Goal: Task Accomplishment & Management: Manage account settings

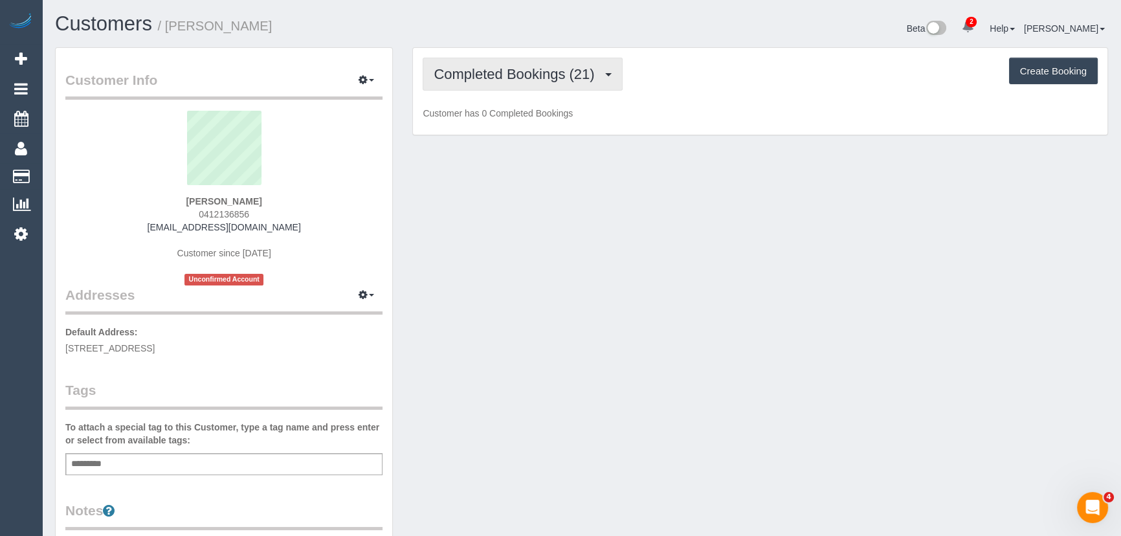
click at [499, 67] on span "Completed Bookings (21)" at bounding box center [517, 74] width 167 height 16
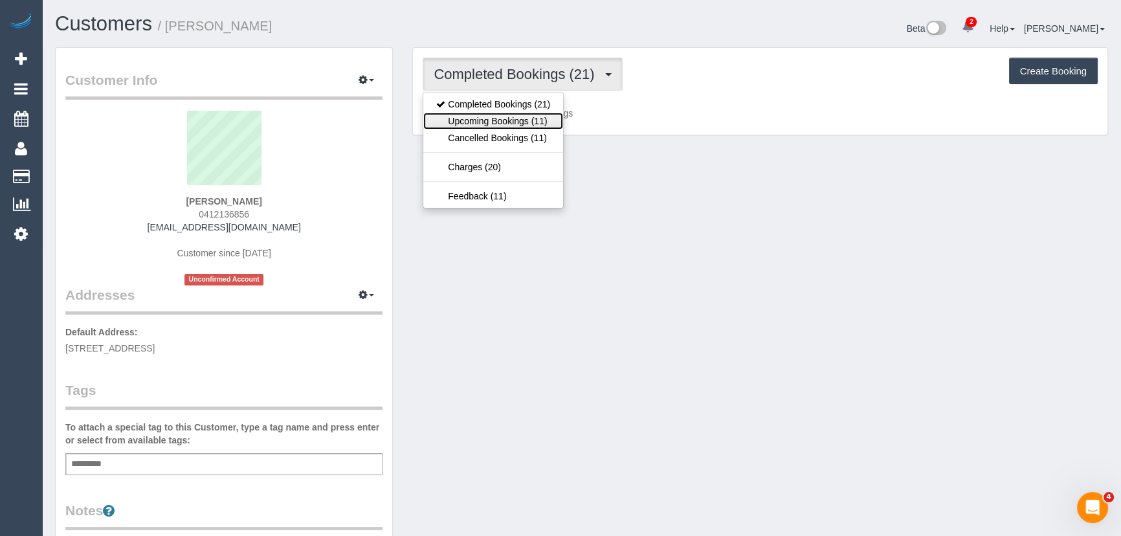
click at [508, 124] on link "Upcoming Bookings (11)" at bounding box center [493, 121] width 140 height 17
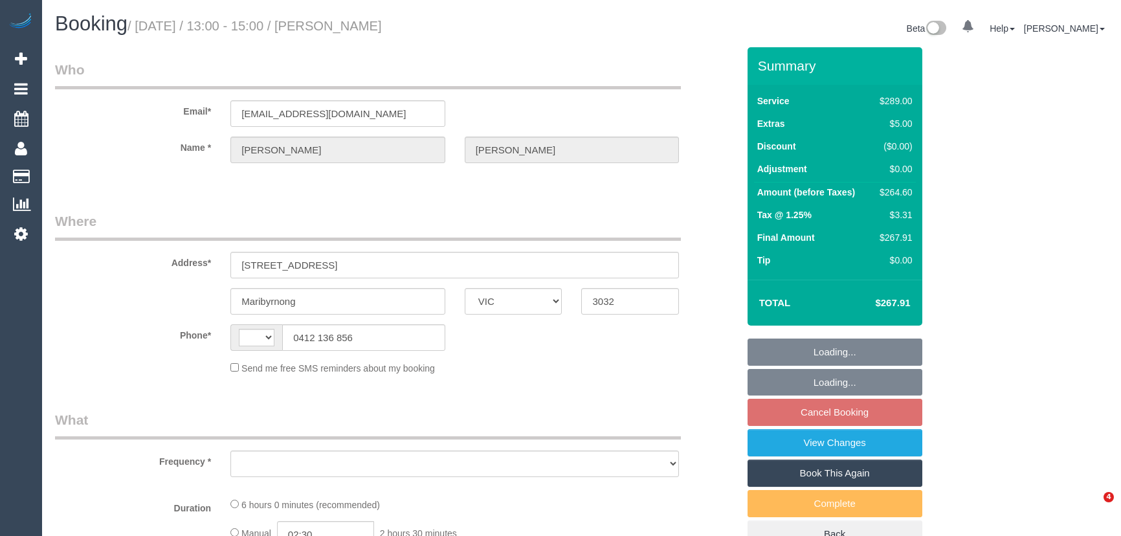
select select "VIC"
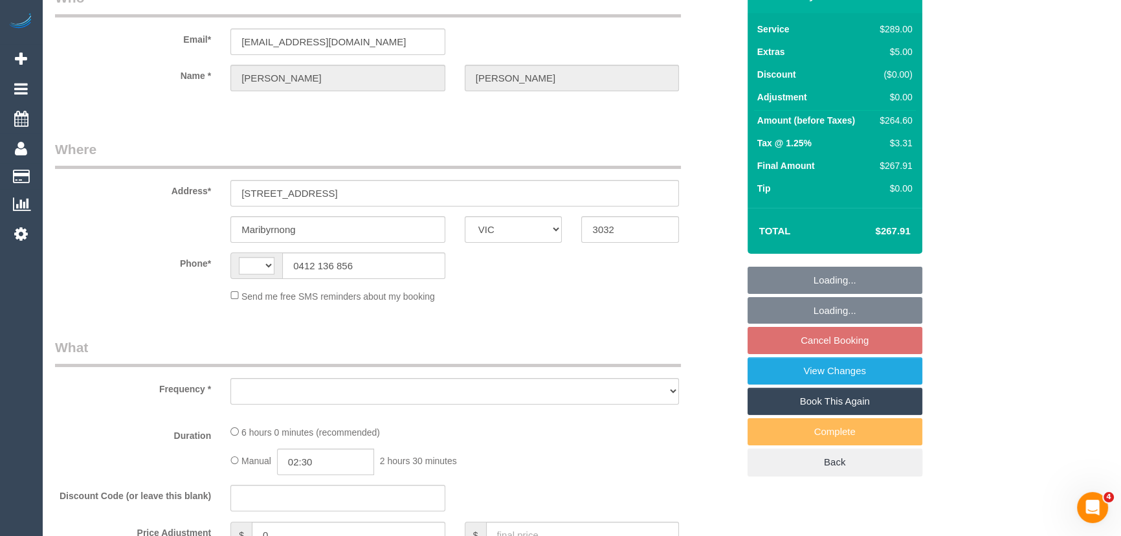
select select "string:AU"
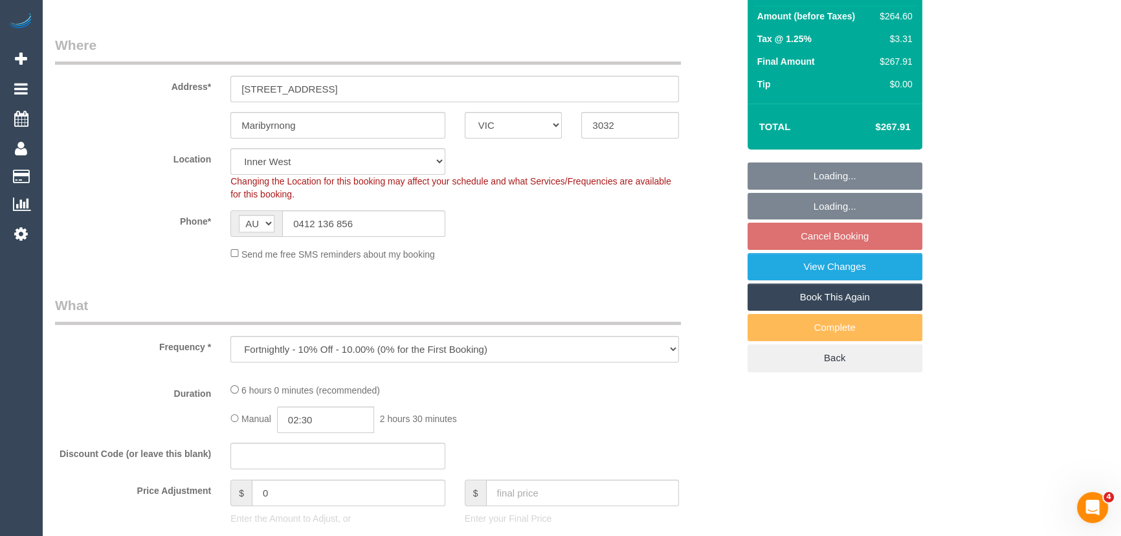
select select "object:801"
select select "string:stripe-pm_1RaThE2GScqysDRVJe9glVe6"
select select "number:28"
select select "number:14"
select select "number:19"
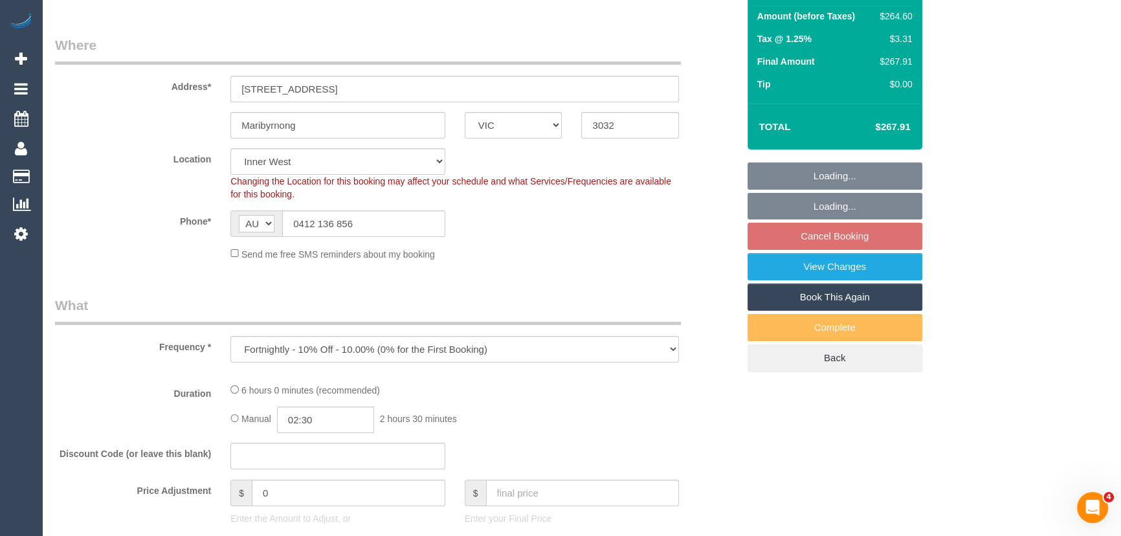
select select "number:36"
select select "number:35"
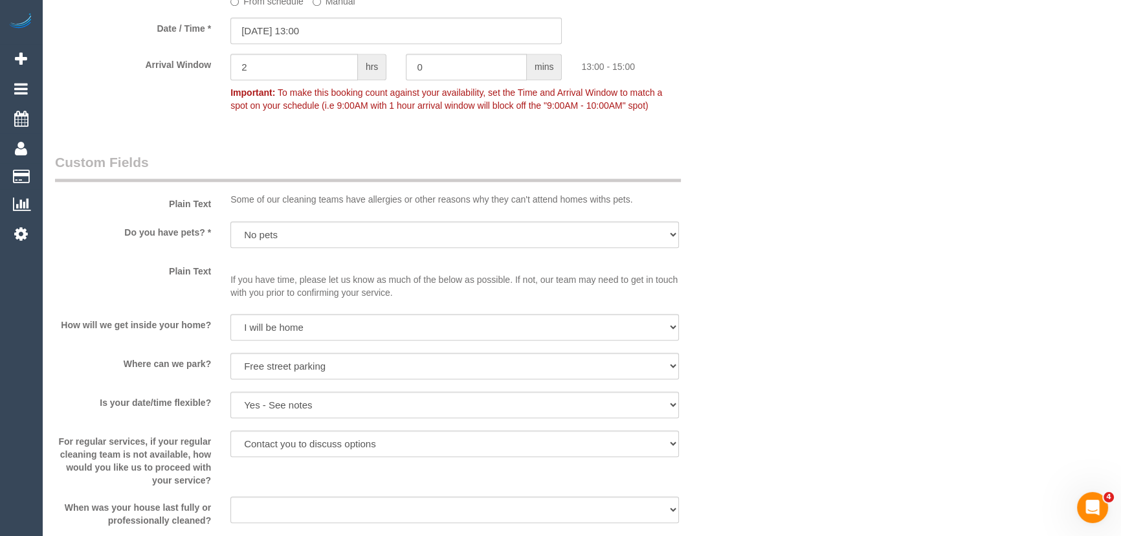
scroll to position [1353, 0]
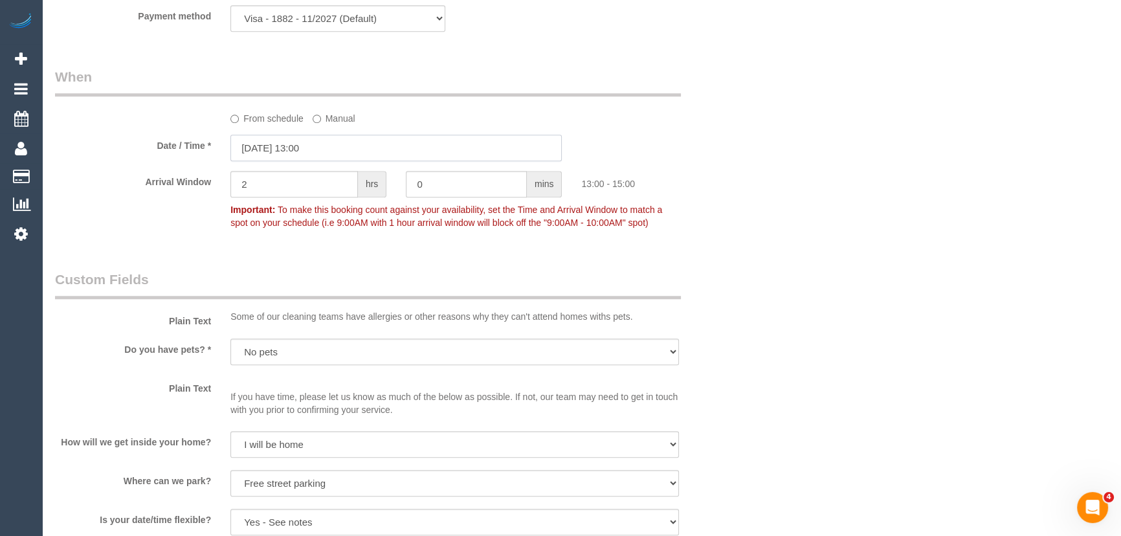
click at [366, 155] on input "26/09/2025 13:00" at bounding box center [395, 148] width 331 height 27
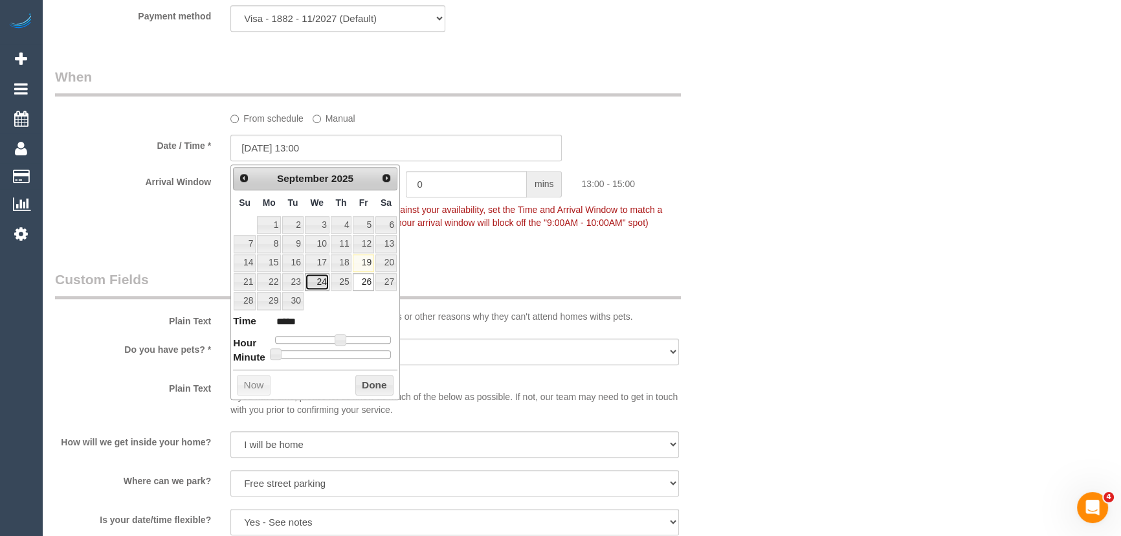
click at [321, 284] on link "24" at bounding box center [317, 281] width 25 height 17
type input "24/09/2025 13:00"
click at [529, 266] on div "Who Email* tripparooney@gmail.com Name * Rob Tripp Where Address* 29 Riverbank …" at bounding box center [396, 97] width 702 height 2805
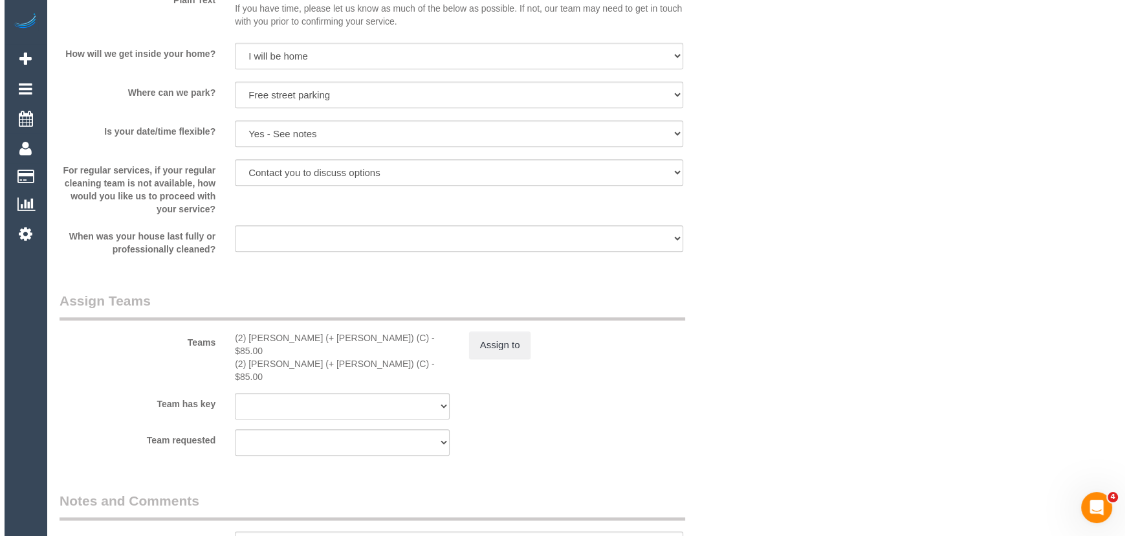
scroll to position [1883, 0]
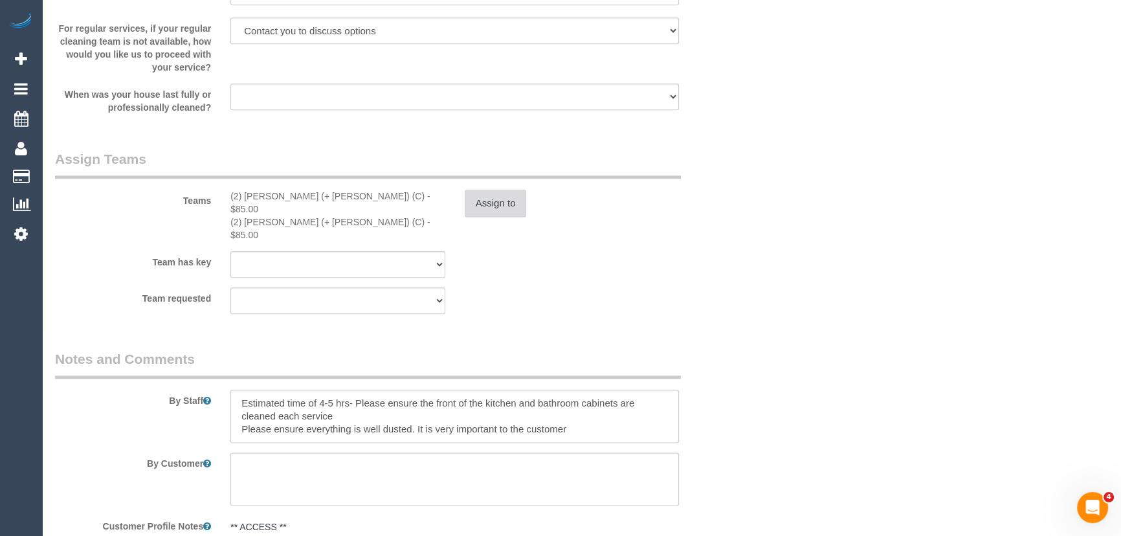
click at [489, 207] on button "Assign to" at bounding box center [496, 203] width 62 height 27
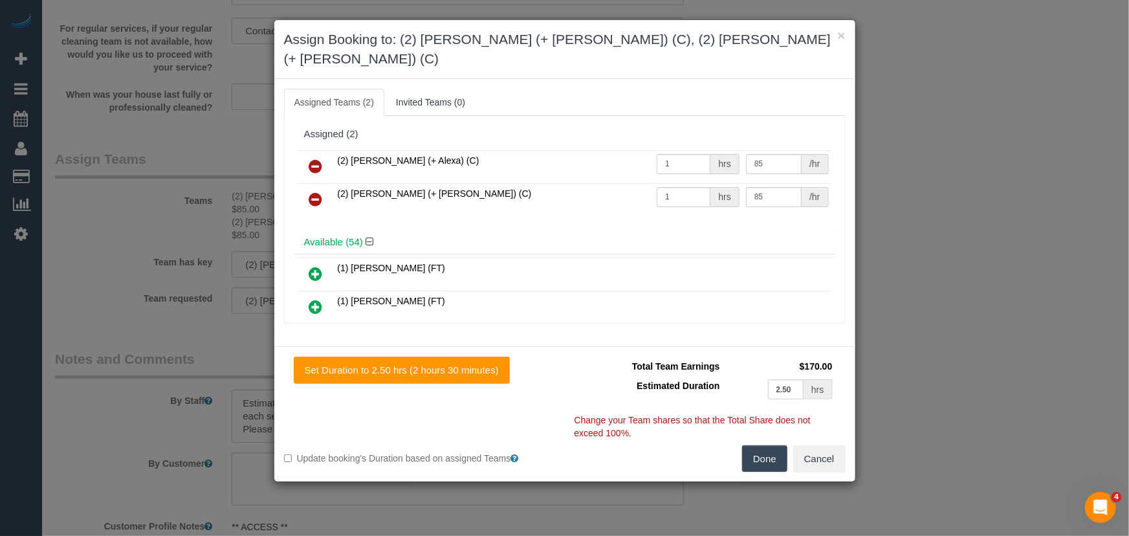
click at [320, 159] on icon at bounding box center [316, 167] width 14 height 16
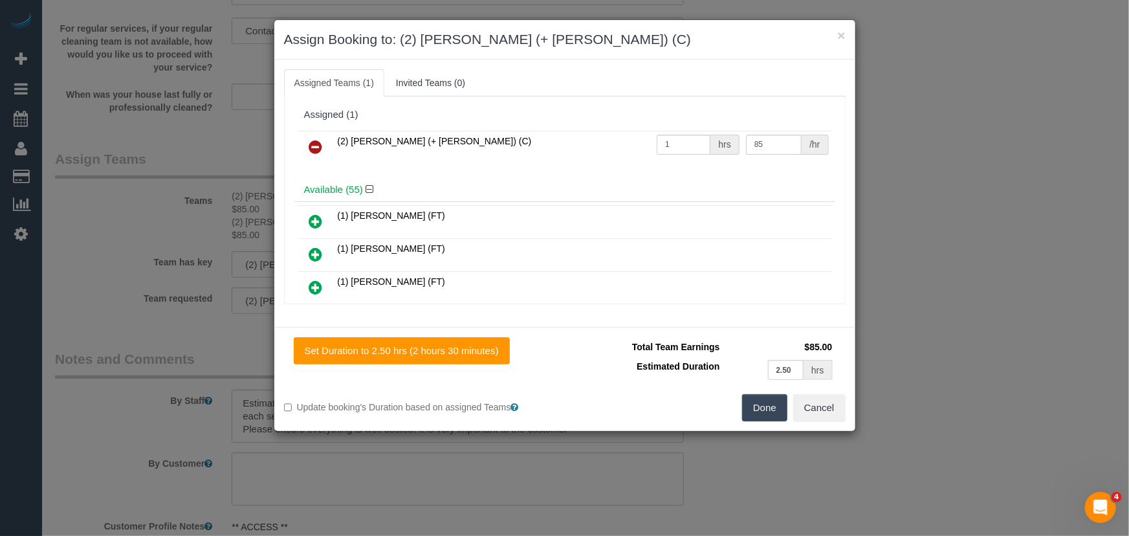
click at [320, 144] on icon at bounding box center [316, 147] width 14 height 16
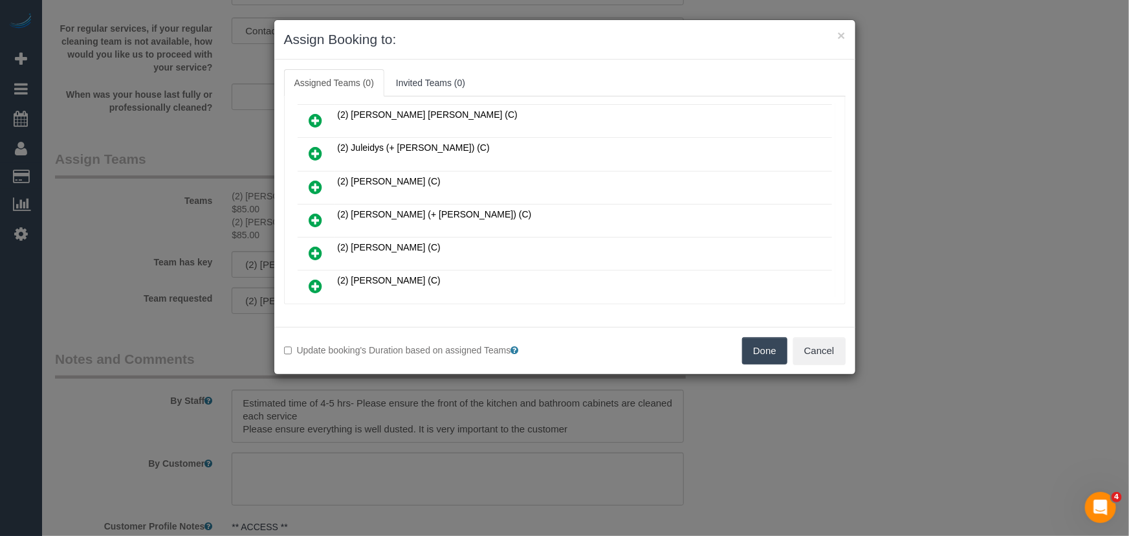
scroll to position [1377, 0]
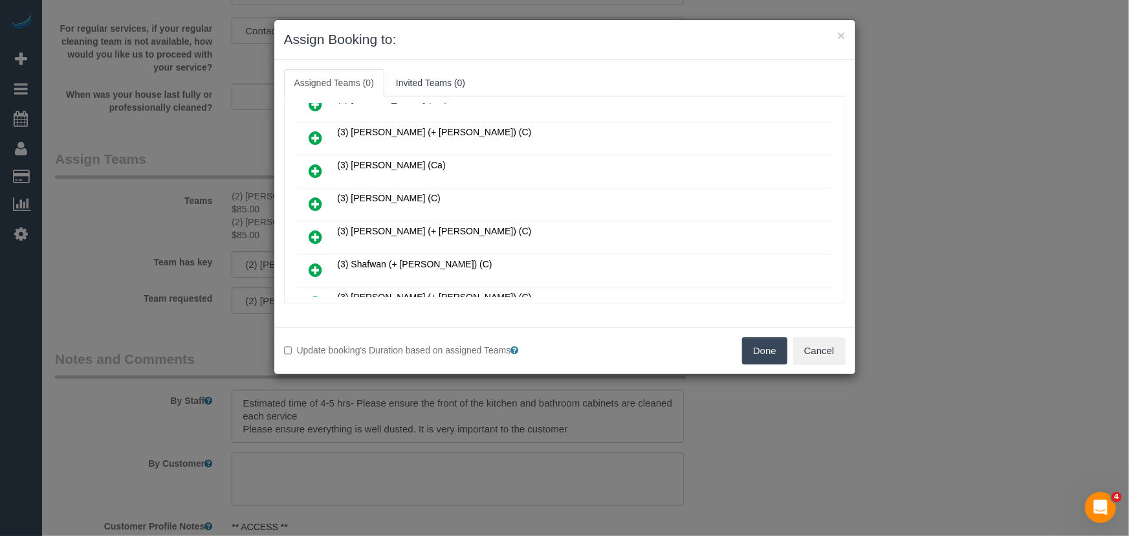
click at [316, 229] on icon at bounding box center [316, 237] width 14 height 16
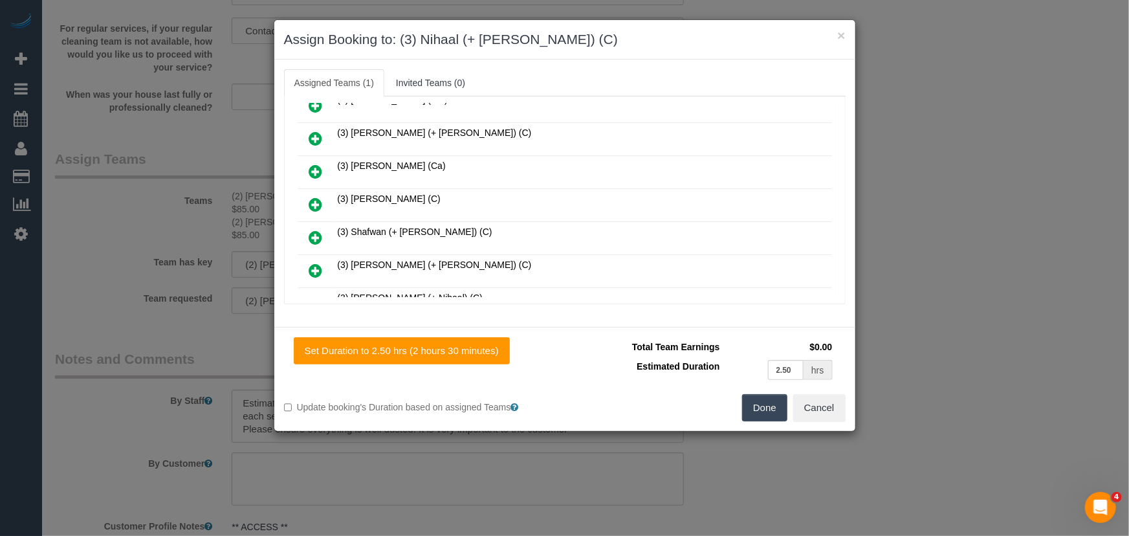
click at [310, 296] on icon at bounding box center [316, 304] width 14 height 16
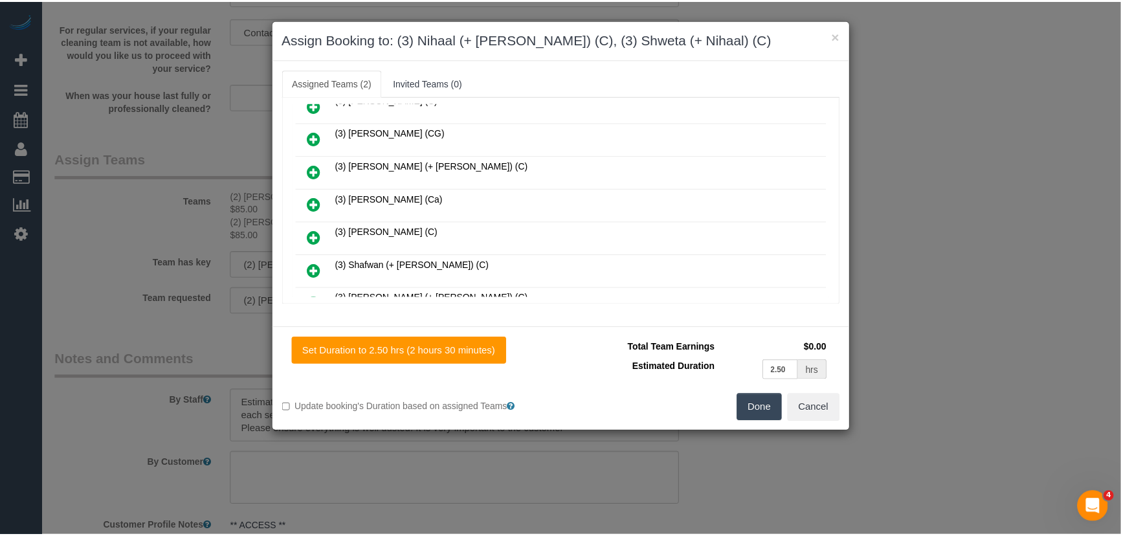
scroll to position [1440, 0]
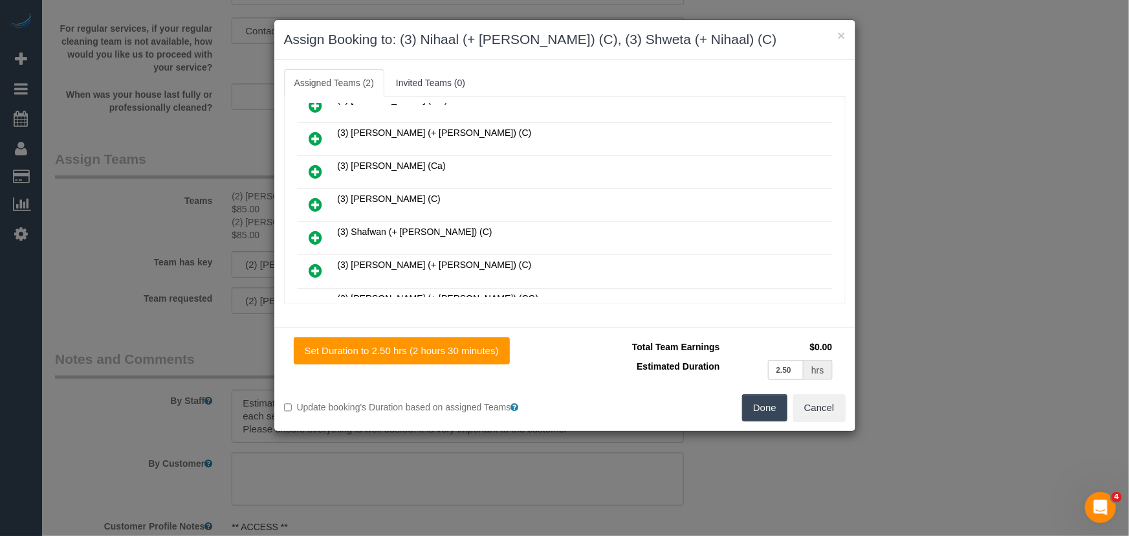
click at [763, 417] on button "Done" at bounding box center [764, 407] width 45 height 27
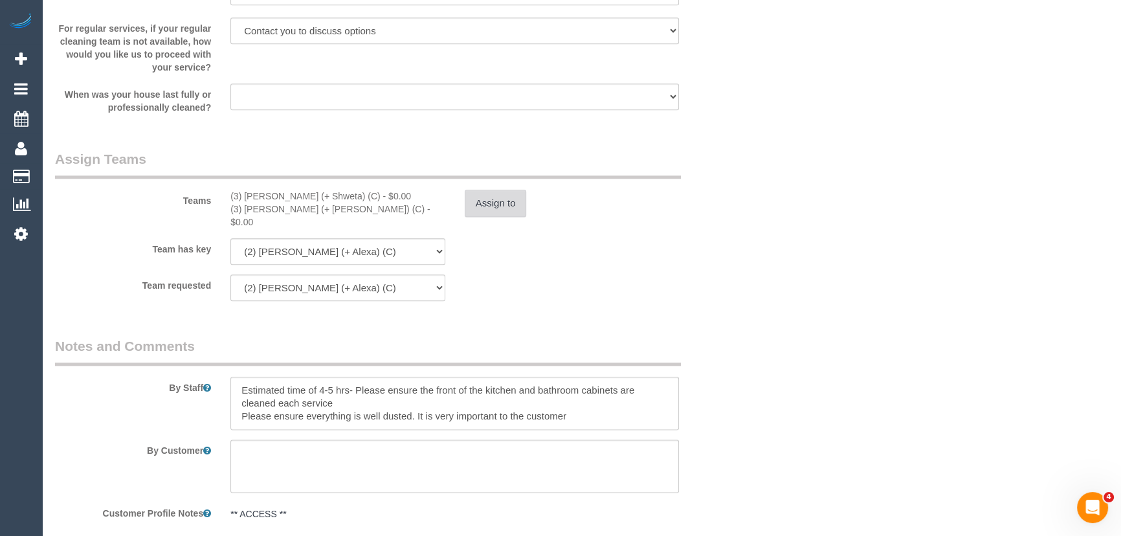
click at [507, 210] on button "Assign to" at bounding box center [496, 203] width 62 height 27
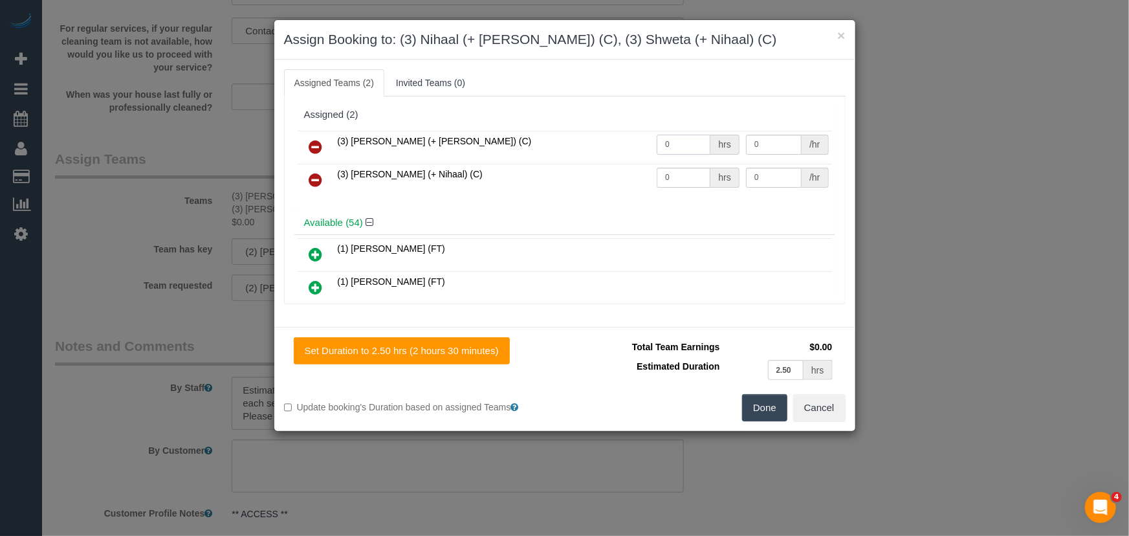
click at [677, 148] on input "0" at bounding box center [684, 145] width 54 height 20
type input "1"
type input "85"
click at [690, 181] on input "0" at bounding box center [684, 178] width 54 height 20
type input "1"
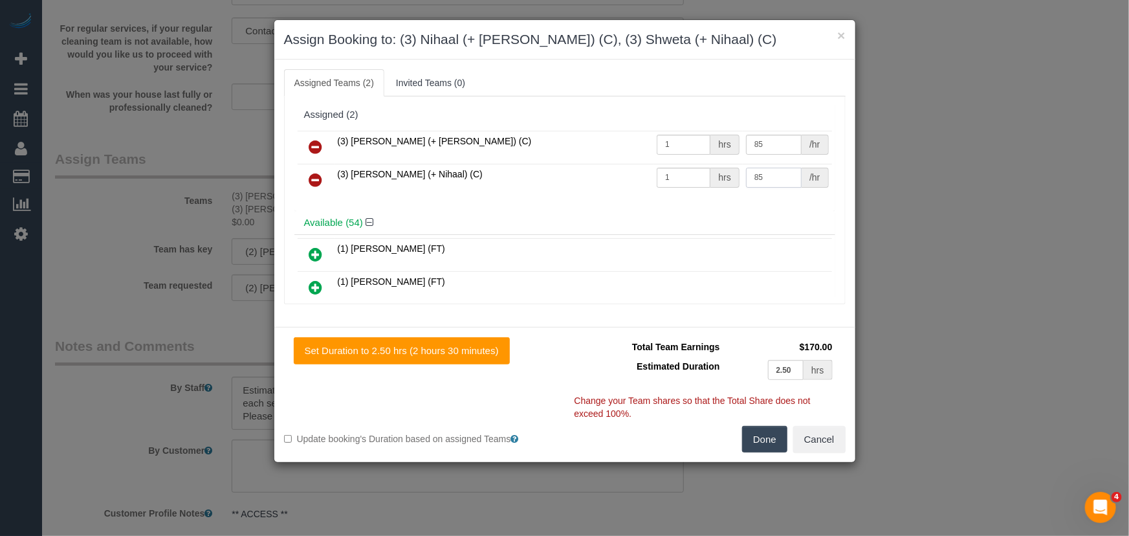
type input "85"
click at [772, 443] on button "Done" at bounding box center [764, 439] width 45 height 27
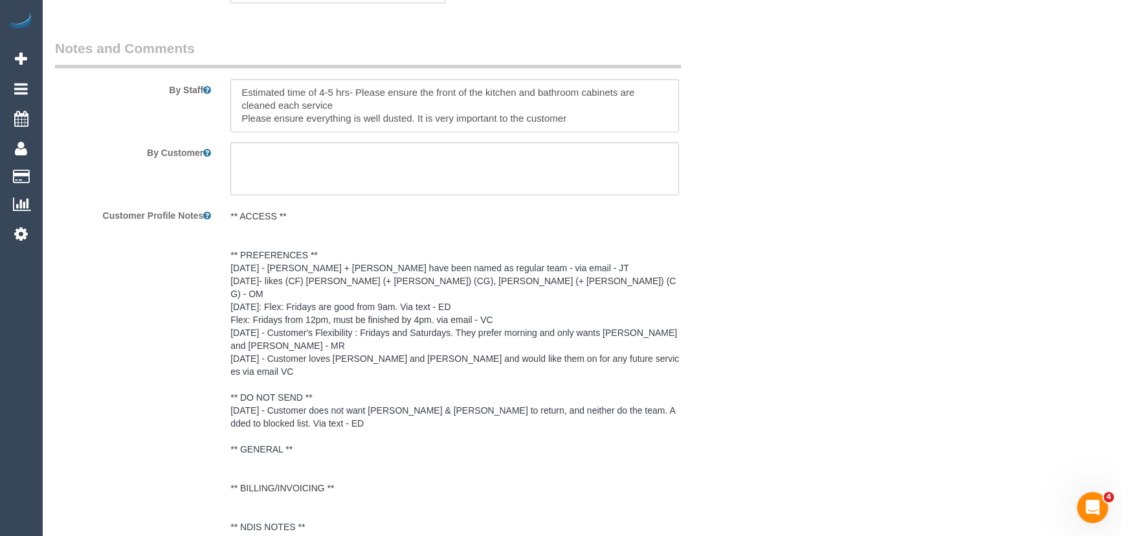
scroll to position [2078, 0]
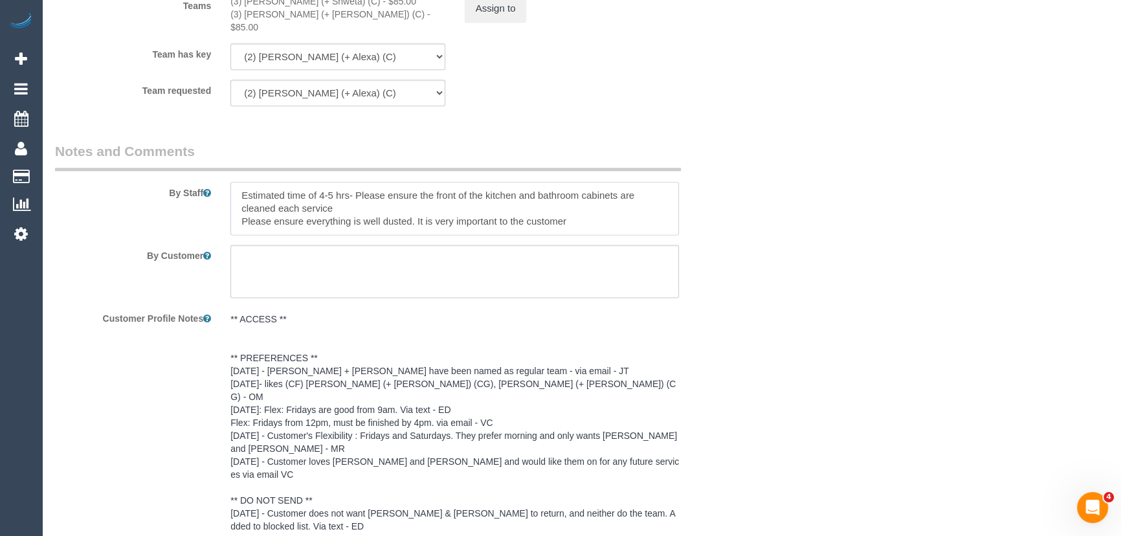
click at [234, 182] on textarea at bounding box center [454, 208] width 449 height 53
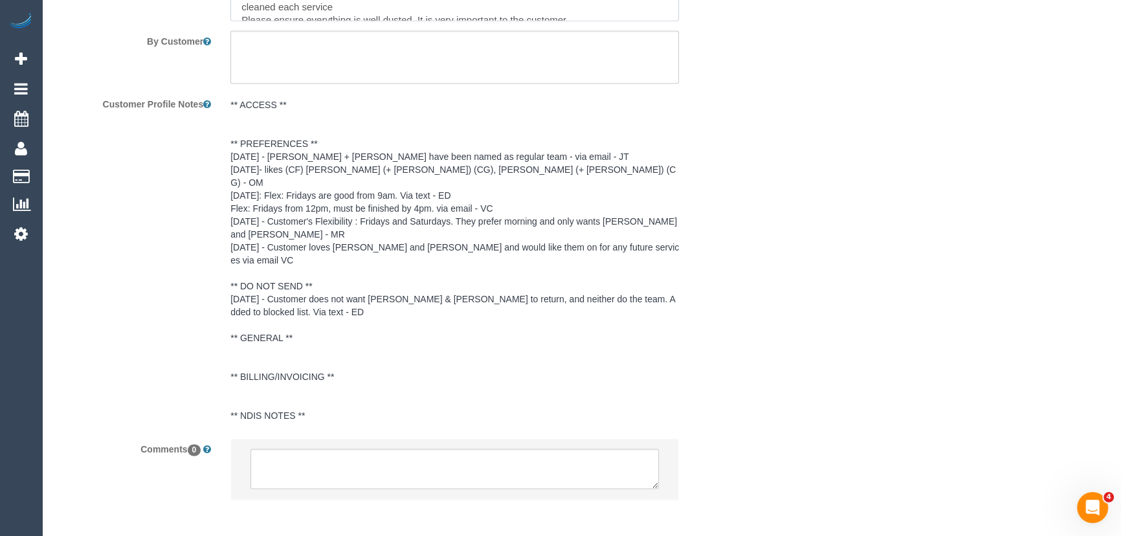
scroll to position [2312, 0]
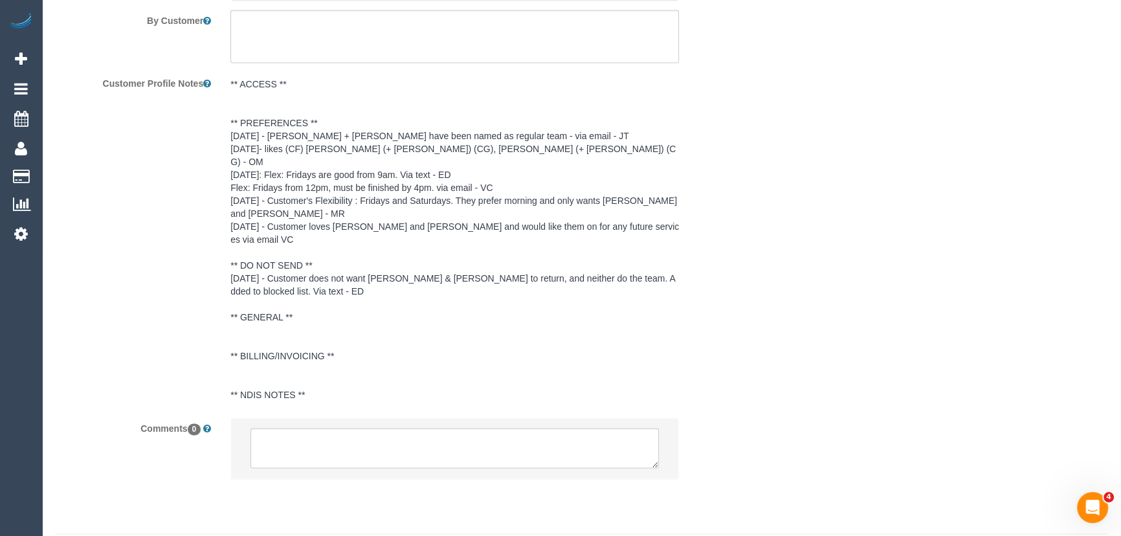
type textarea "*cover* Estimated time of 4-5 hrs- Please ensure the front of the kitchen and b…"
click at [296, 428] on textarea at bounding box center [454, 448] width 408 height 40
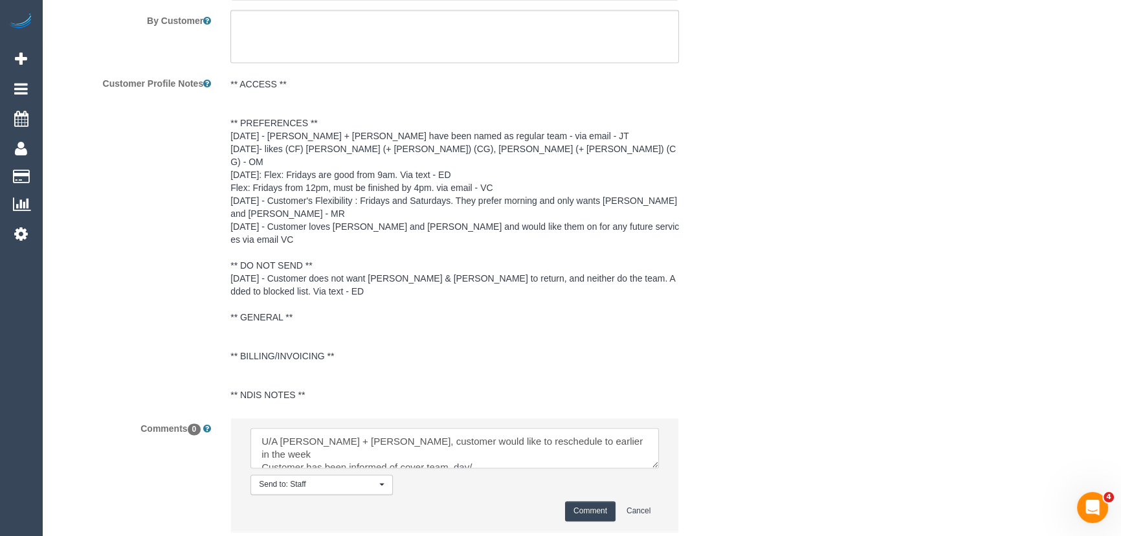
click at [486, 428] on textarea at bounding box center [454, 448] width 408 height 40
type textarea "U/A Alejandro + Alexa, customer would like to reschedule to earlier in the week…"
click at [584, 501] on button "Comment" at bounding box center [590, 511] width 50 height 20
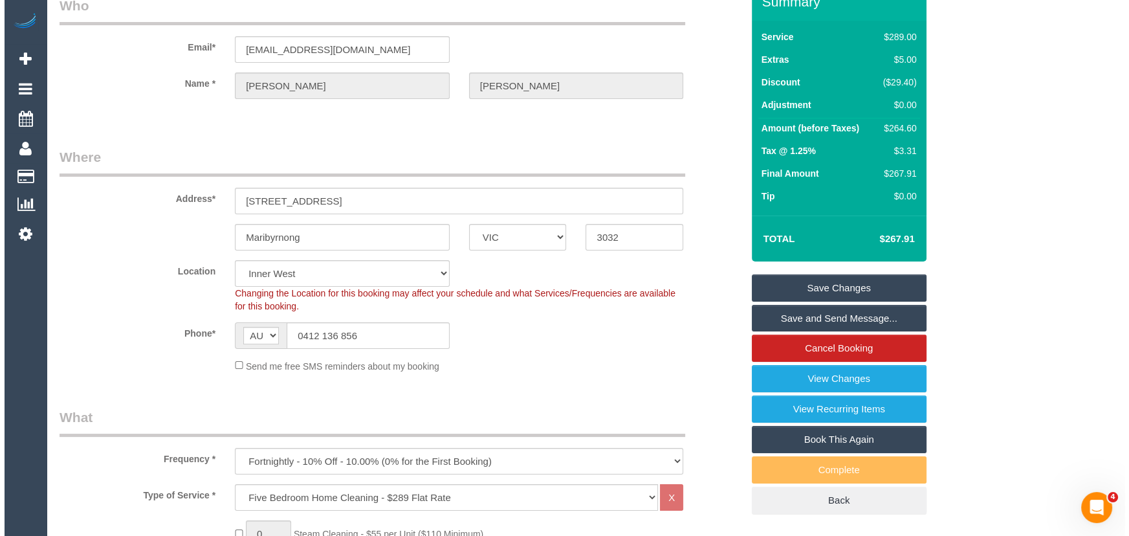
scroll to position [0, 0]
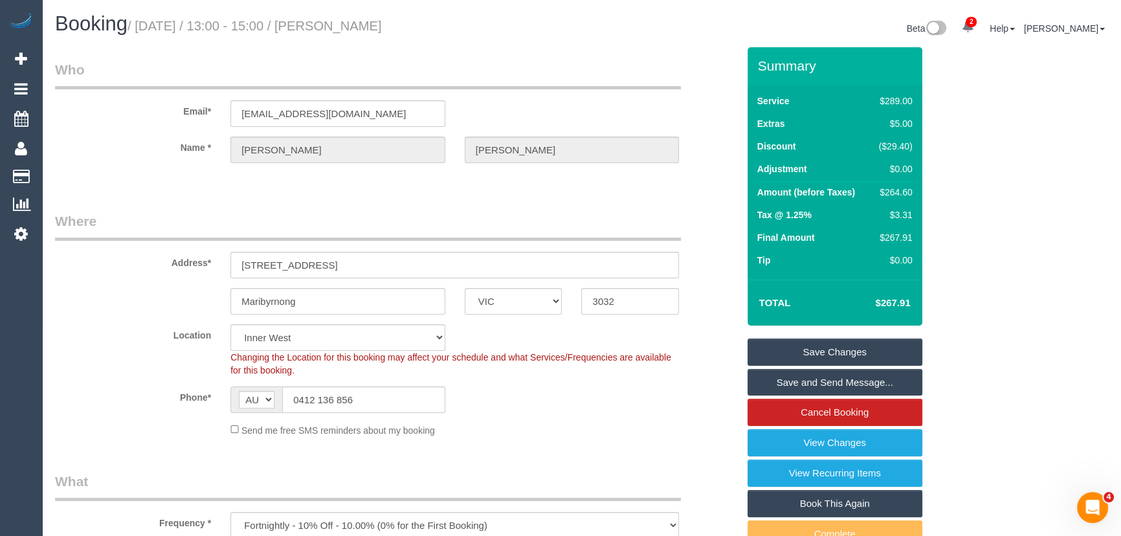
click at [368, 30] on small "/ September 26, 2025 / 13:00 - 15:00 / Rob Tripp" at bounding box center [255, 26] width 254 height 14
copy small "Rob Tripp"
click at [815, 351] on link "Save Changes" at bounding box center [835, 351] width 175 height 27
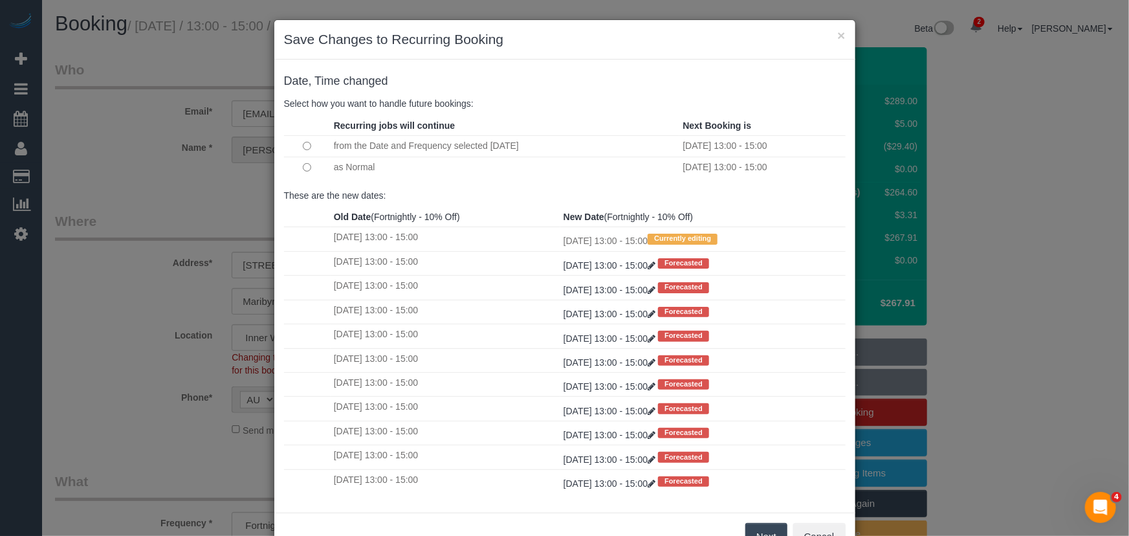
click at [758, 534] on button "Next" at bounding box center [767, 536] width 42 height 27
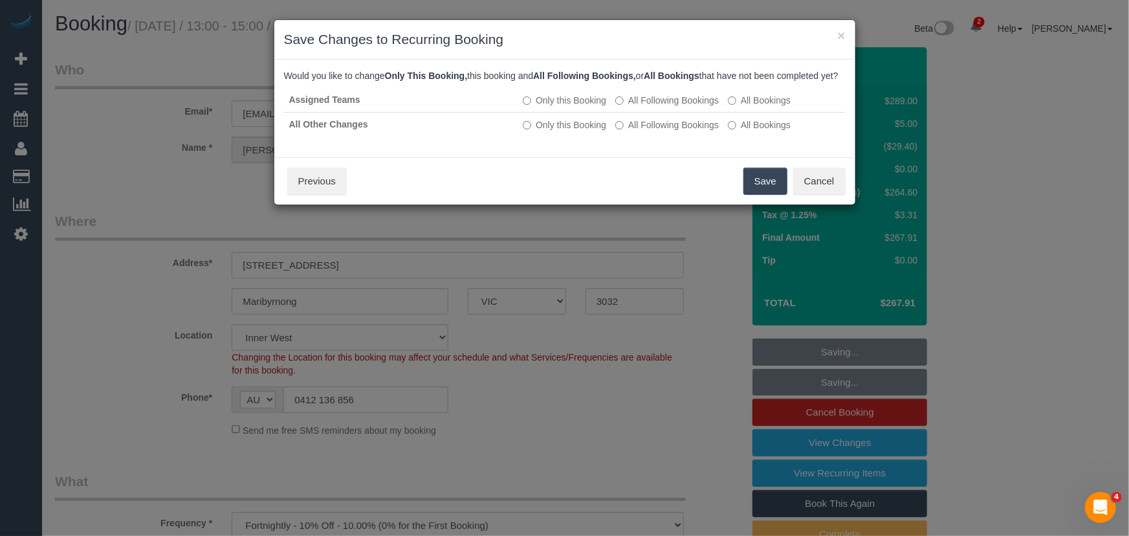
click at [761, 195] on button "Save" at bounding box center [766, 181] width 44 height 27
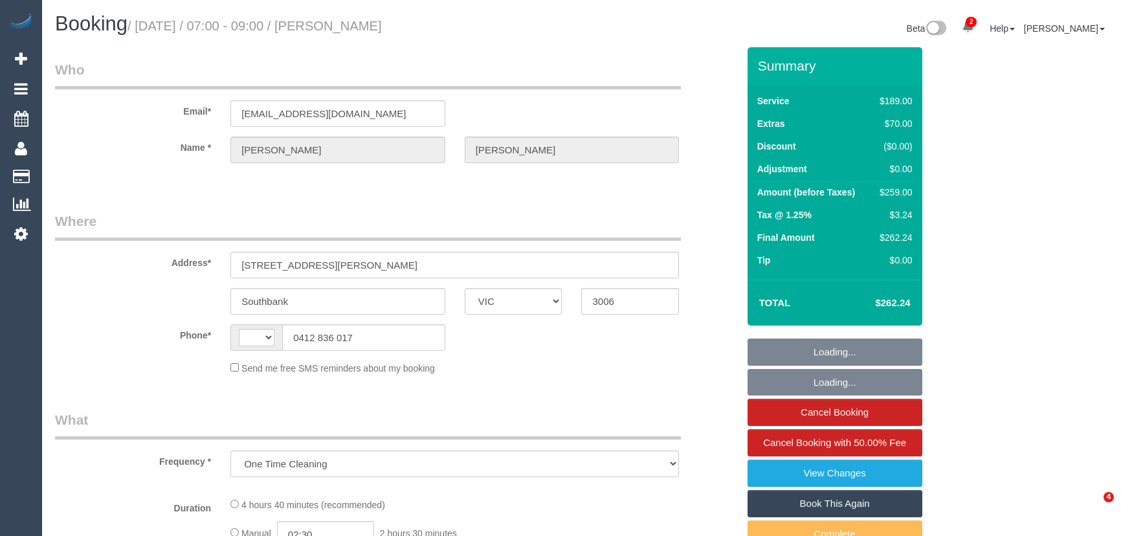
select select "VIC"
select select "string:stripe-pm_1S7RFN2GScqysDRVJgqq8bSL"
select select "number:28"
select select "number:14"
select select "number:20"
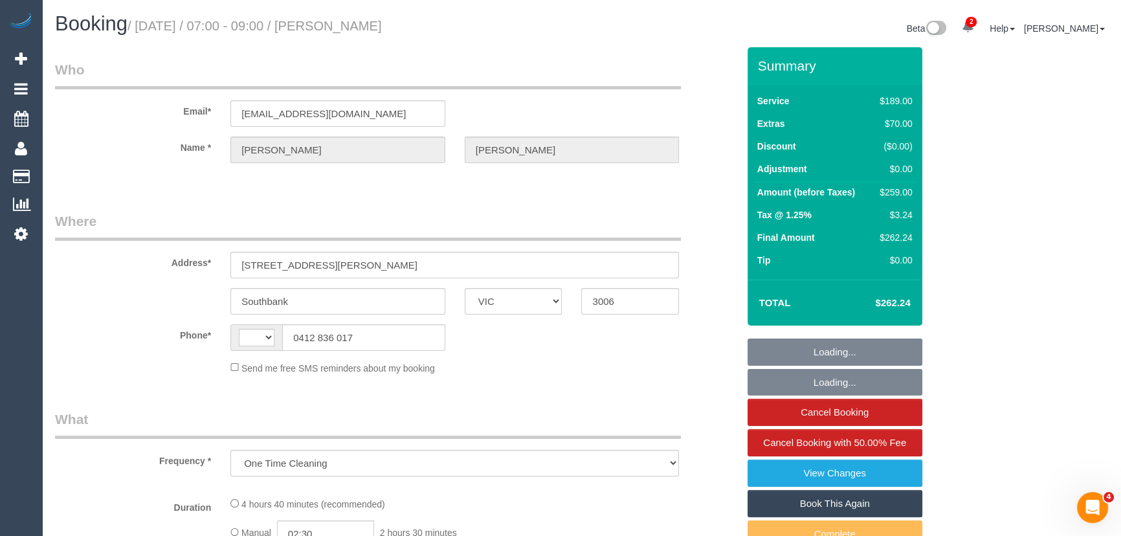
select select "number:22"
select select "number:33"
select select "number:13"
select select "string:AU"
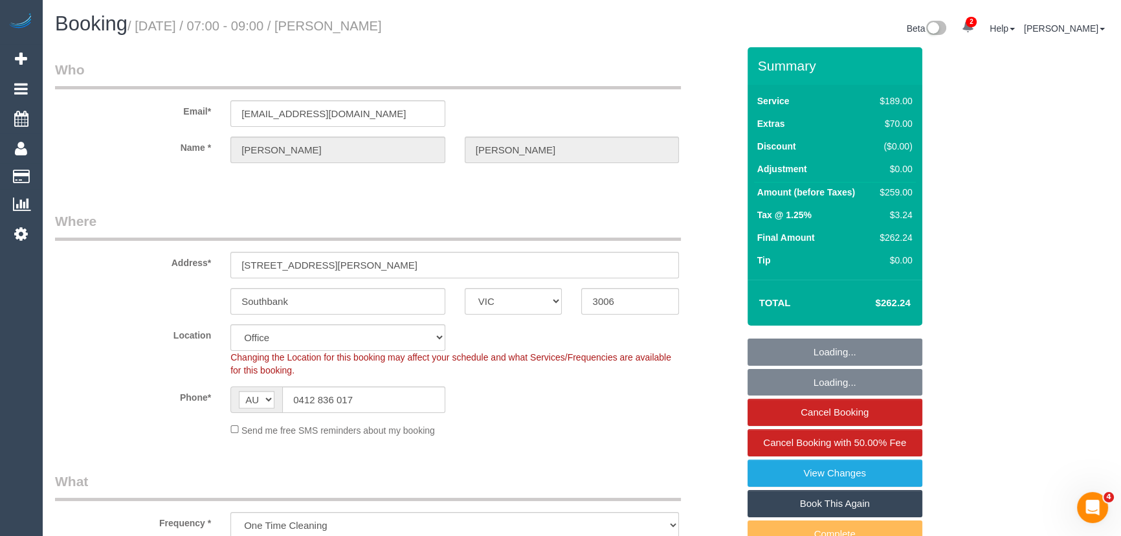
select select "object:2185"
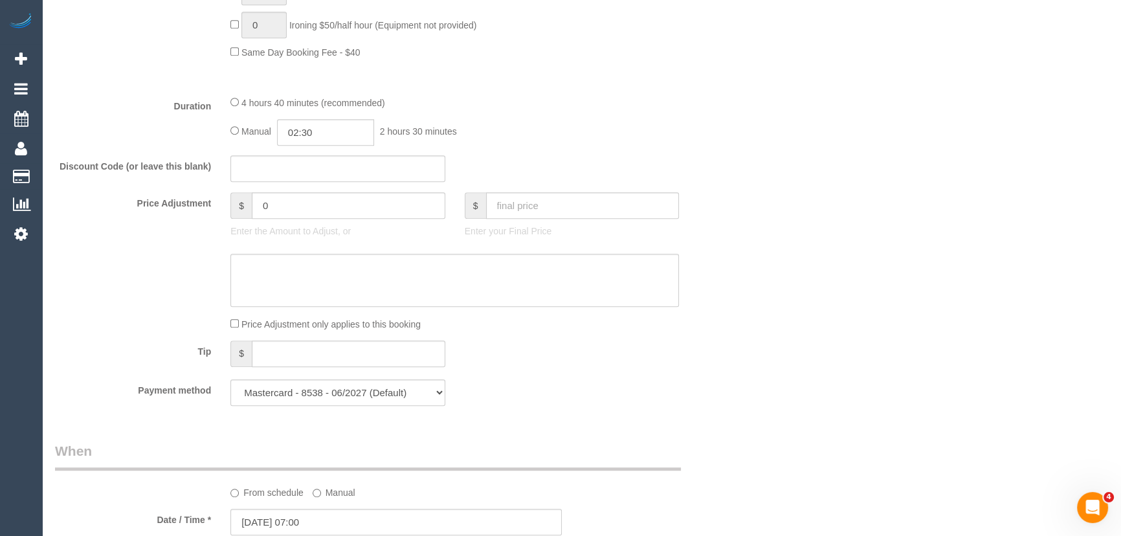
scroll to position [882, 0]
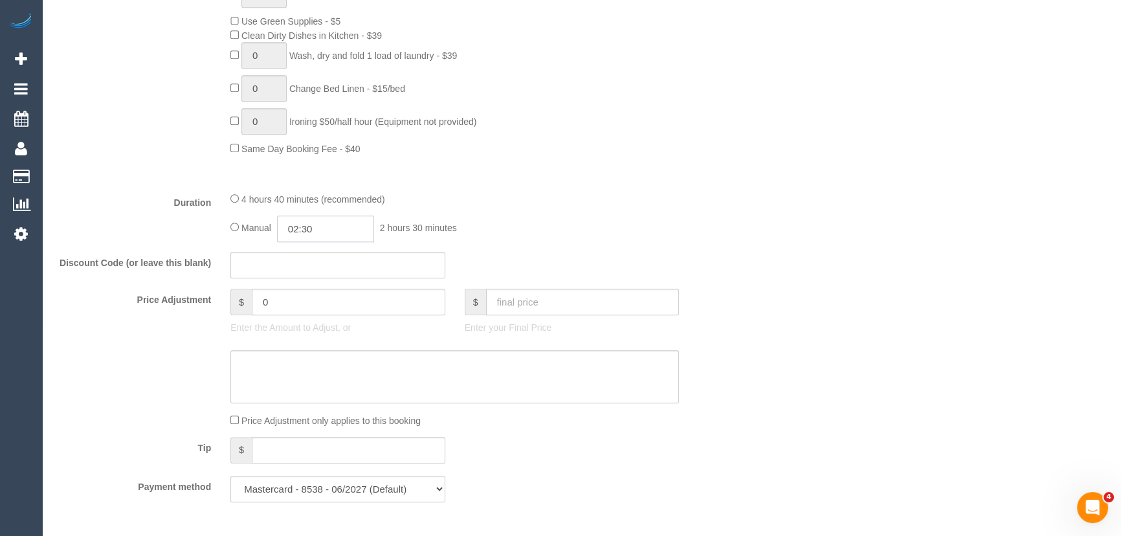
click at [338, 232] on input "02:30" at bounding box center [325, 229] width 97 height 27
type input "05:00"
click at [318, 300] on li "05:00" at bounding box center [312, 308] width 58 height 17
click at [602, 201] on div "4 hours 40 minutes (recommended)" at bounding box center [454, 199] width 449 height 14
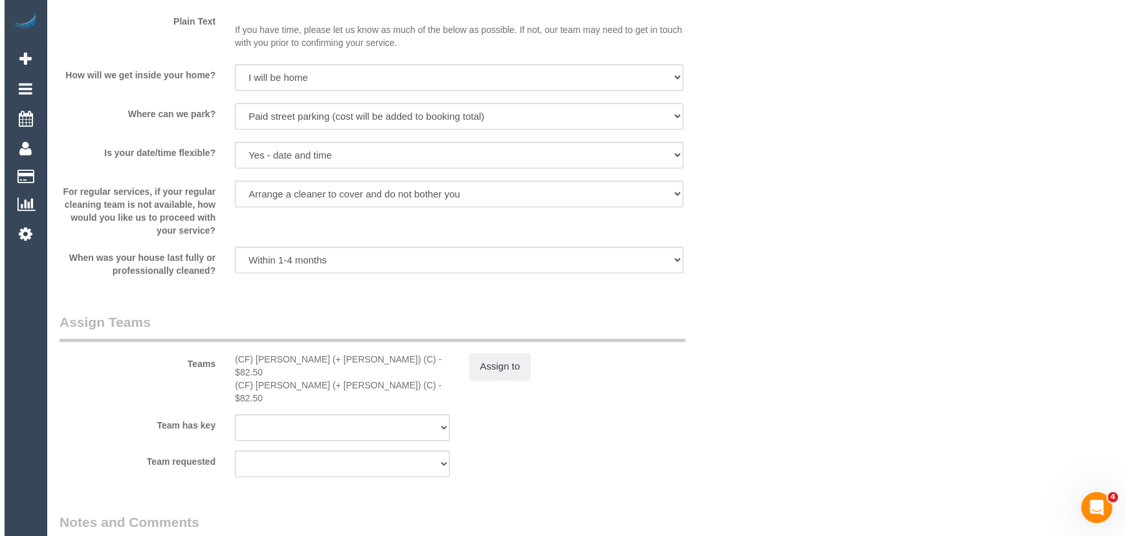
scroll to position [1824, 0]
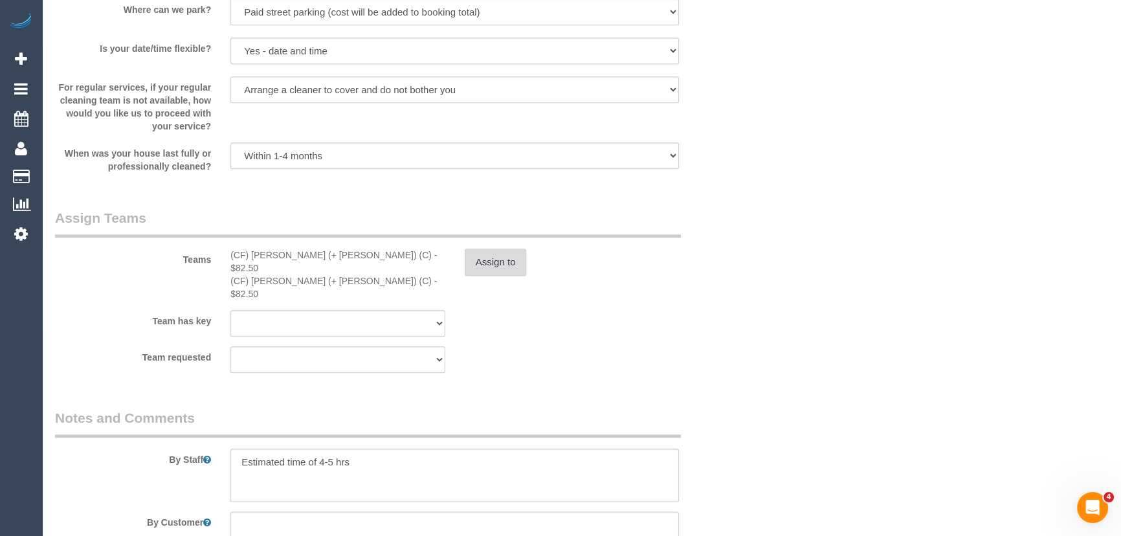
click at [500, 268] on button "Assign to" at bounding box center [496, 262] width 62 height 27
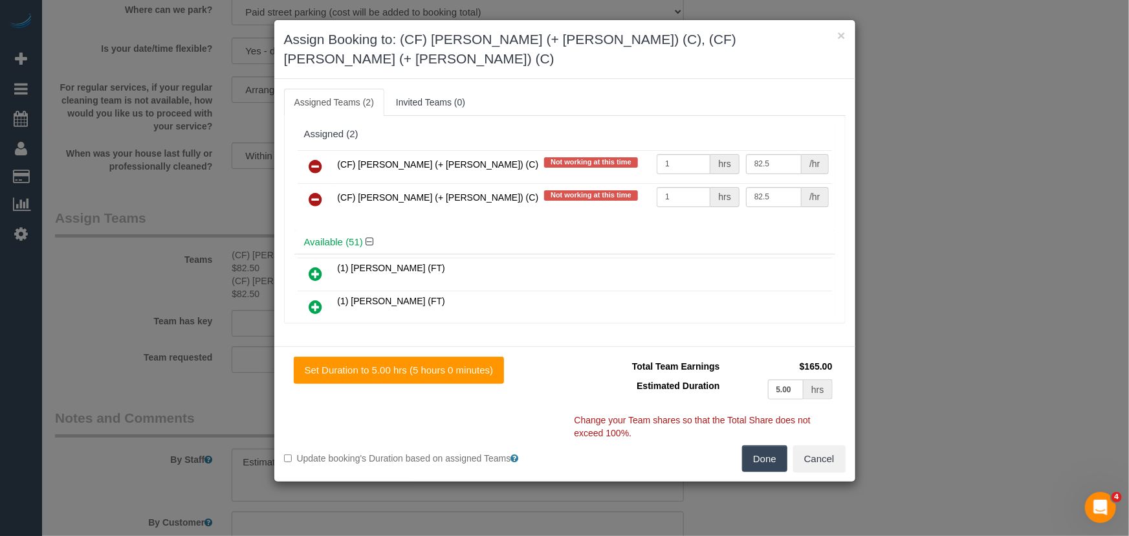
drag, startPoint x: 313, startPoint y: 148, endPoint x: 357, endPoint y: 157, distance: 45.1
click at [313, 159] on icon at bounding box center [316, 167] width 14 height 16
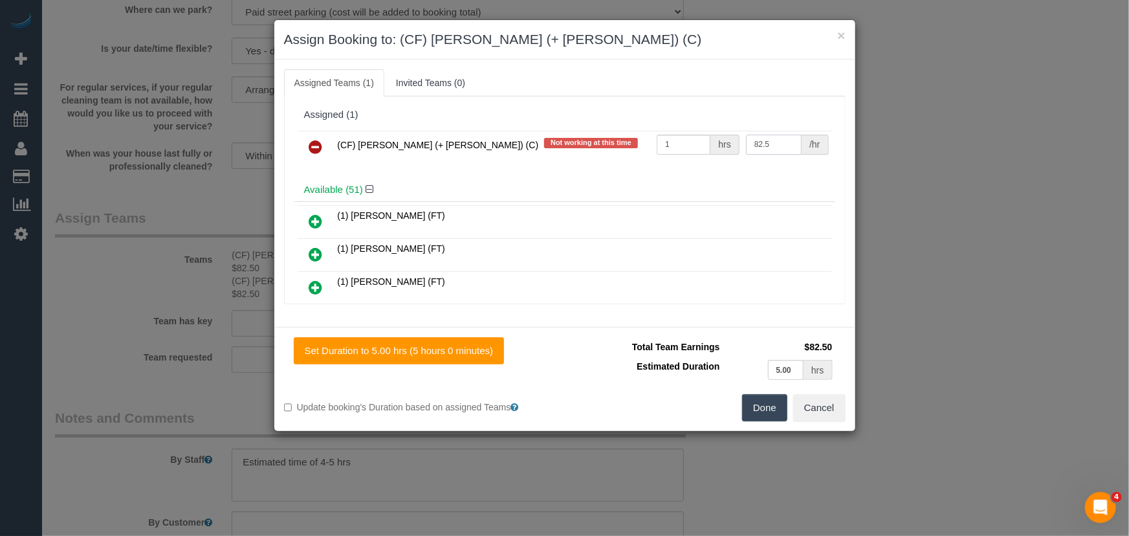
click at [769, 144] on input "82.5" at bounding box center [774, 145] width 56 height 20
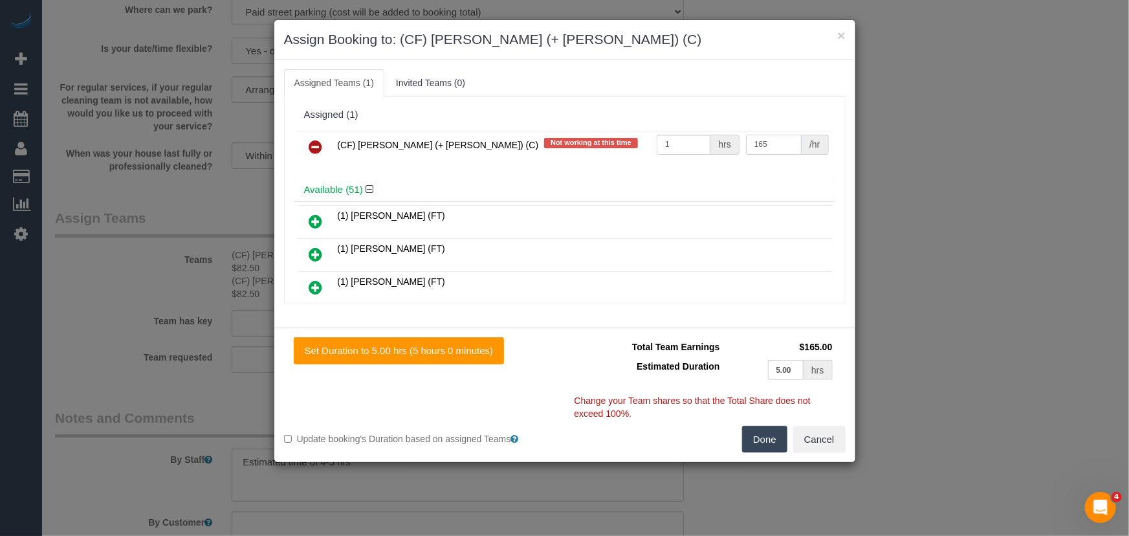
type input "165"
click at [764, 436] on button "Done" at bounding box center [764, 439] width 45 height 27
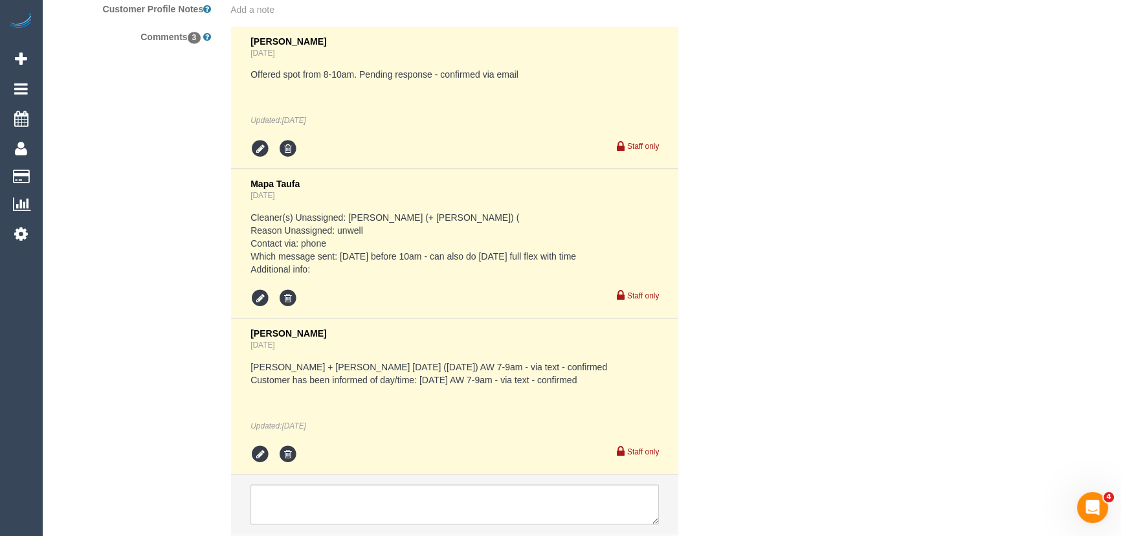
scroll to position [2468, 0]
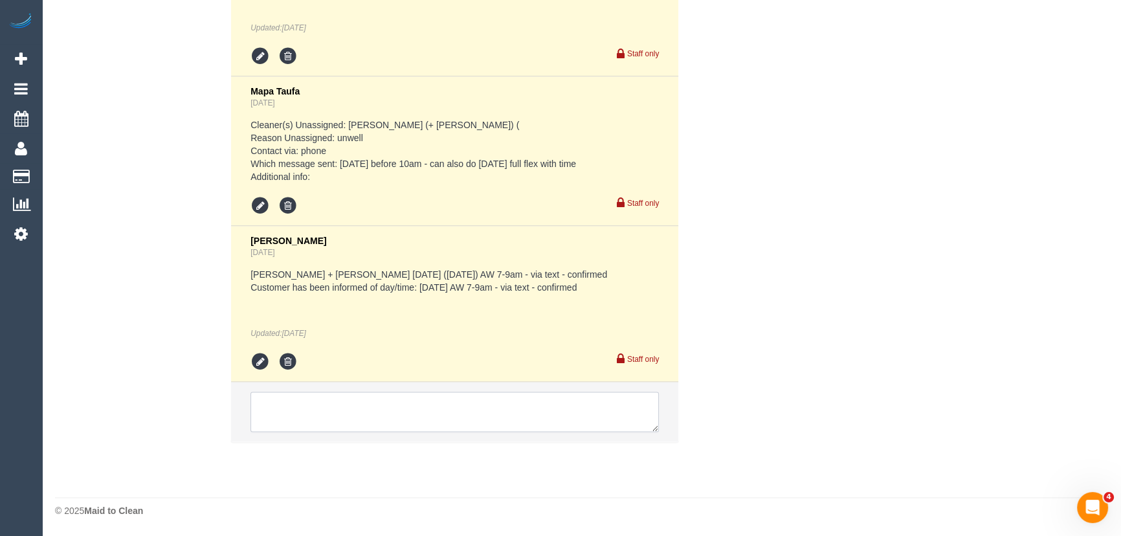
click at [366, 410] on textarea at bounding box center [454, 412] width 408 height 40
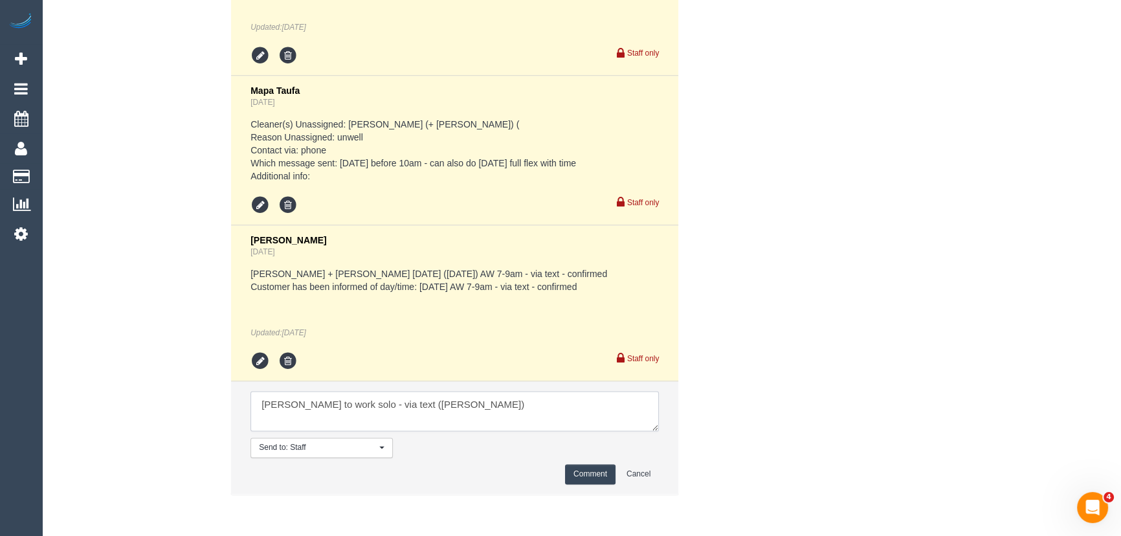
type textarea "Karina to work solo - via text (Darly)"
click at [597, 474] on button "Comment" at bounding box center [590, 474] width 50 height 20
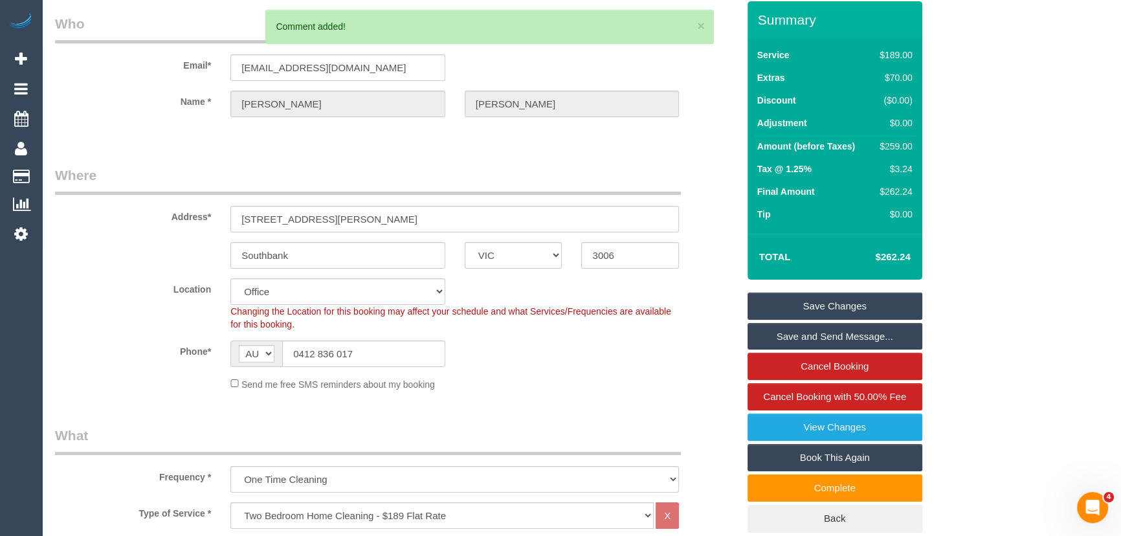
scroll to position [0, 0]
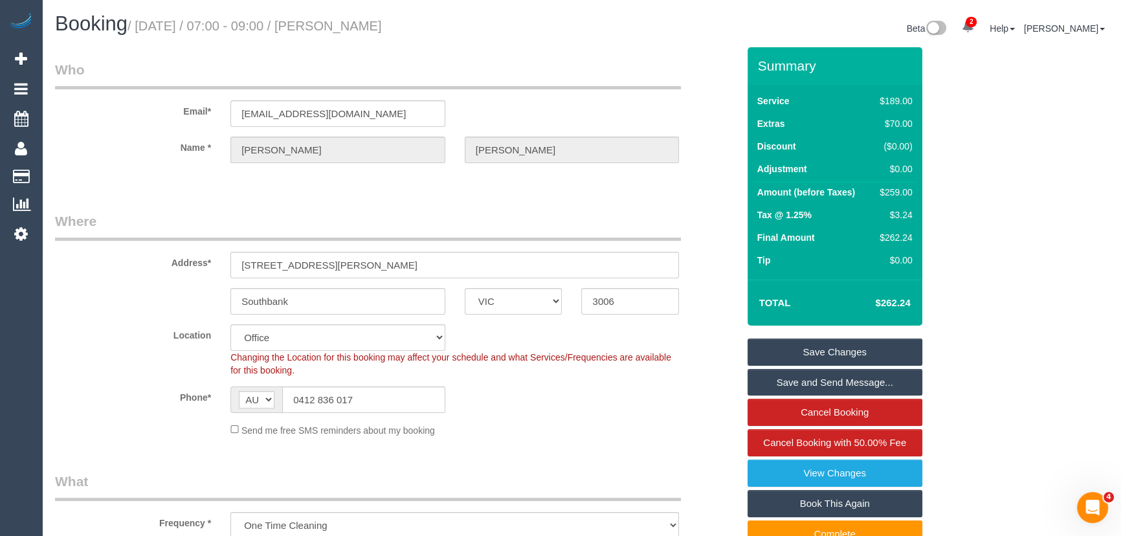
click at [376, 25] on small "/ September 19, 2025 / 07:00 - 09:00 / Kenneth Chan" at bounding box center [255, 26] width 254 height 14
copy small "Kenneth Chan"
drag, startPoint x: 817, startPoint y: 351, endPoint x: 832, endPoint y: 343, distance: 17.7
click at [817, 351] on link "Save Changes" at bounding box center [835, 351] width 175 height 27
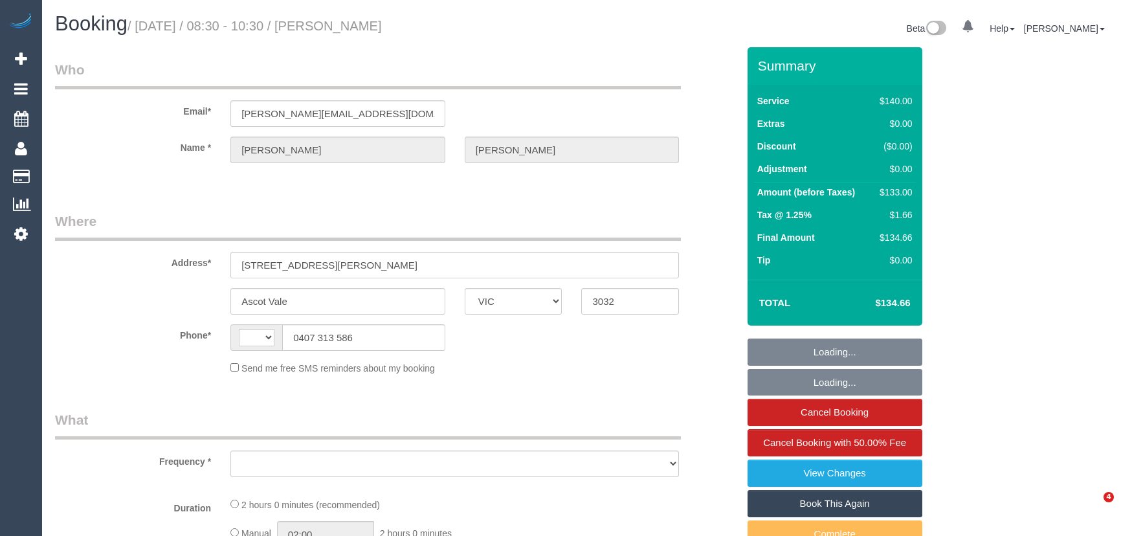
select select "VIC"
select select "object:297"
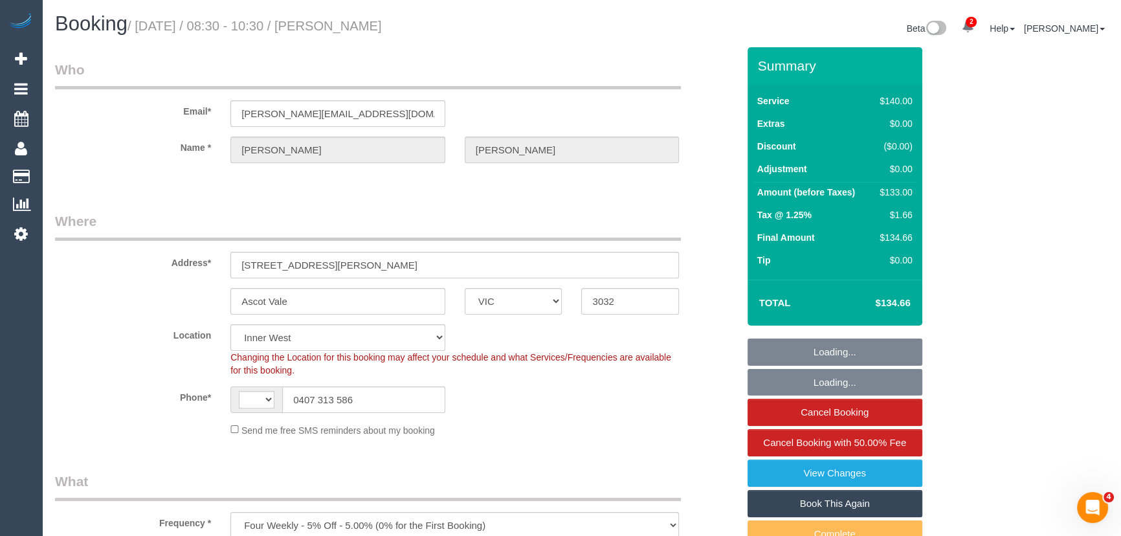
select select "string:stripe-pm_1L6o9E2GScqysDRViN3FjrZA"
select select "string:AU"
select select "object:1397"
select select "number:28"
select select "number:14"
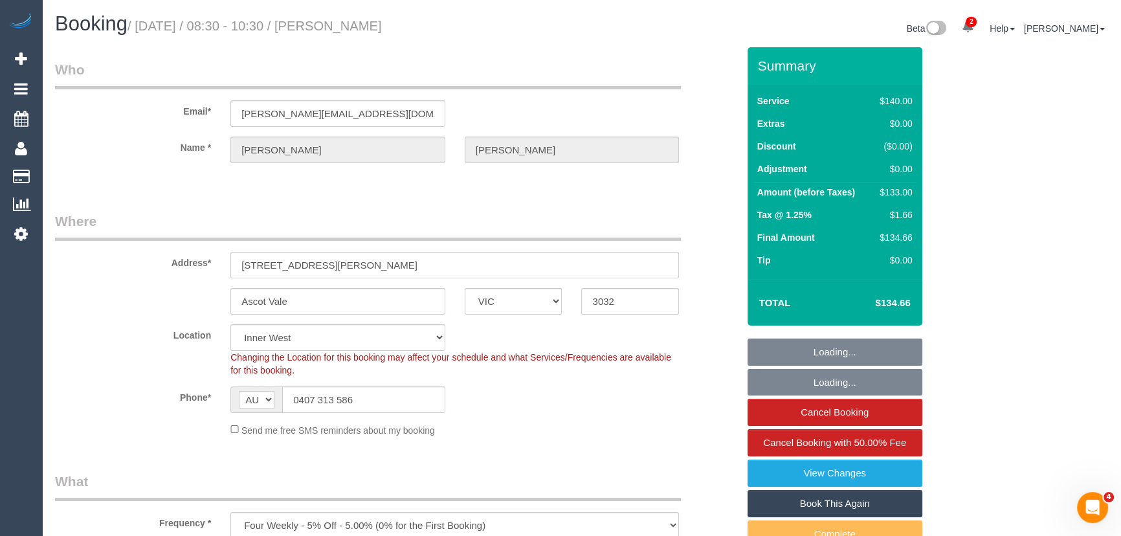
select select "number:19"
select select "number:26"
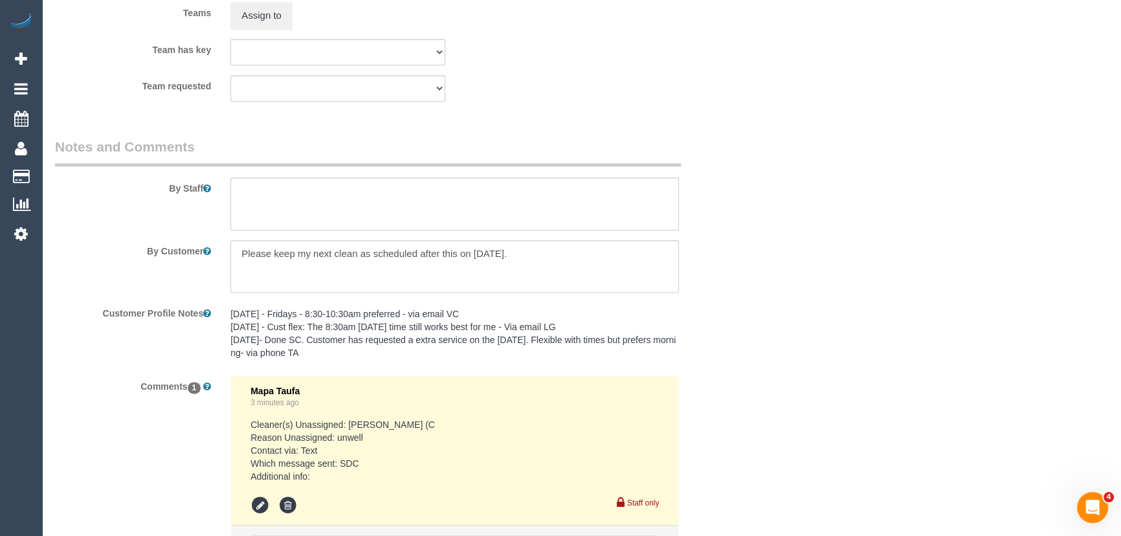
scroll to position [2202, 0]
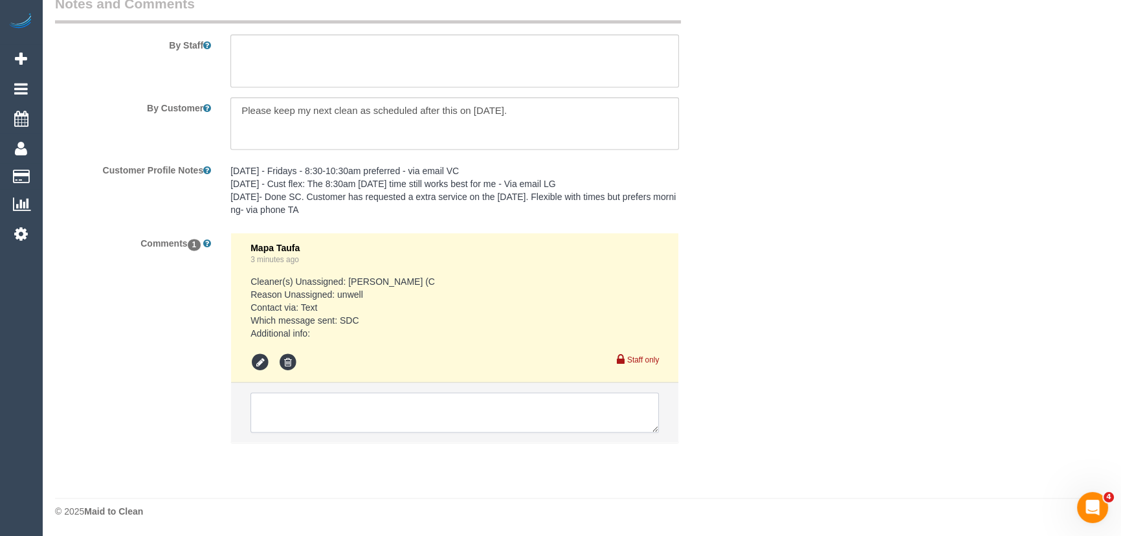
click at [309, 406] on textarea at bounding box center [454, 412] width 408 height 40
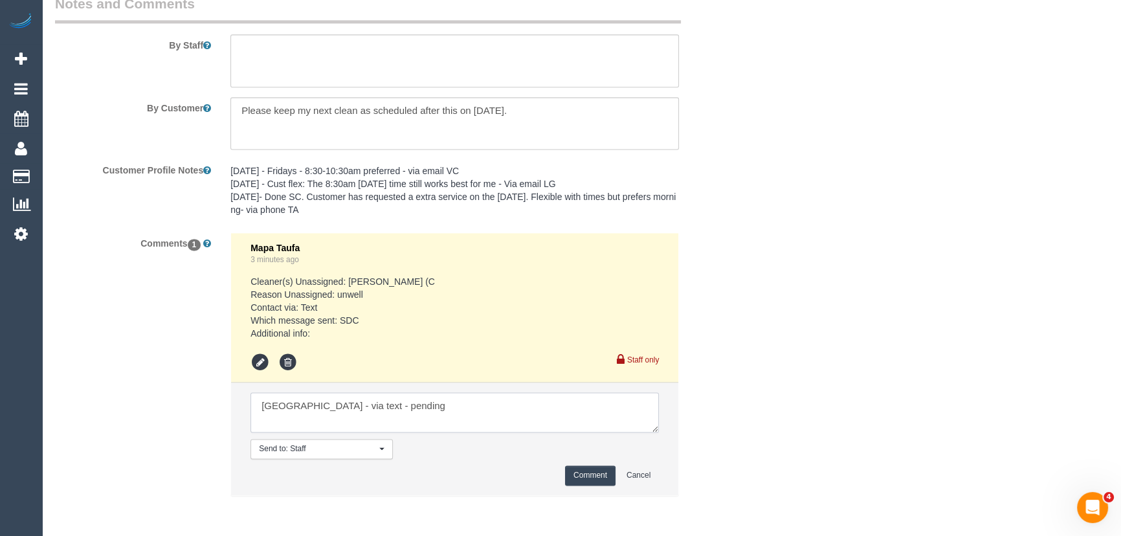
type textarea "Paris - via text - pending"
click at [589, 476] on button "Comment" at bounding box center [590, 475] width 50 height 20
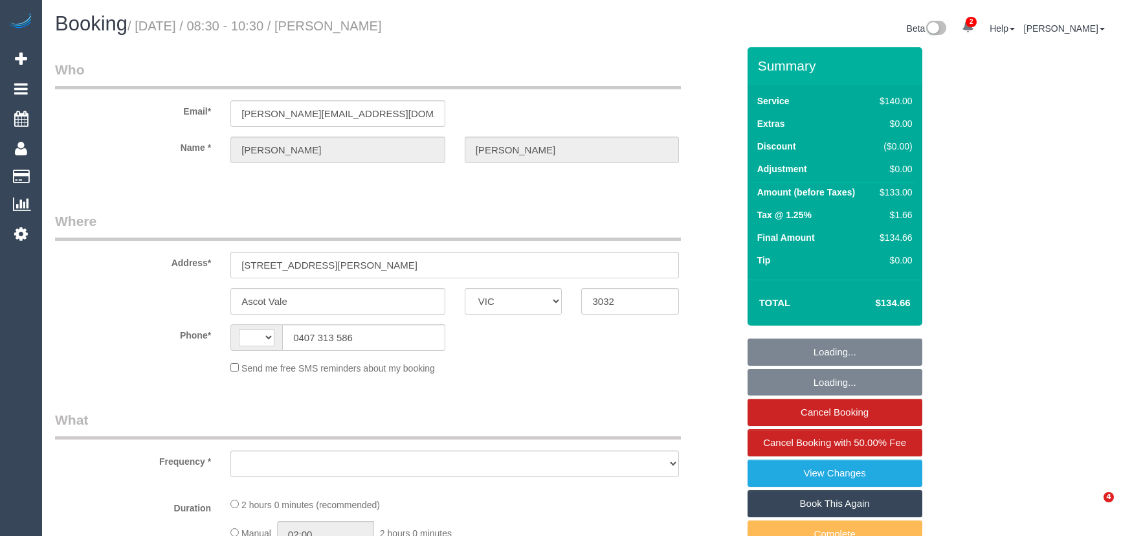
select select "VIC"
select select "string:AU"
select select "object:583"
select select "string:stripe-pm_1L6o9E2GScqysDRViN3FjrZA"
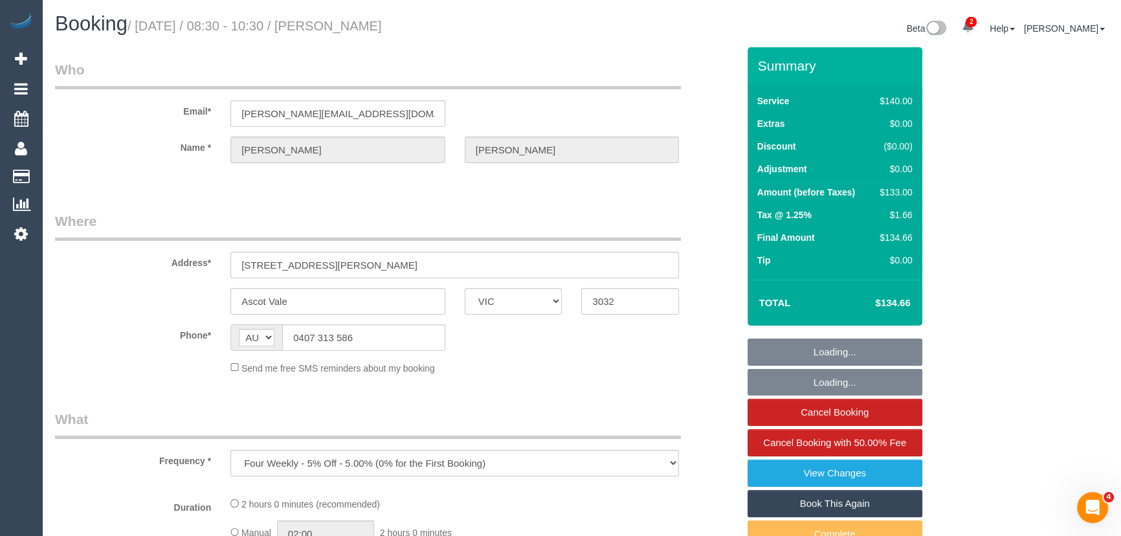
select select "number:28"
select select "number:14"
select select "number:19"
select select "number:26"
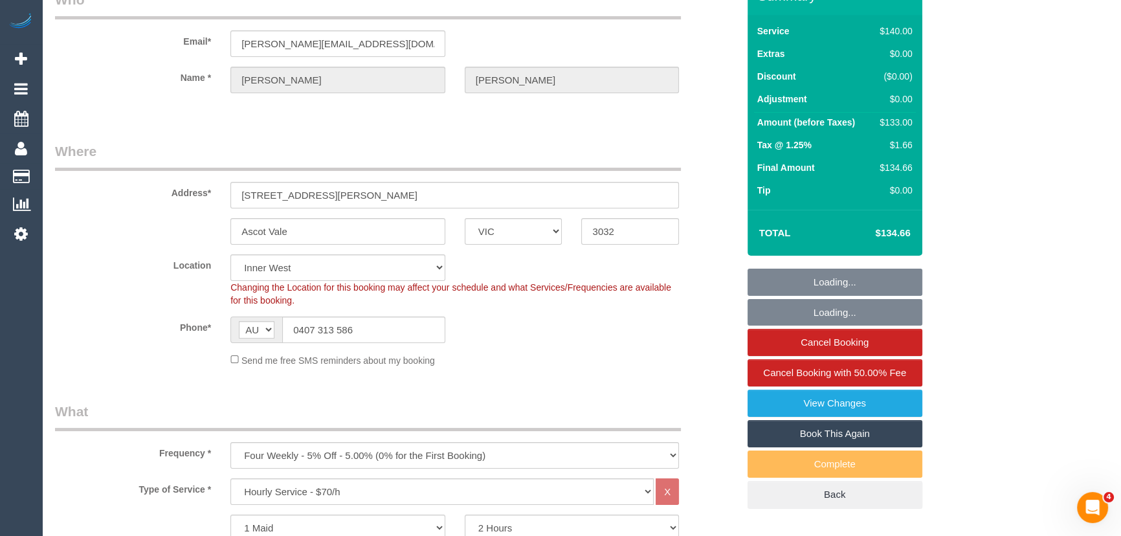
select select "object:914"
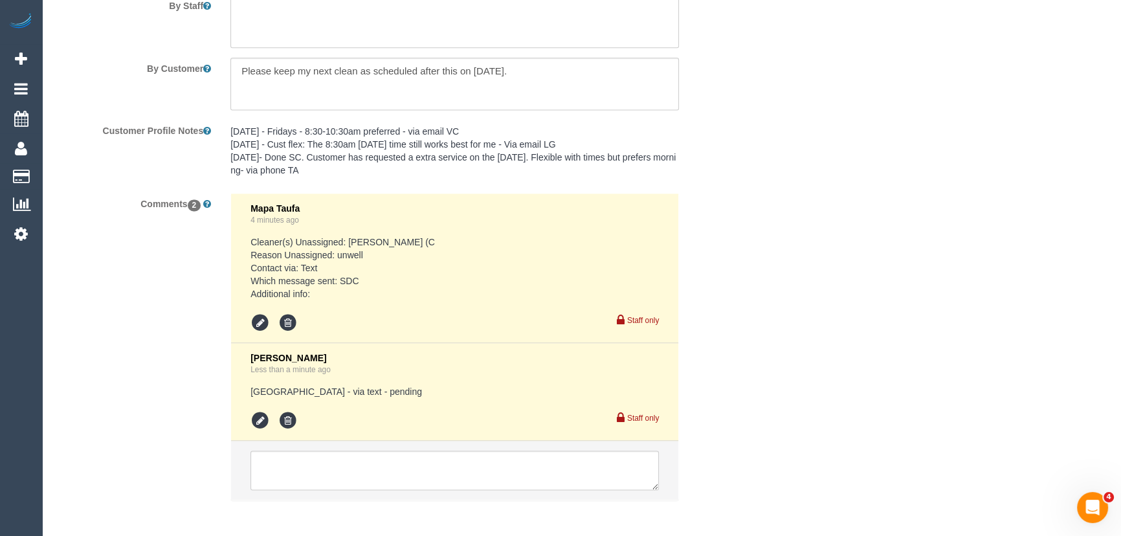
scroll to position [2299, 0]
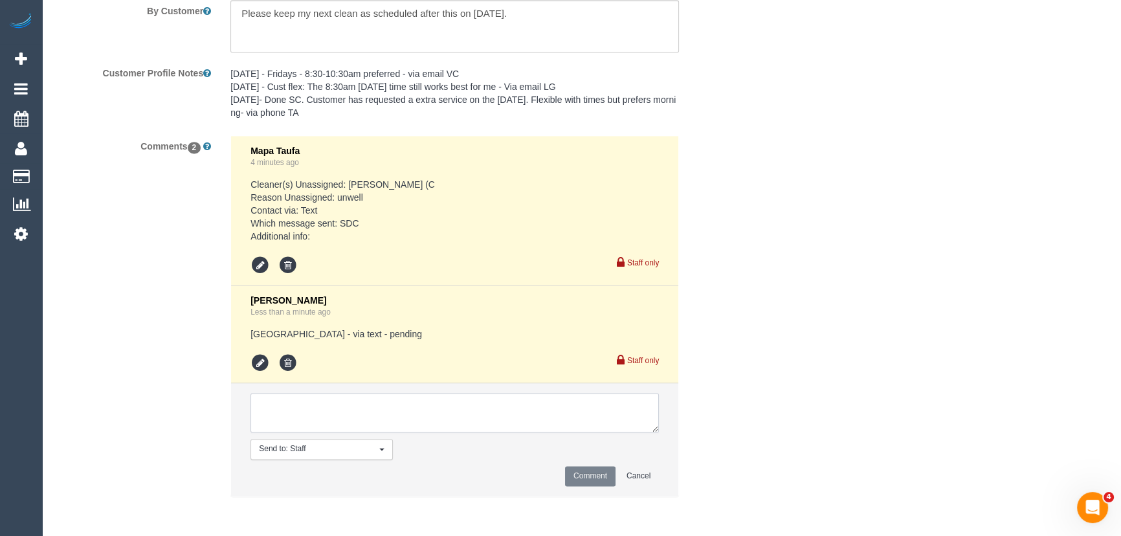
click at [281, 406] on textarea at bounding box center [454, 413] width 408 height 40
click at [259, 364] on icon at bounding box center [259, 362] width 19 height 19
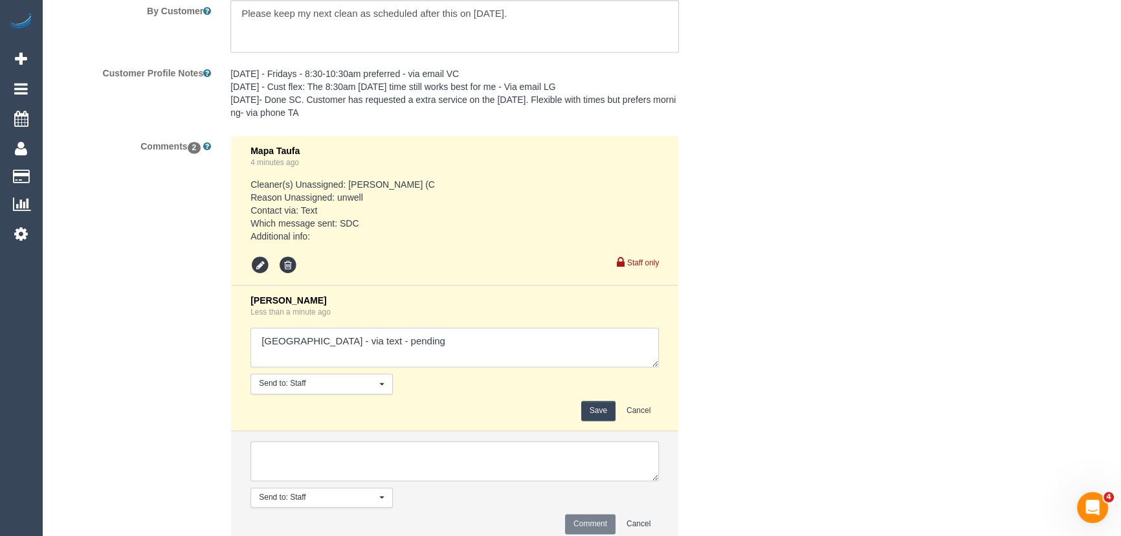
click at [256, 344] on textarea at bounding box center [454, 347] width 408 height 40
type textarea "Would like a cover today - via text Paris - via text - pending"
click at [603, 414] on button "Save" at bounding box center [598, 411] width 34 height 20
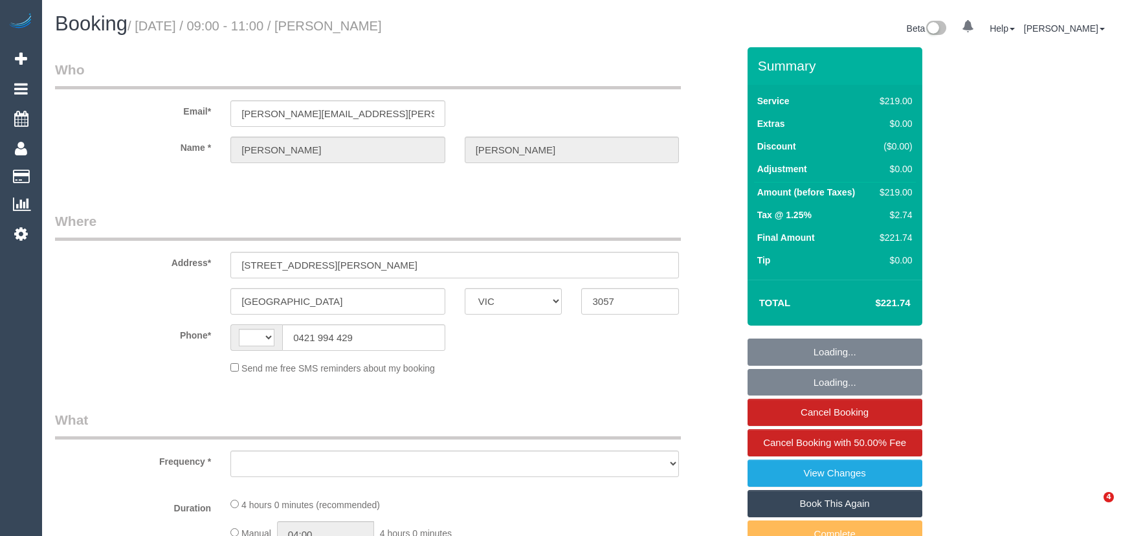
select select "VIC"
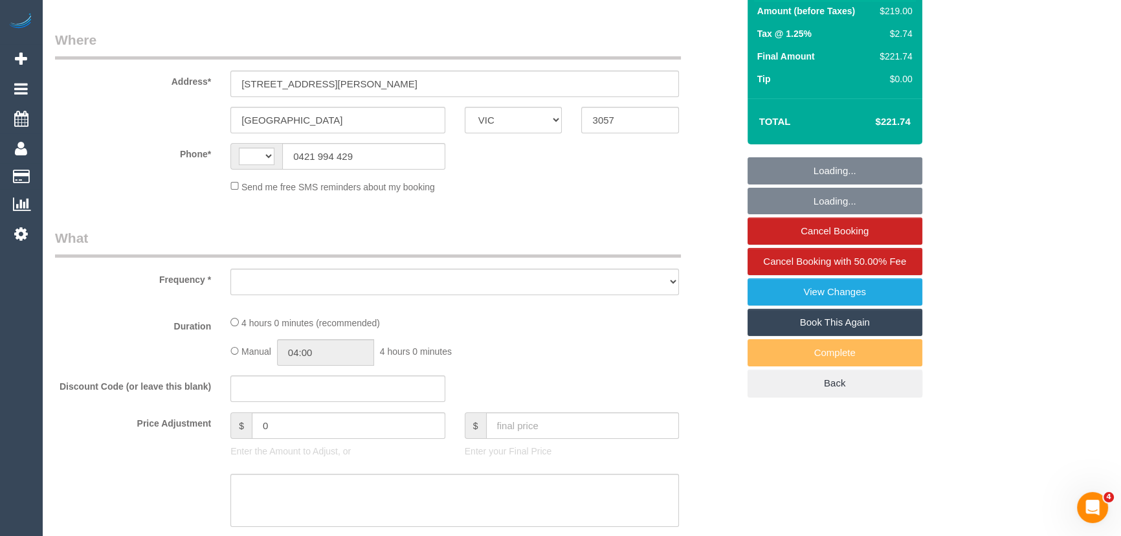
select select "string:AU"
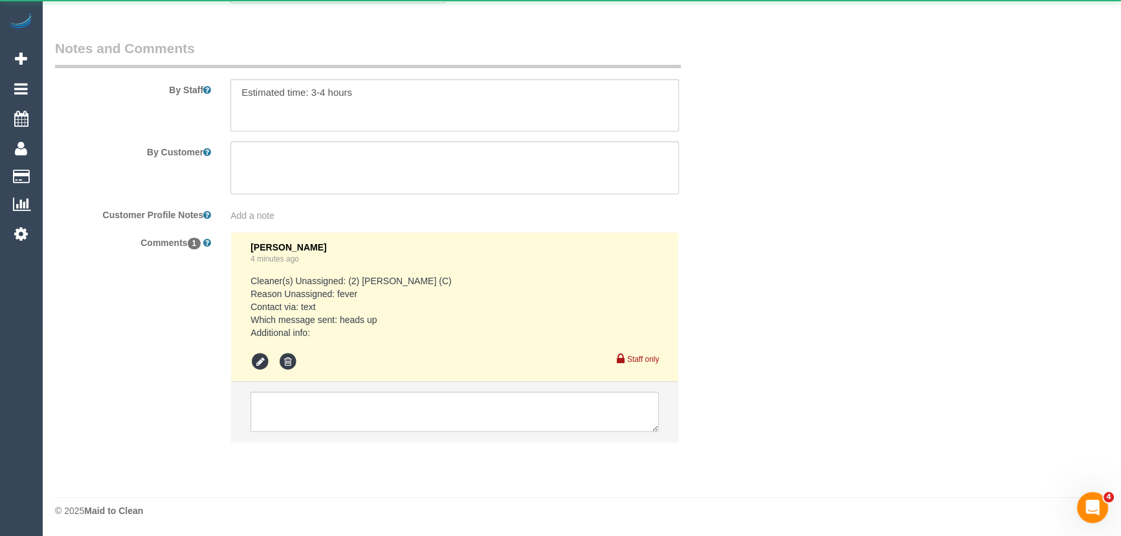
select select "object:565"
select select "string:stripe-pm_1Rcco42GScqysDRVpgWcpjMA"
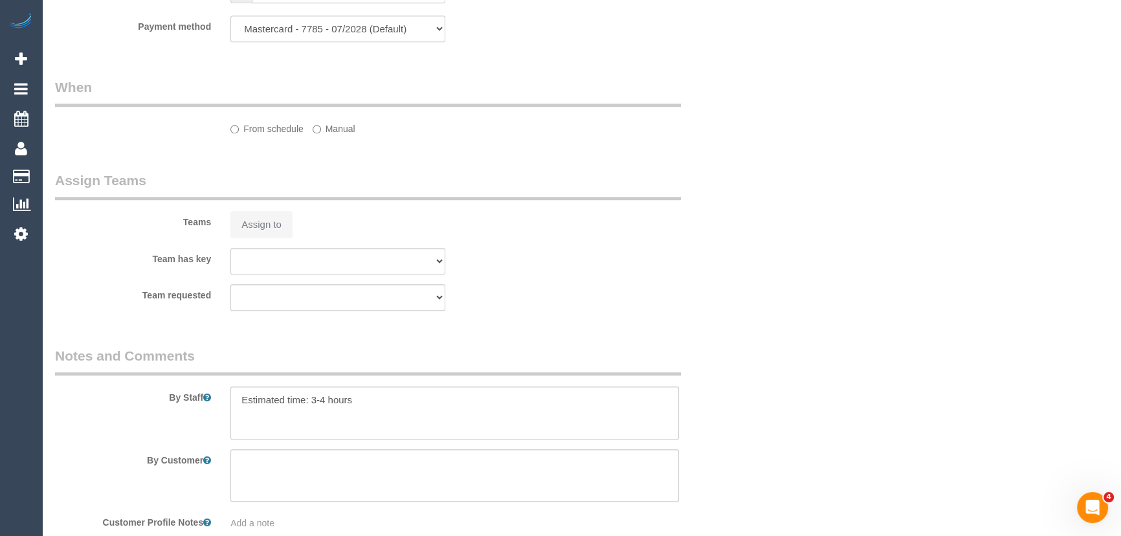
select select "number:27"
select select "number:14"
select select "number:18"
select select "number:23"
select select "number:13"
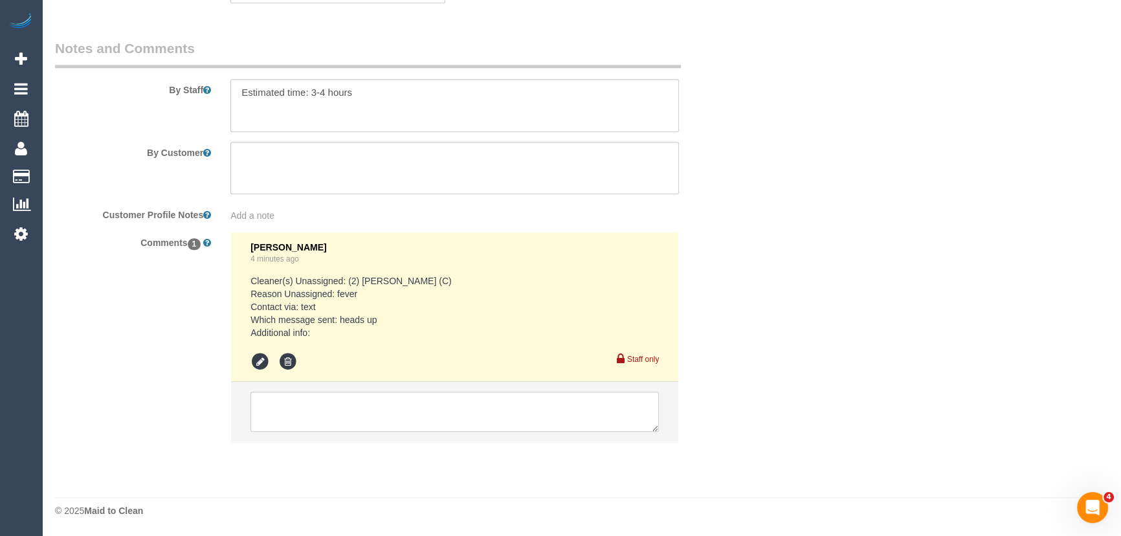
select select "object:1665"
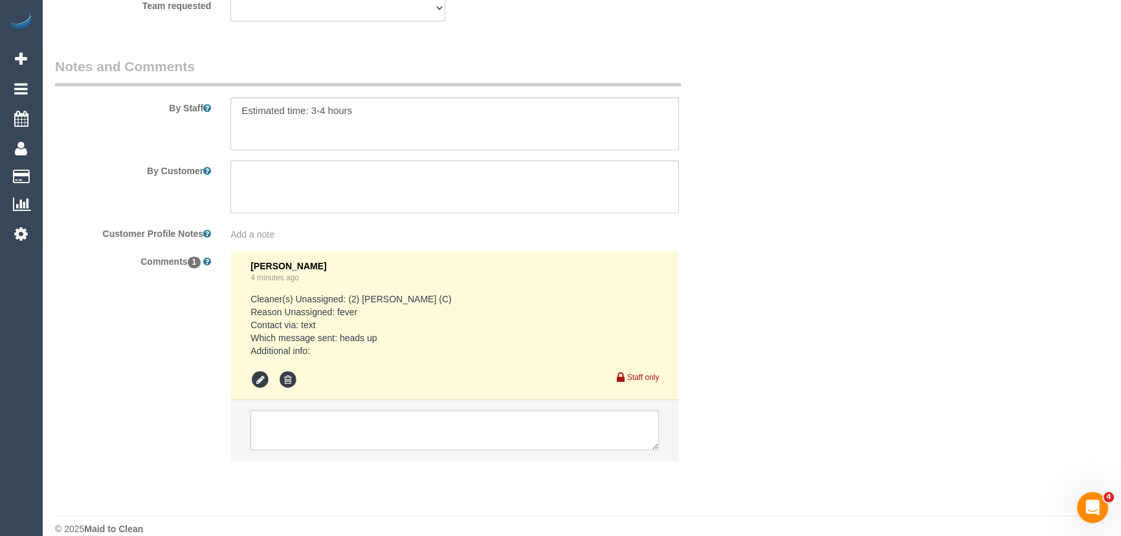
scroll to position [2170, 0]
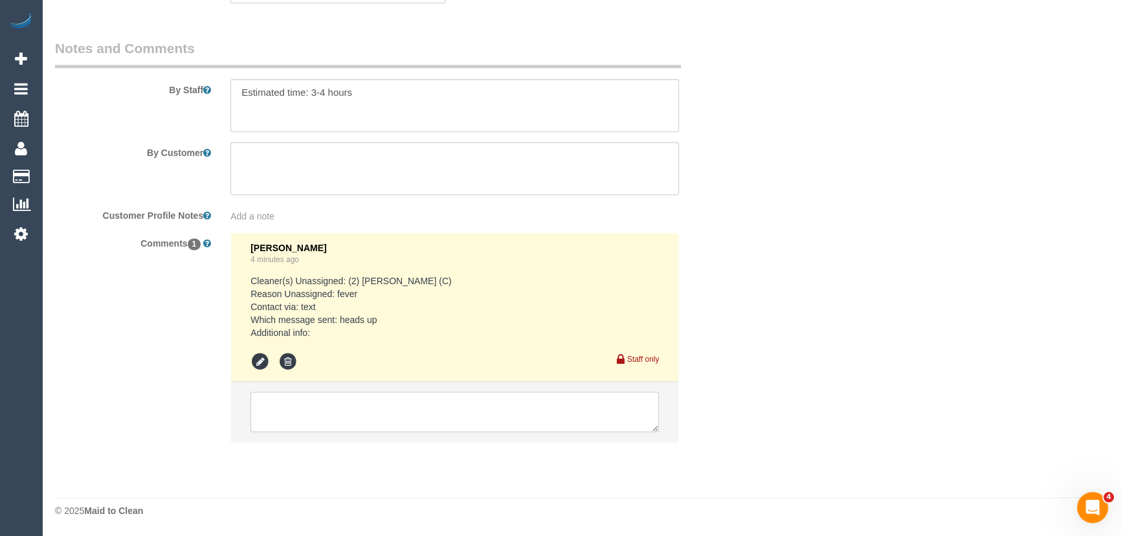
click at [311, 400] on textarea at bounding box center [454, 412] width 408 height 40
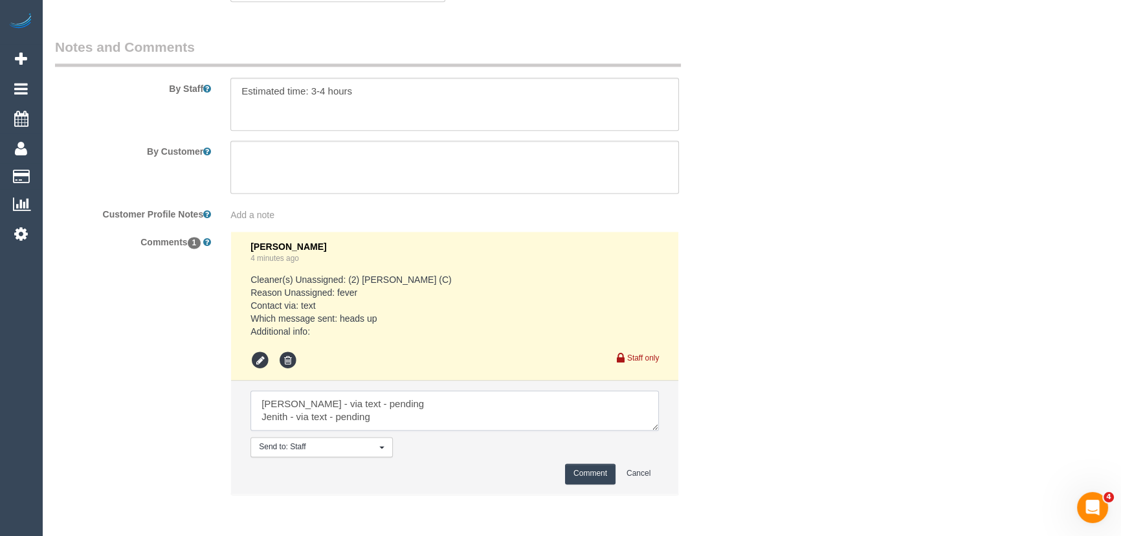
type textarea "[PERSON_NAME] - via text - pending Jenith - via text - pending"
click at [602, 476] on button "Comment" at bounding box center [590, 473] width 50 height 20
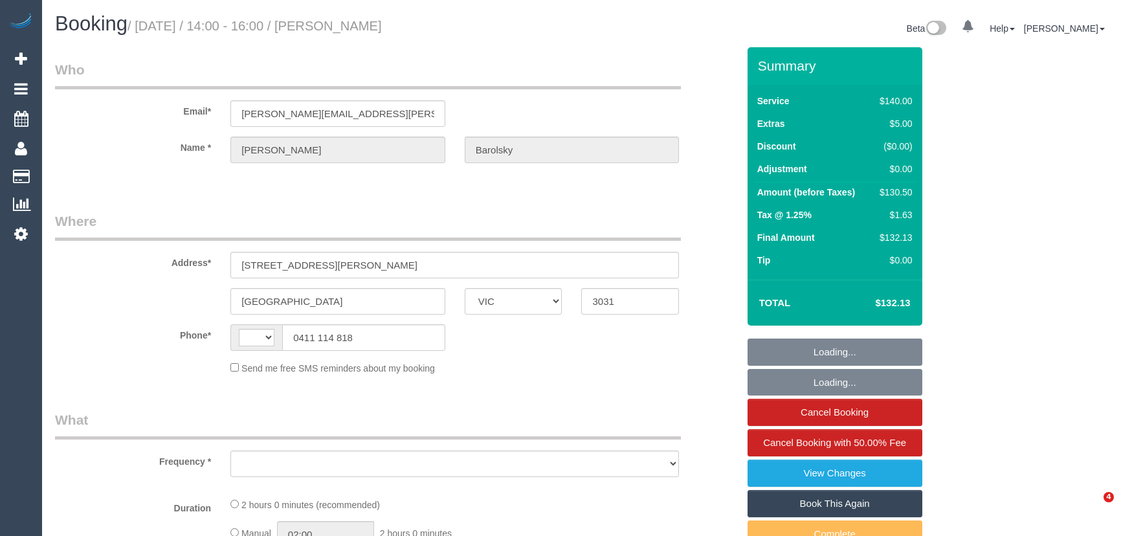
select select "VIC"
select select "string:stripe-pm_1QpiC62GScqysDRV2RKlphUI"
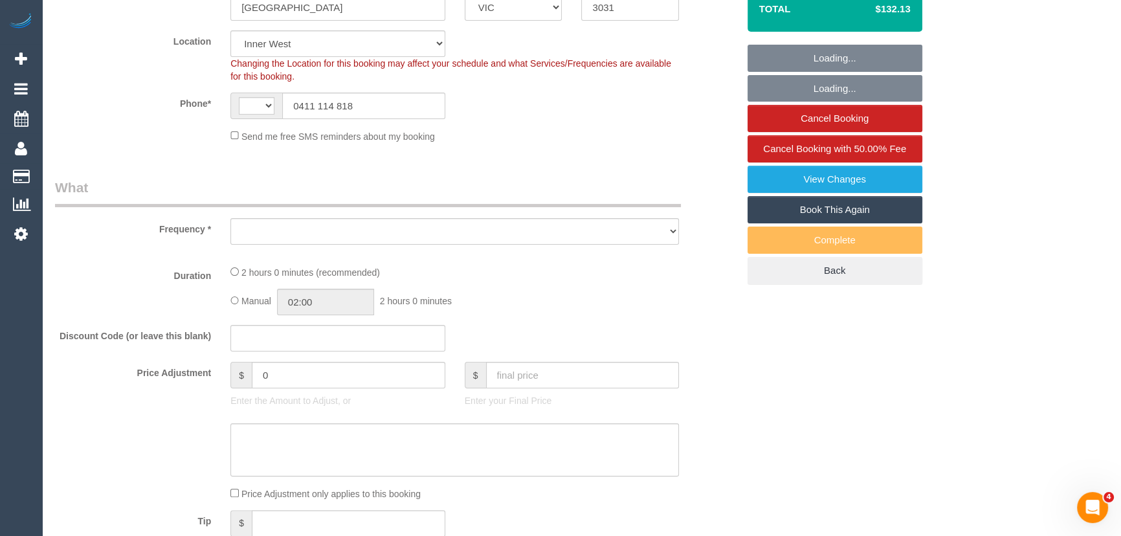
select select "string:AU"
select select "object:320"
select select "spot1"
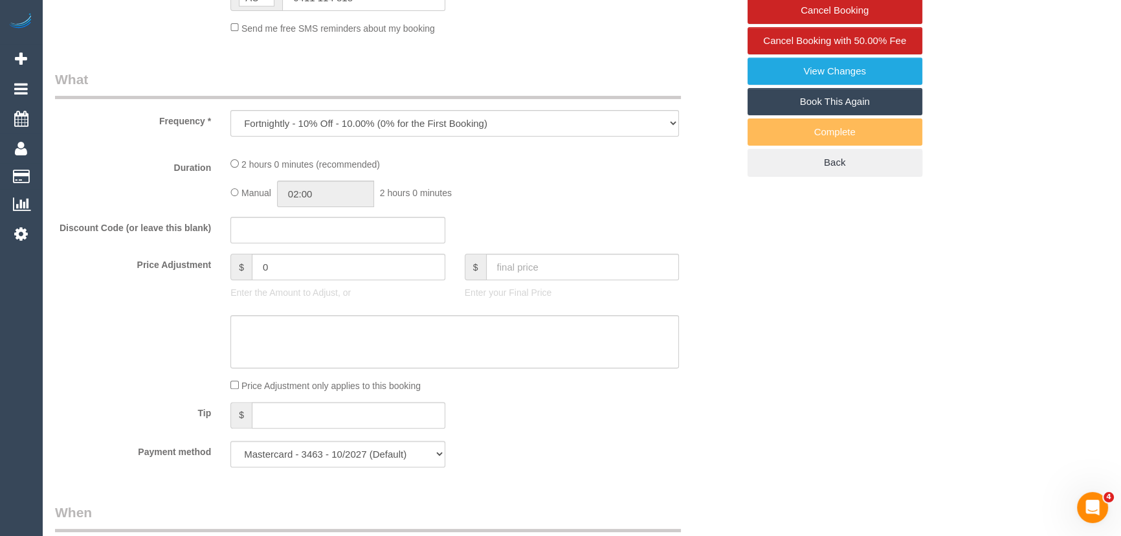
select select "number:27"
select select "number:14"
select select "number:19"
select select "number:22"
select select "number:34"
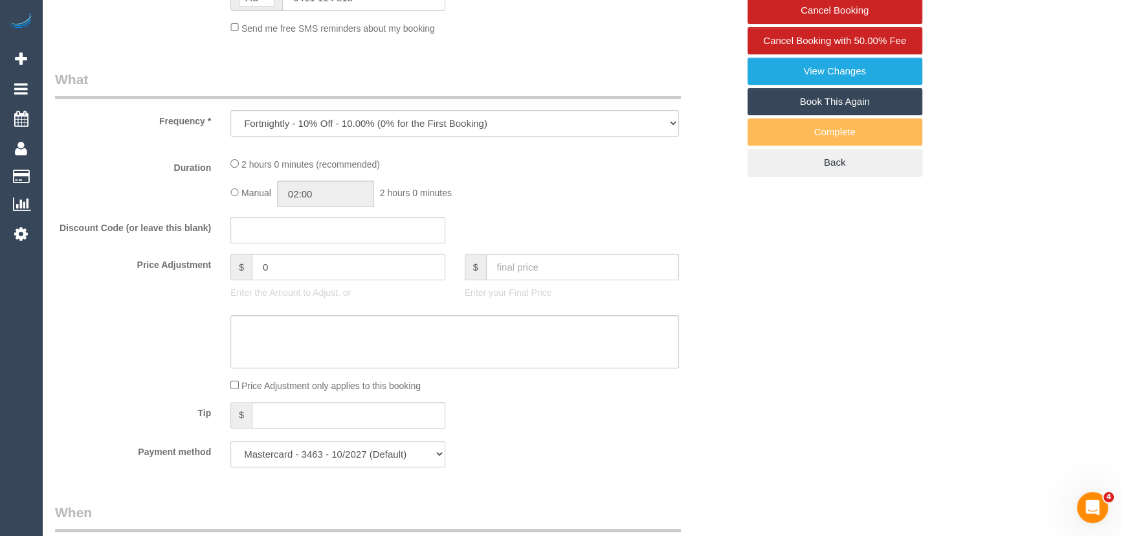
select select "number:11"
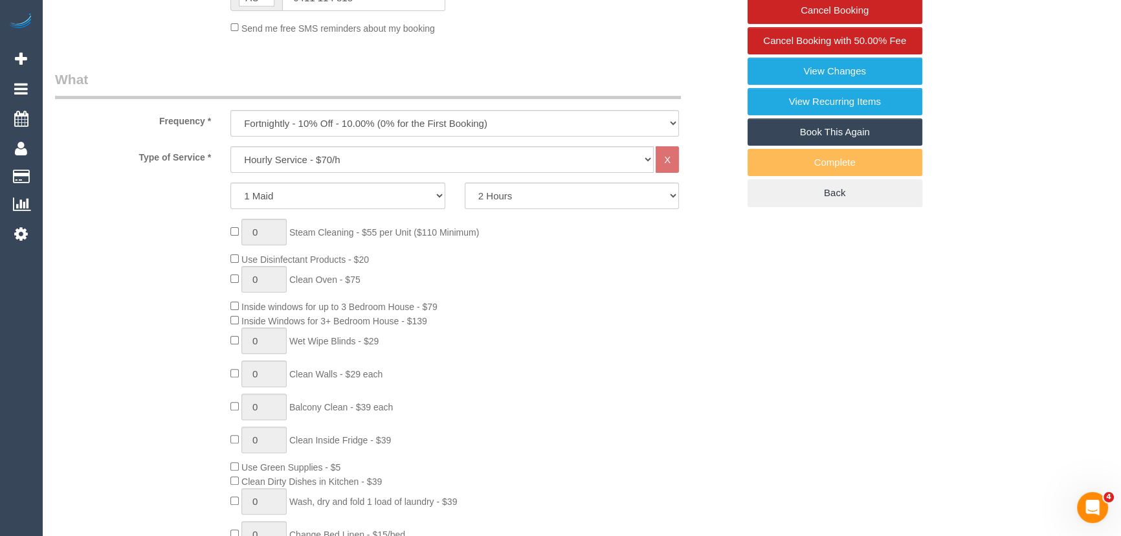
select select "object:1404"
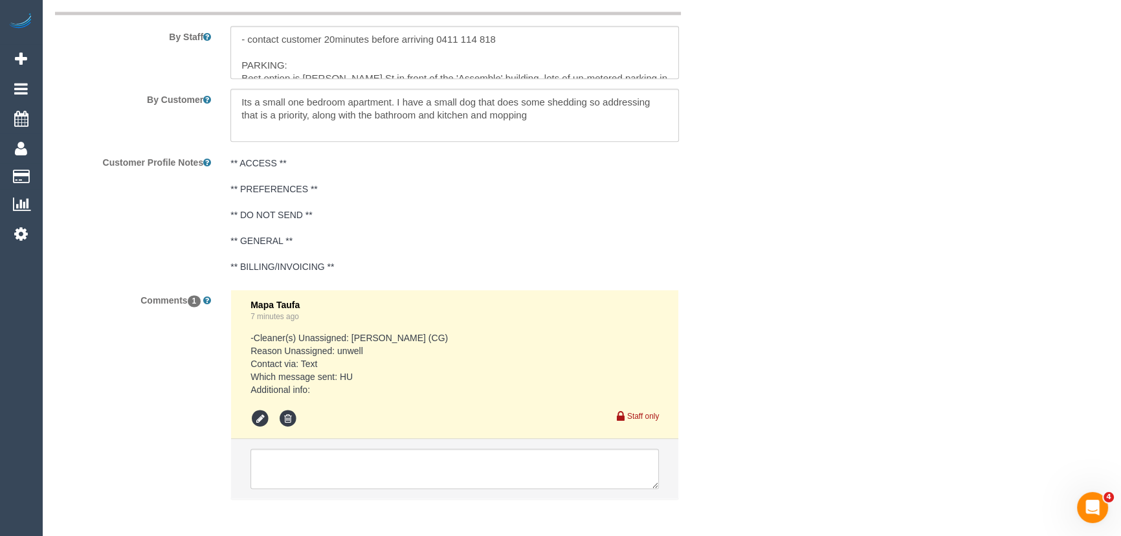
scroll to position [2195, 0]
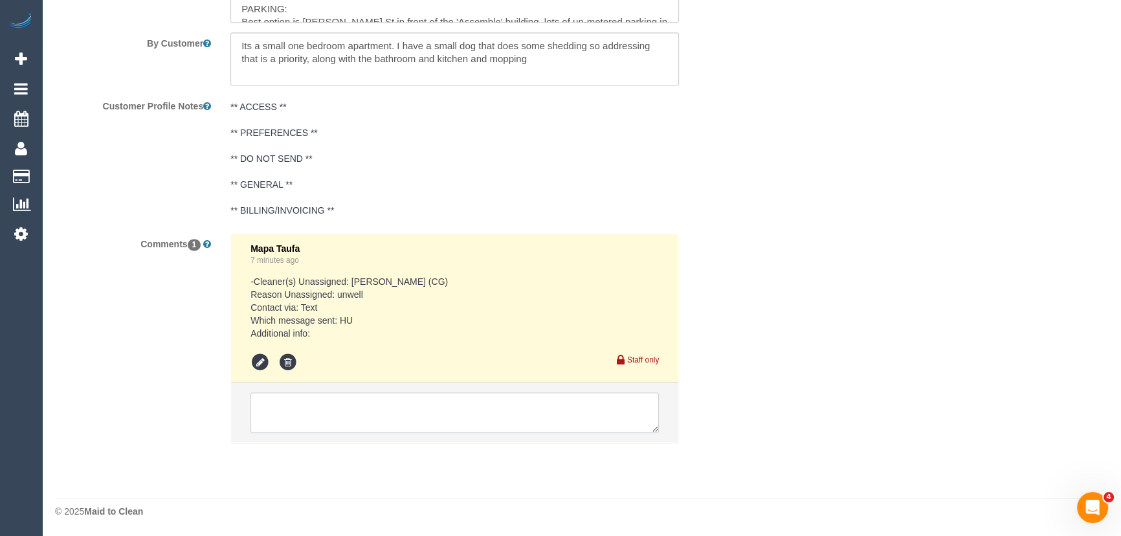
click at [309, 413] on textarea at bounding box center [454, 412] width 408 height 40
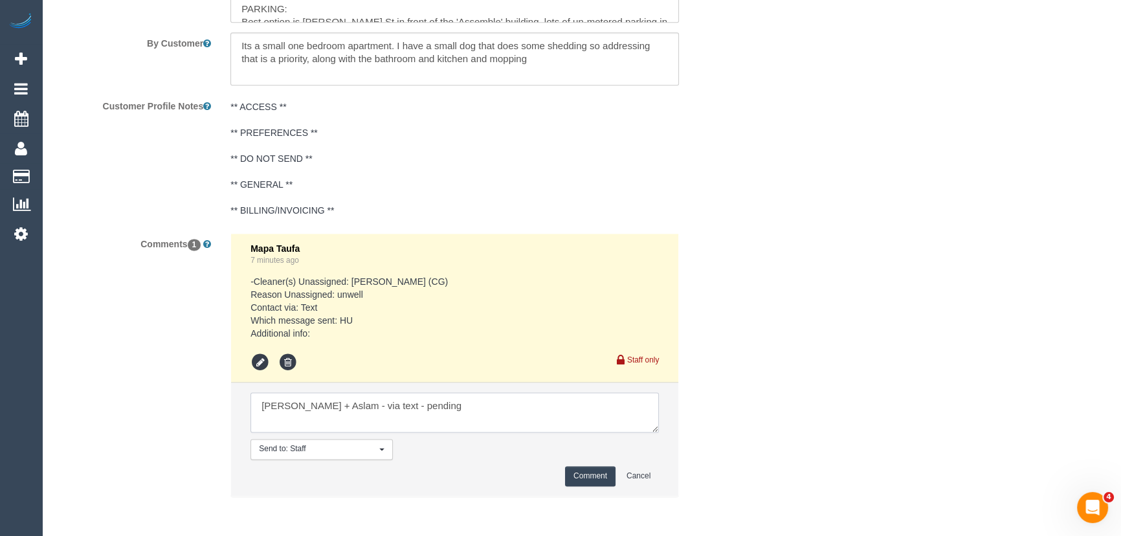
type textarea "Maria + Aslam - via text - pending"
click at [606, 470] on button "Comment" at bounding box center [590, 476] width 50 height 20
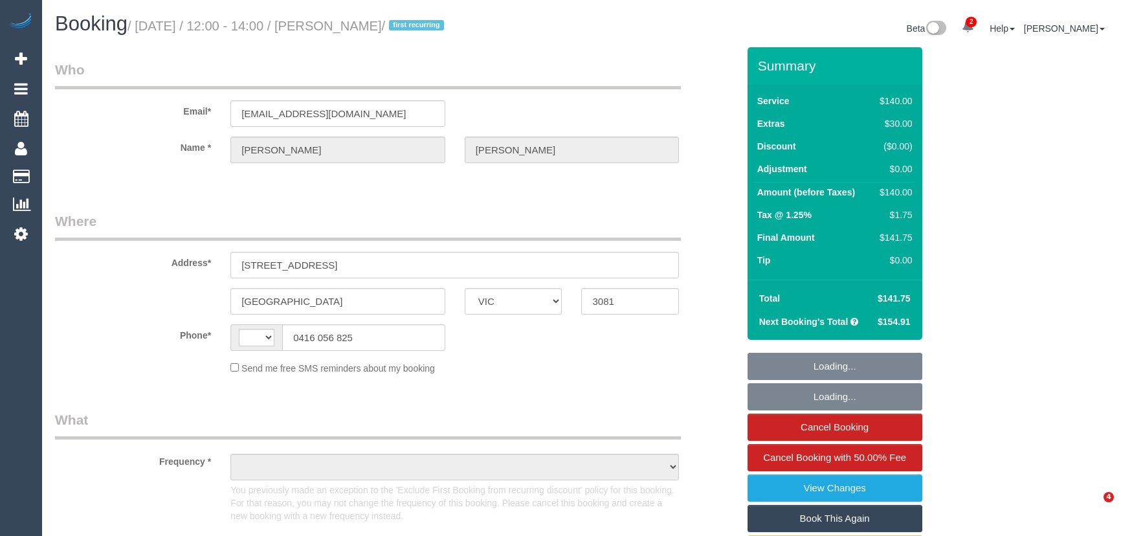
select select "VIC"
select select "string:AU"
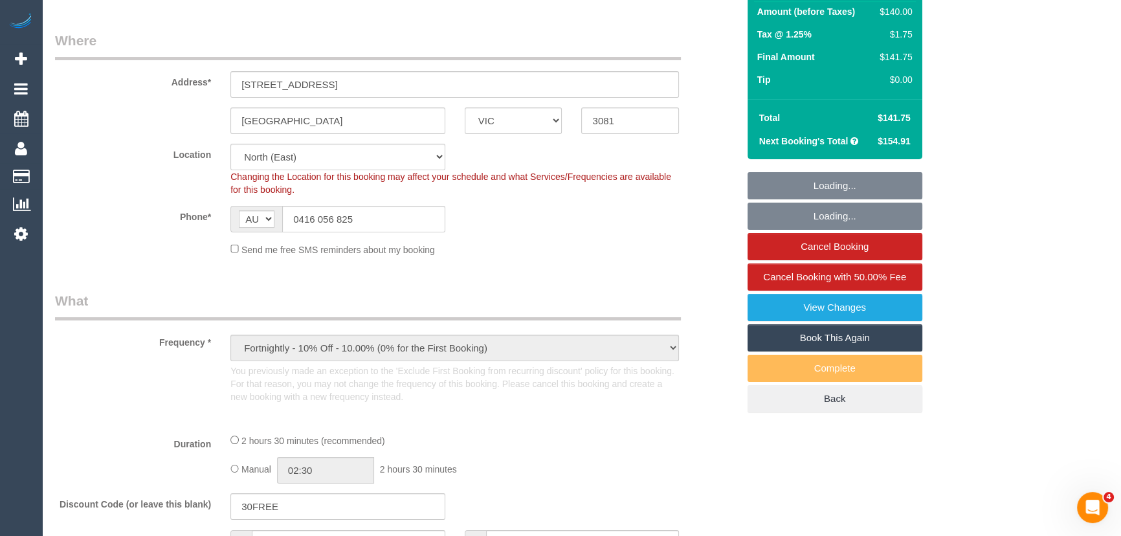
select select "object:1244"
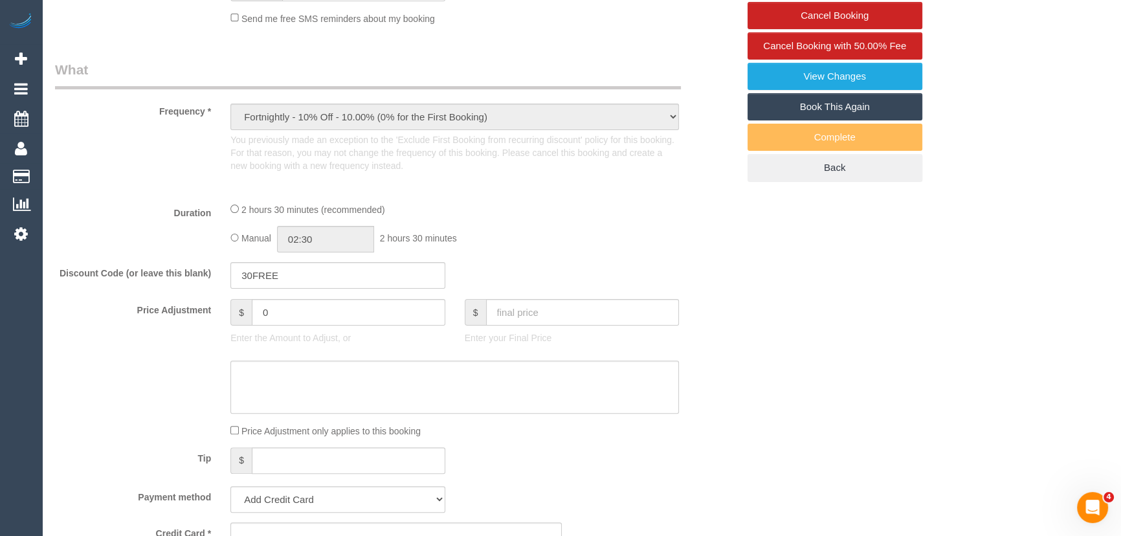
select select "string:stripe-pm_1S8B8I2GScqysDRVMGqTbHlq"
select select "number:27"
select select "number:14"
select select "number:18"
select select "number:25"
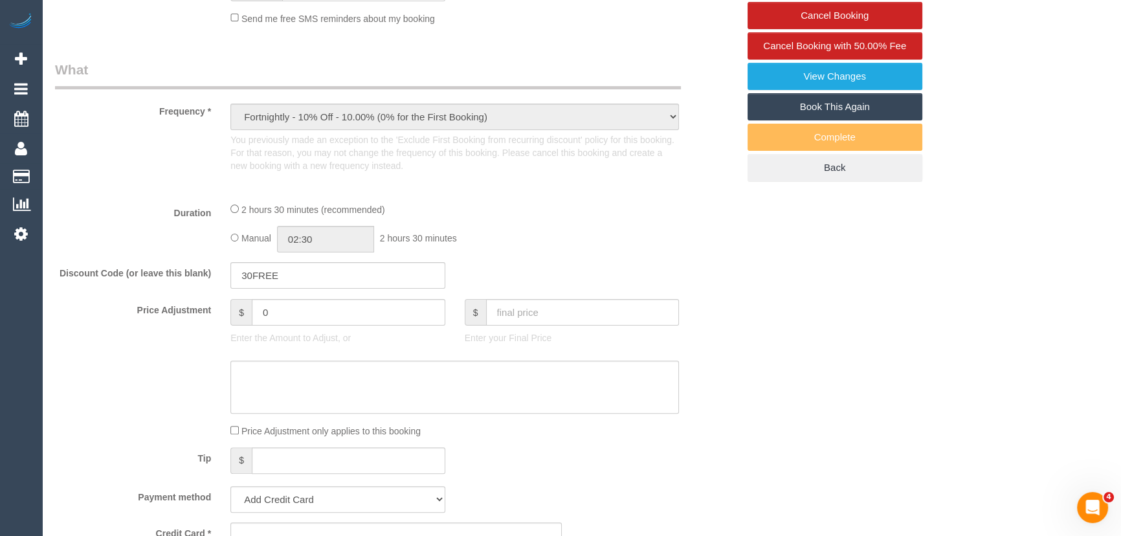
select select "number:34"
select select "number:11"
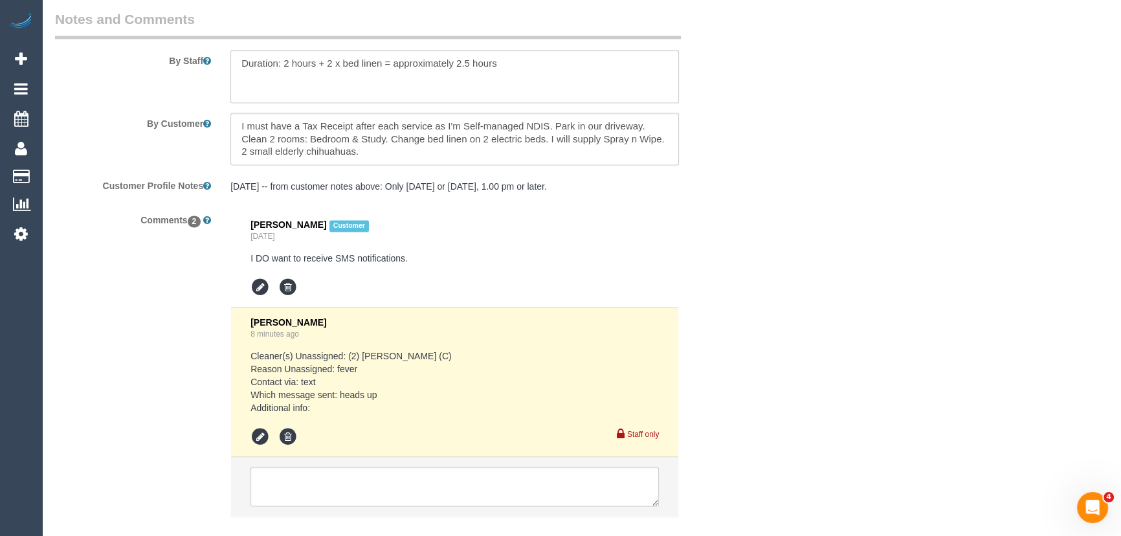
scroll to position [2316, 0]
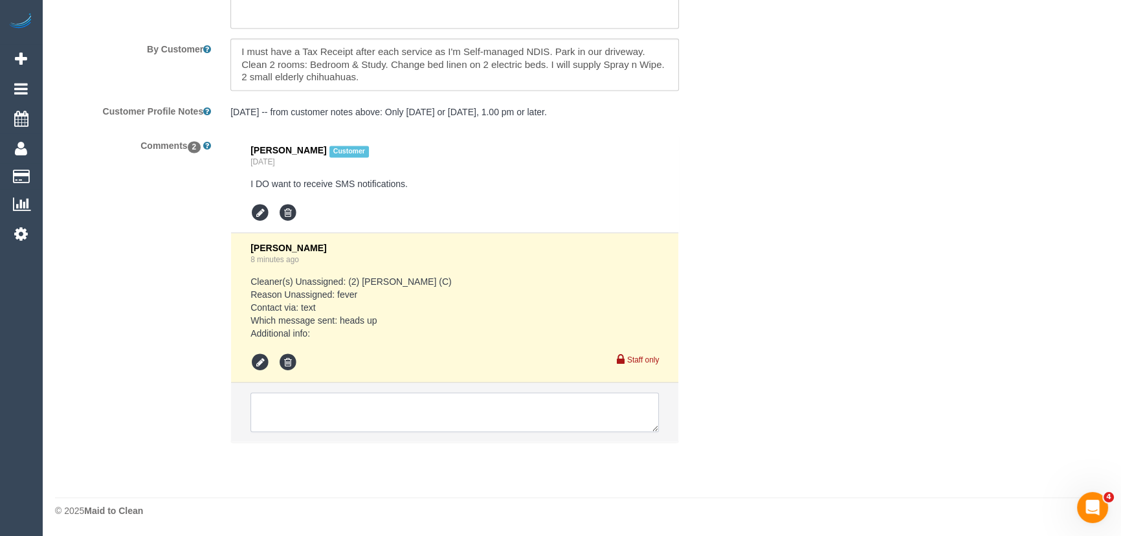
click at [344, 405] on textarea at bounding box center [454, 412] width 408 height 40
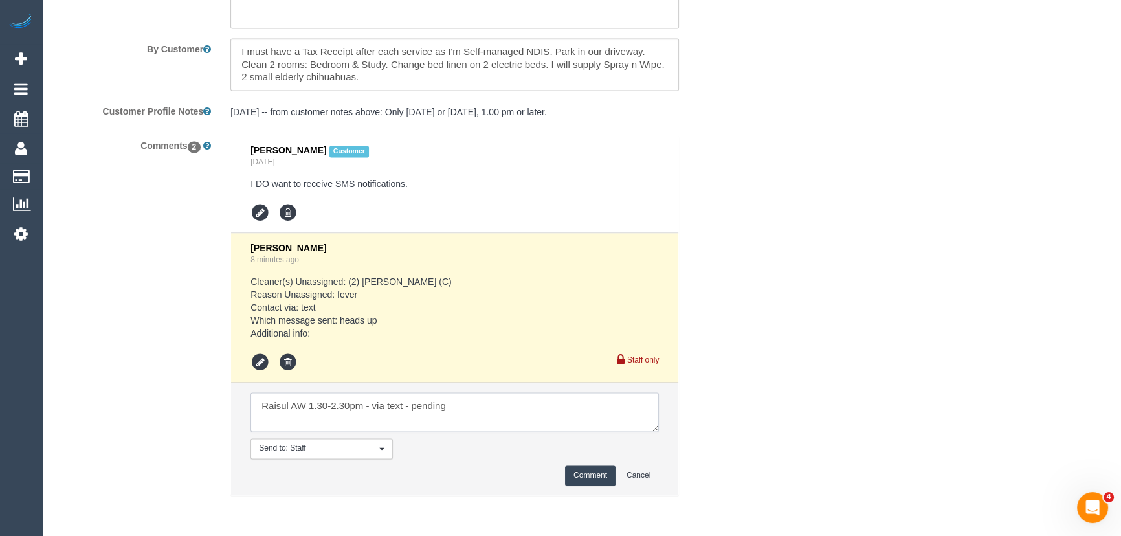
type textarea "Raisul AW 1.30-2.30pm - via text - pending"
click at [584, 472] on button "Comment" at bounding box center [590, 475] width 50 height 20
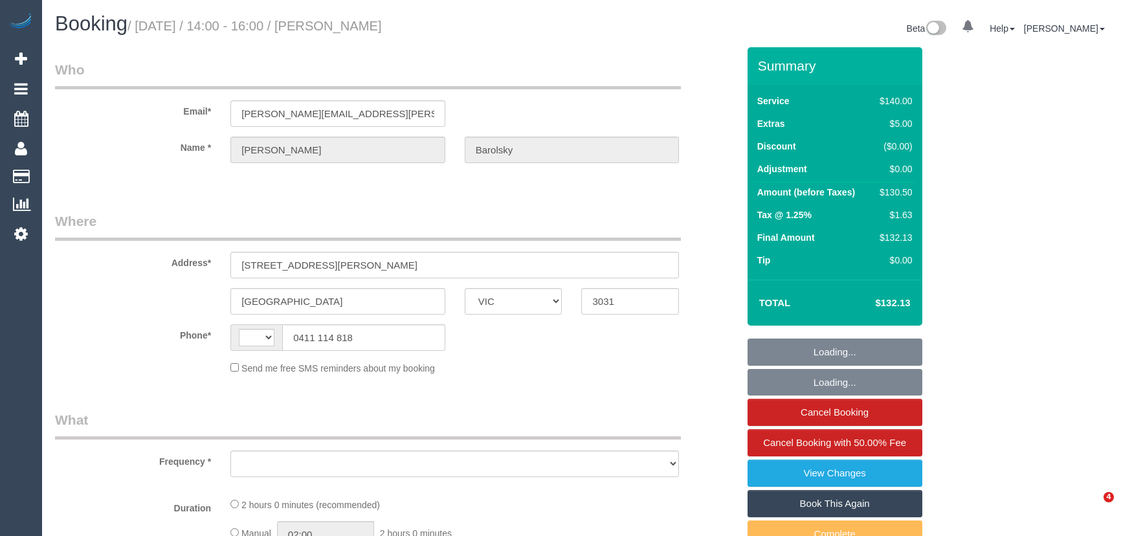
select select "VIC"
select select "string:AU"
select select "object:583"
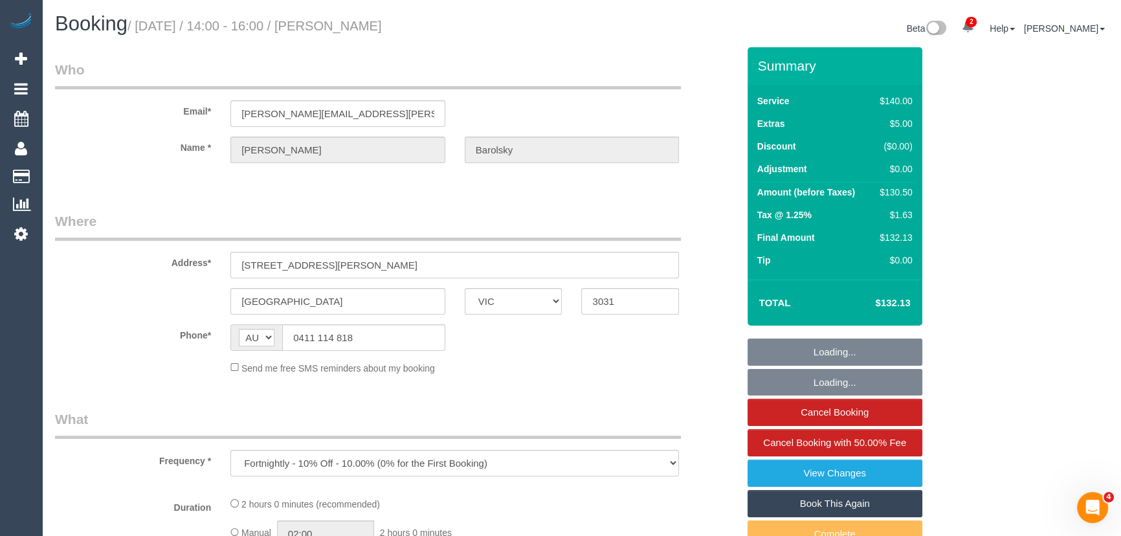
select select "string:stripe-pm_1QpiC62GScqysDRV2RKlphUI"
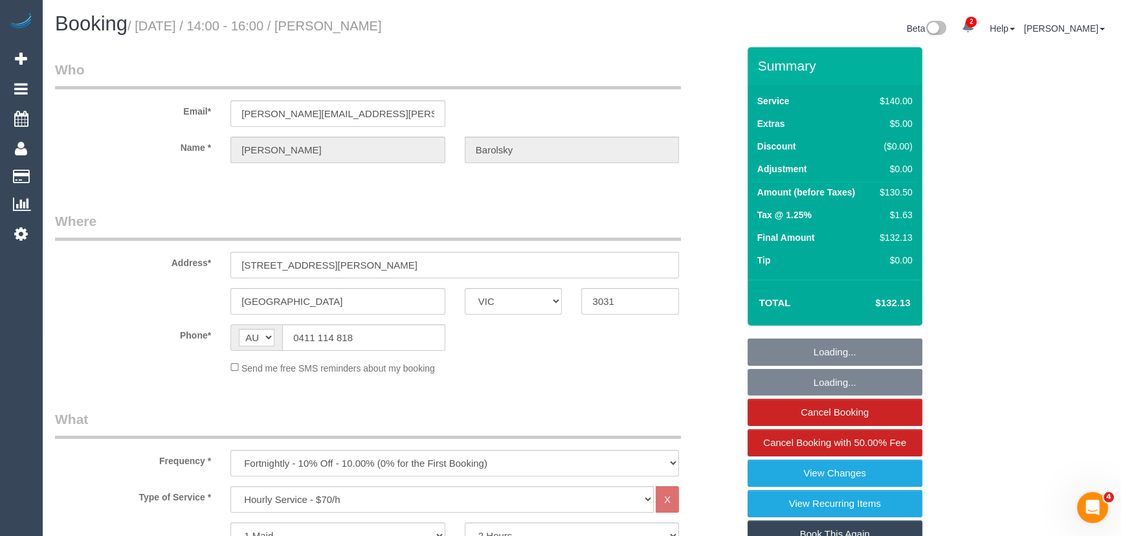
select select "number:27"
select select "number:14"
select select "number:19"
select select "number:22"
select select "number:34"
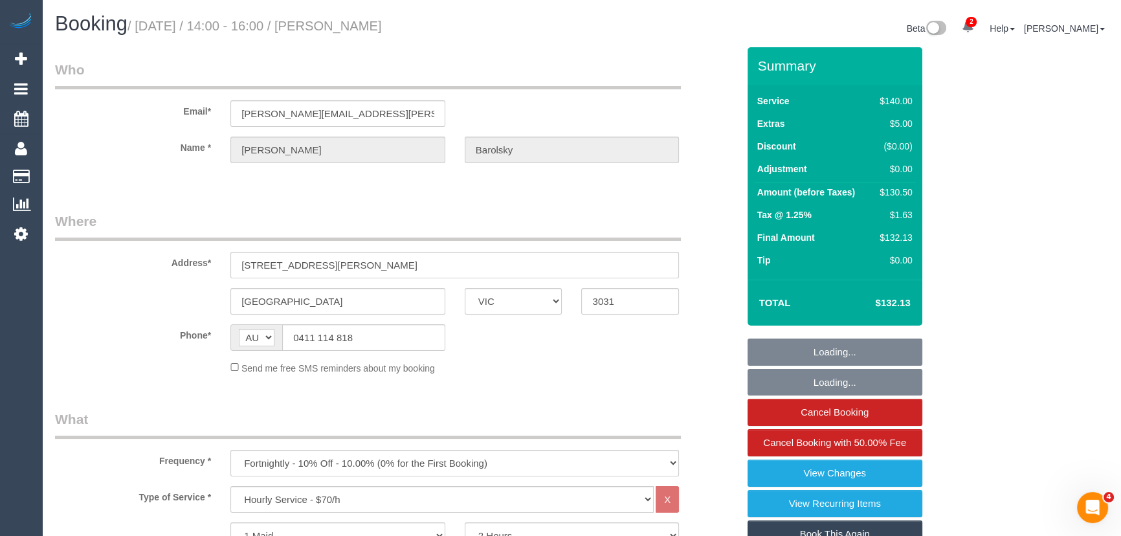
select select "number:11"
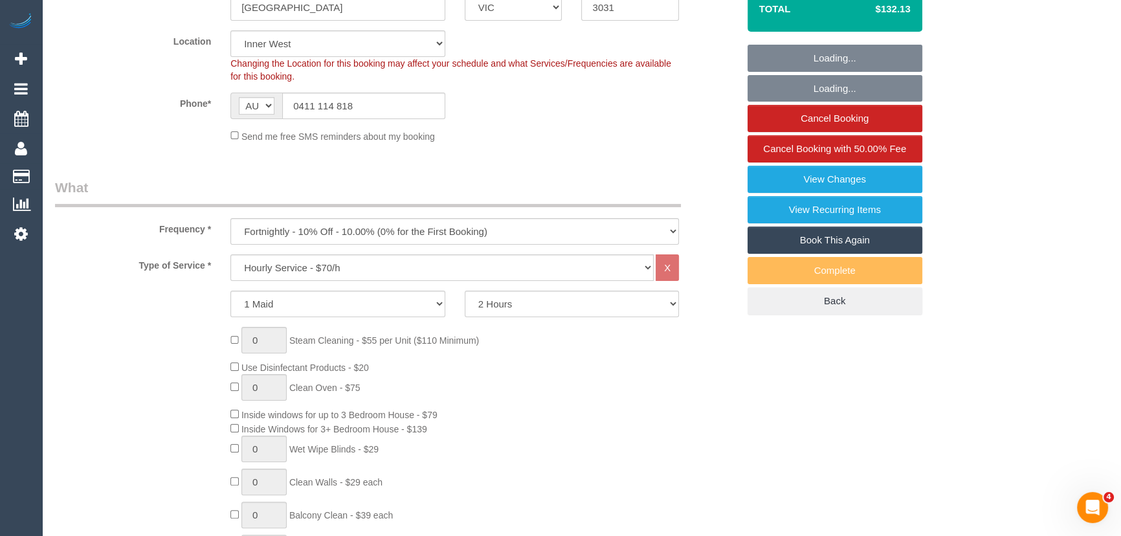
select select "object:906"
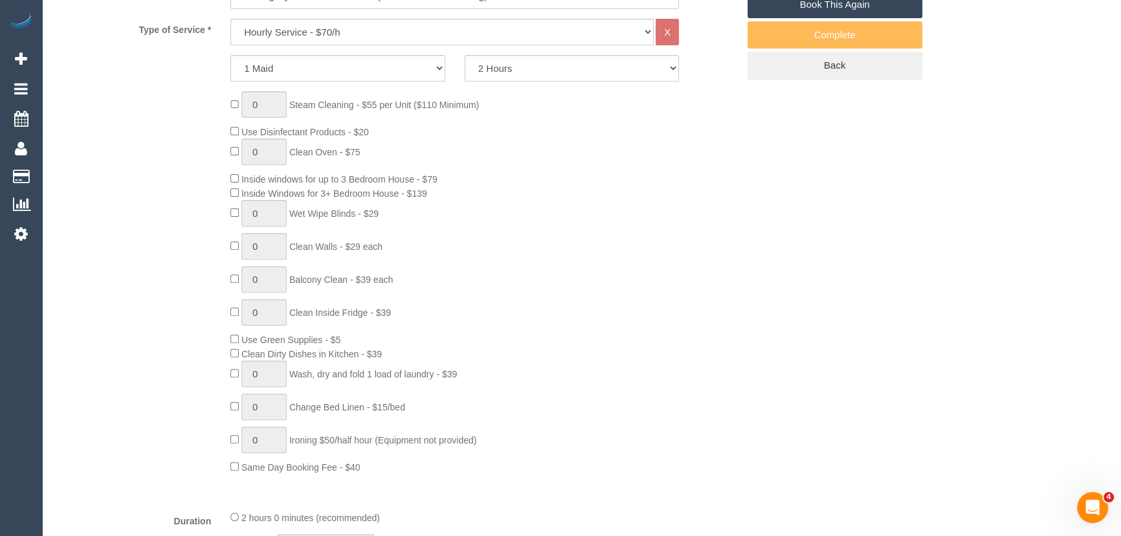
select select "spot1"
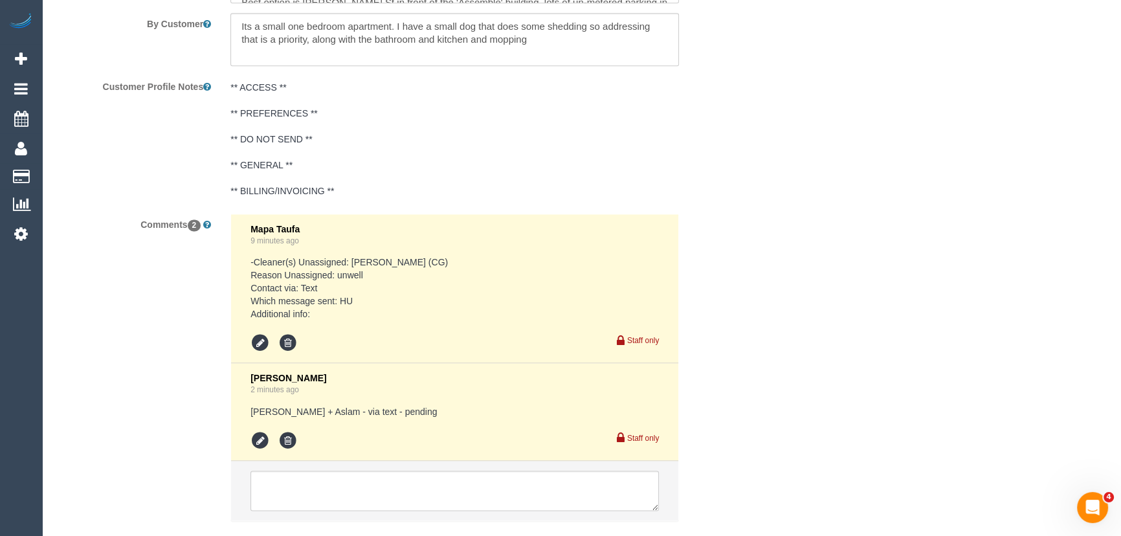
scroll to position [2293, 0]
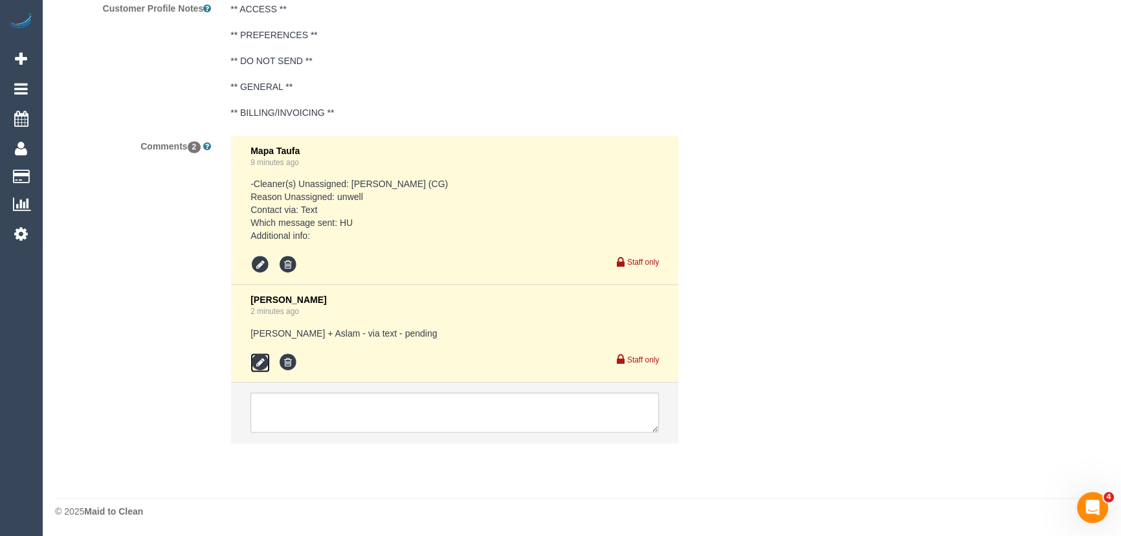
click at [261, 361] on icon at bounding box center [259, 362] width 19 height 19
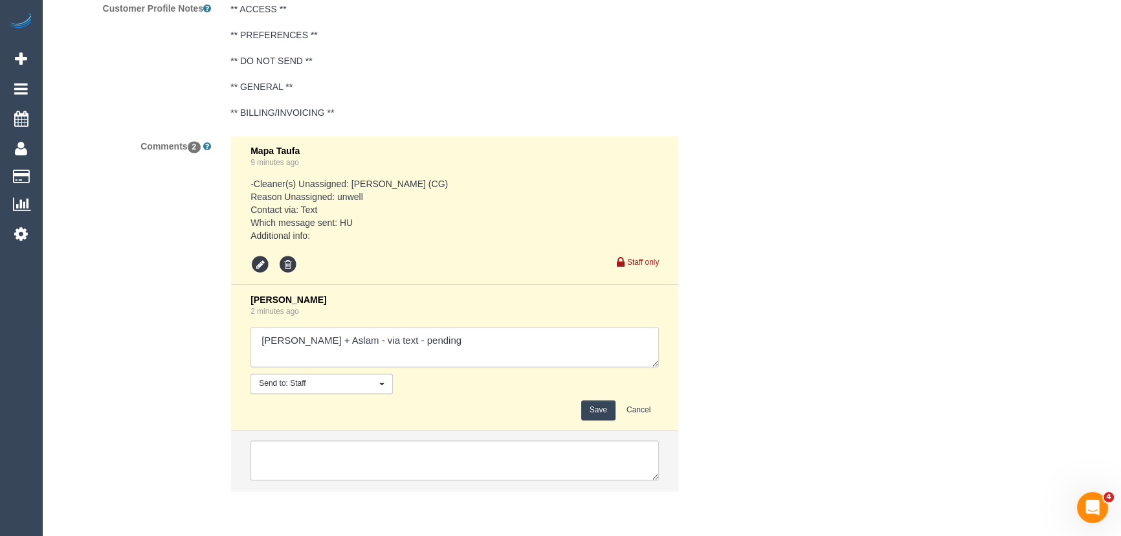
click at [430, 335] on textarea at bounding box center [454, 347] width 408 height 40
type textarea "[PERSON_NAME] + Aslam - via text - declined"
click at [597, 408] on button "Save" at bounding box center [598, 410] width 34 height 20
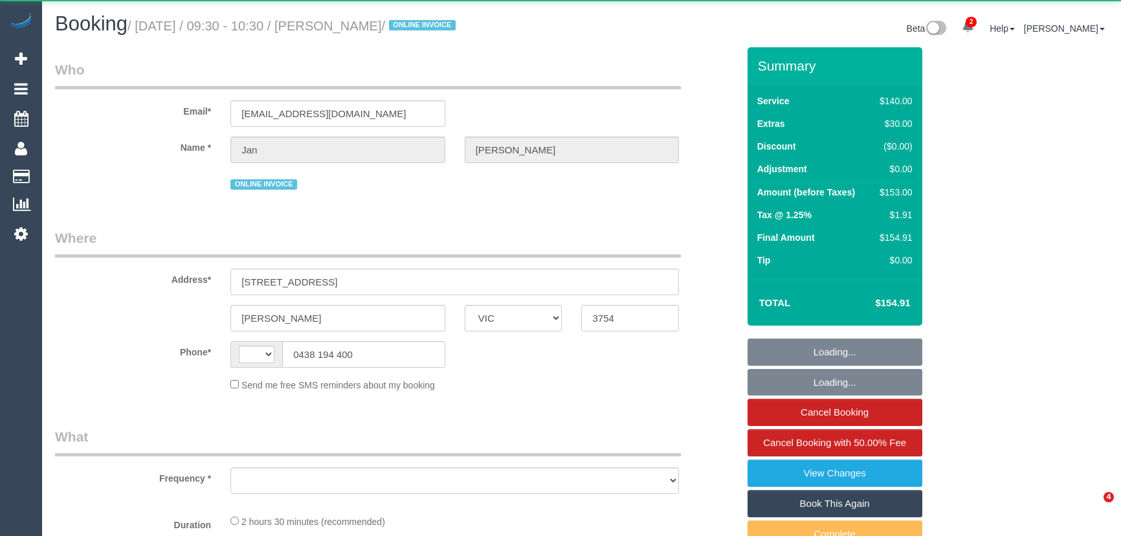
select select "VIC"
select select "string:AU"
select select "object:384"
select select "string:stripe-pm_1ReTGj2GScqysDRV4UfZI03s"
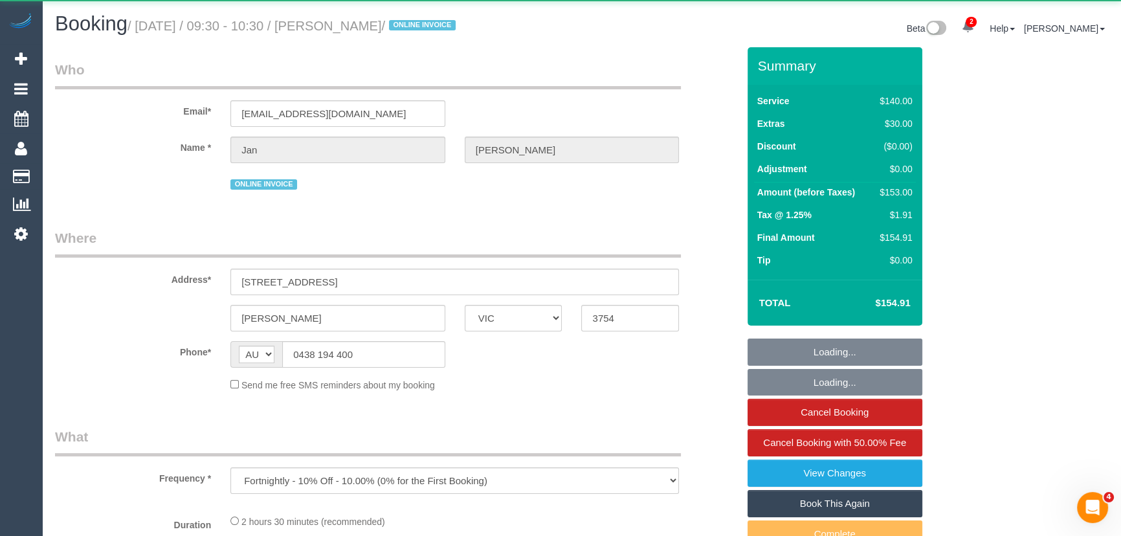
select select "number:28"
select select "number:14"
select select "number:18"
select select "number:24"
select select "number:34"
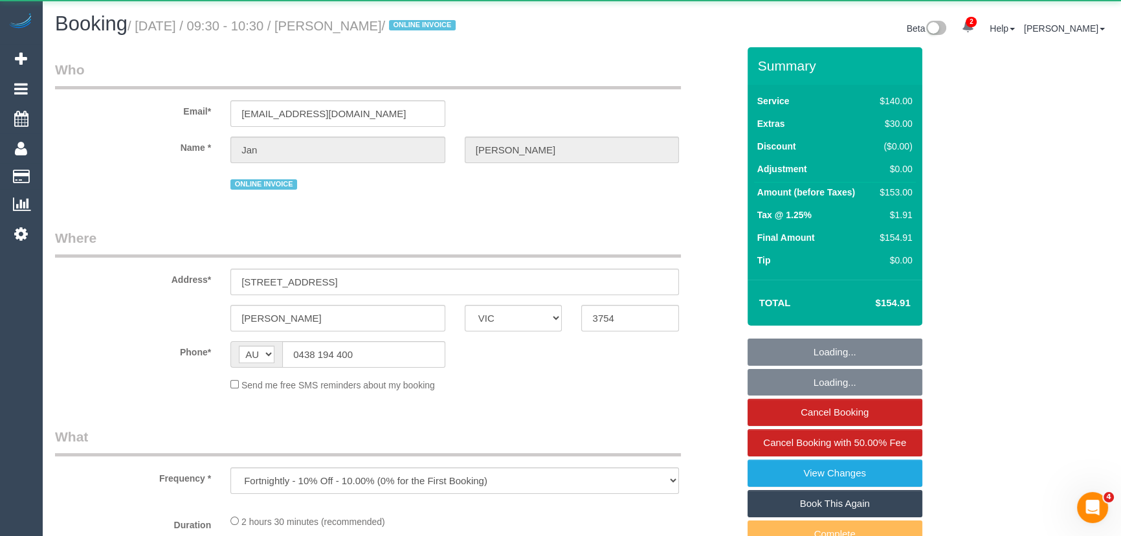
select select "number:12"
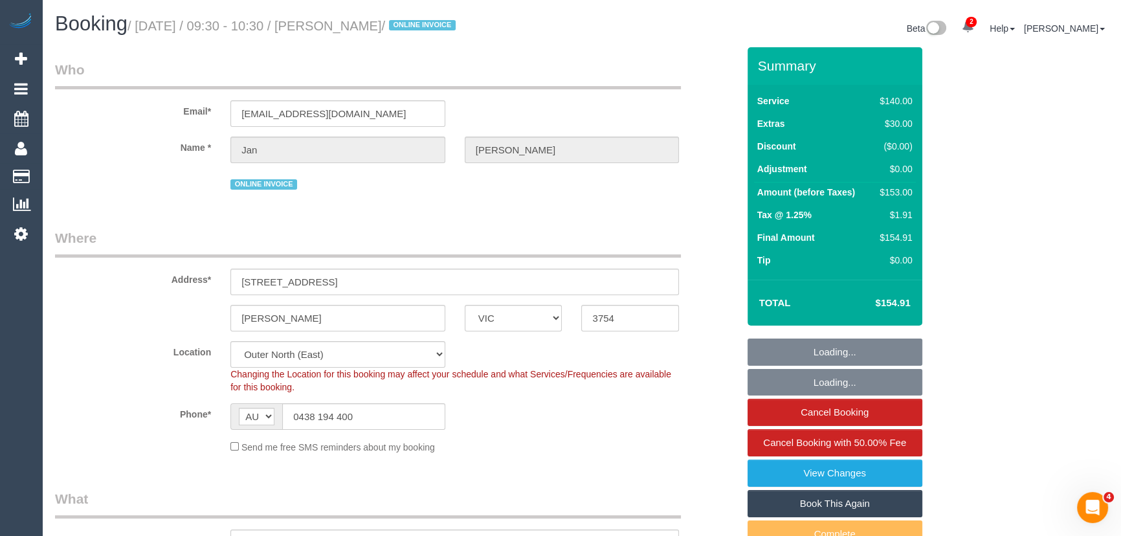
select select "object:798"
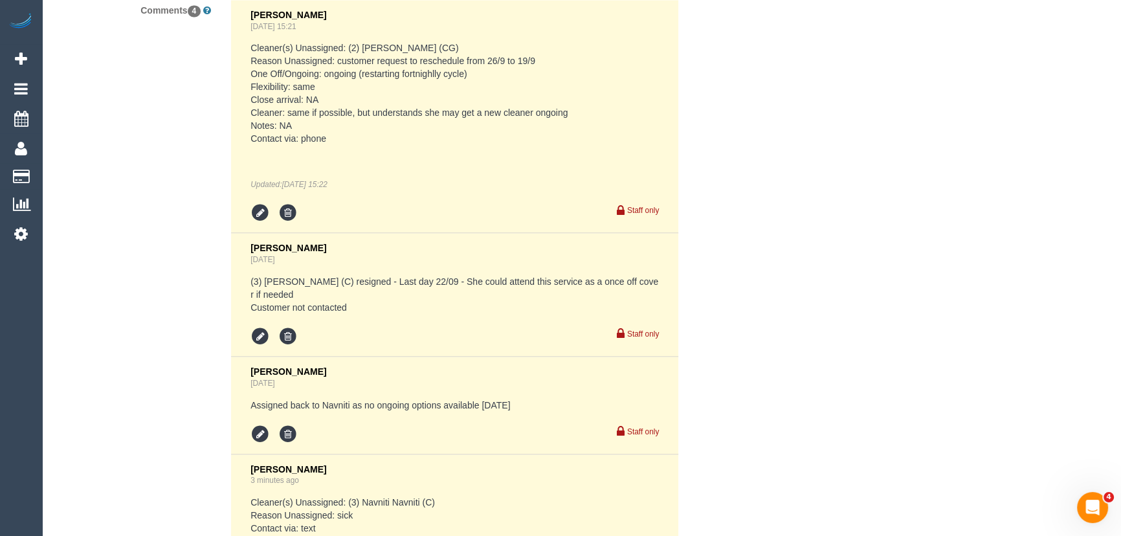
scroll to position [2751, 0]
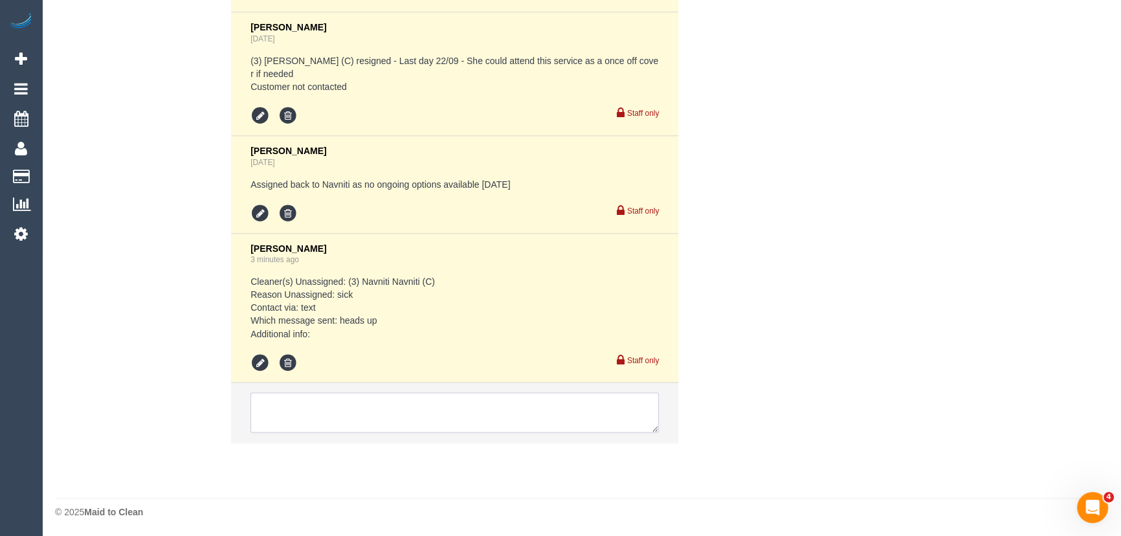
click at [338, 423] on textarea at bounding box center [454, 412] width 408 height 40
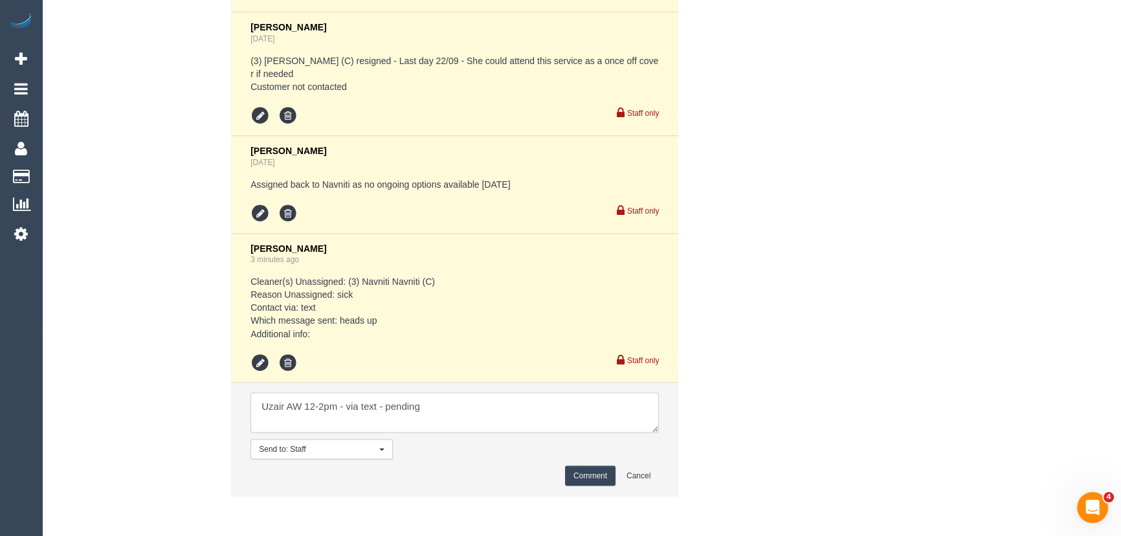
type textarea "Uzair AW 12-2pm - via text - pending"
click at [582, 472] on button "Comment" at bounding box center [590, 475] width 50 height 20
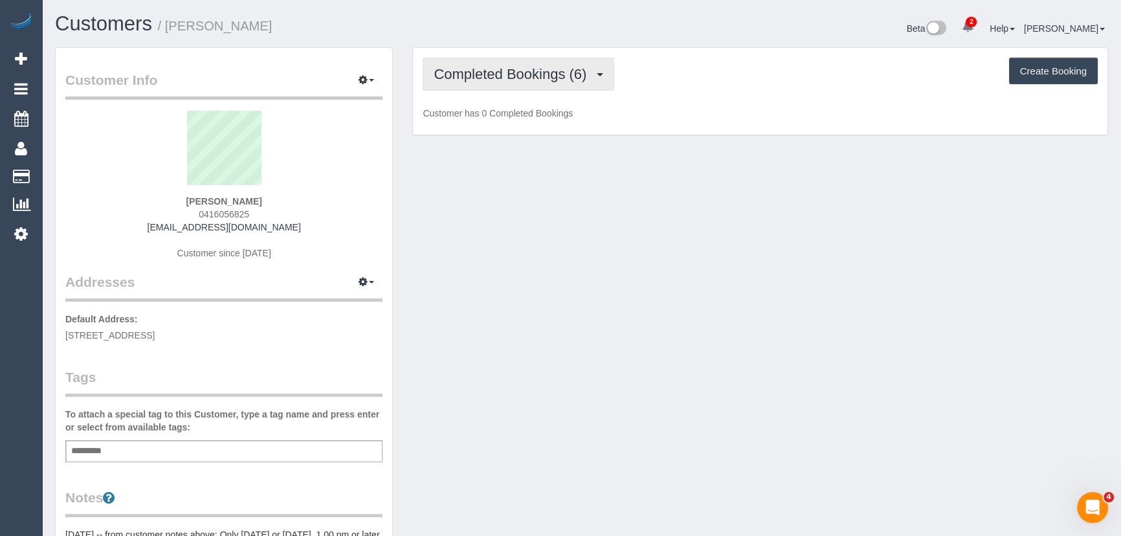
click at [551, 78] on span "Completed Bookings (6)" at bounding box center [513, 74] width 159 height 16
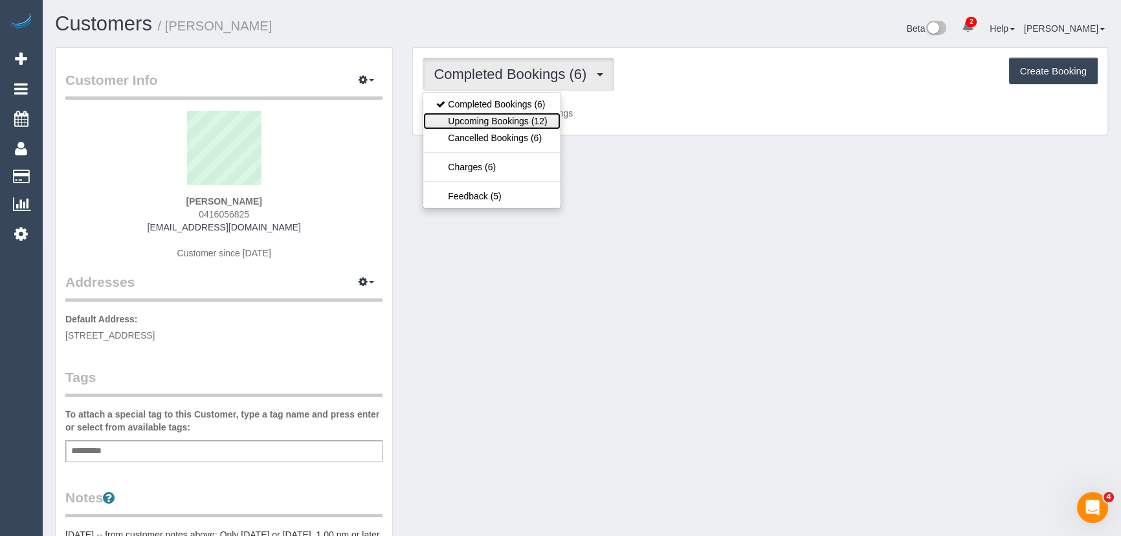
click at [526, 116] on link "Upcoming Bookings (12)" at bounding box center [491, 121] width 137 height 17
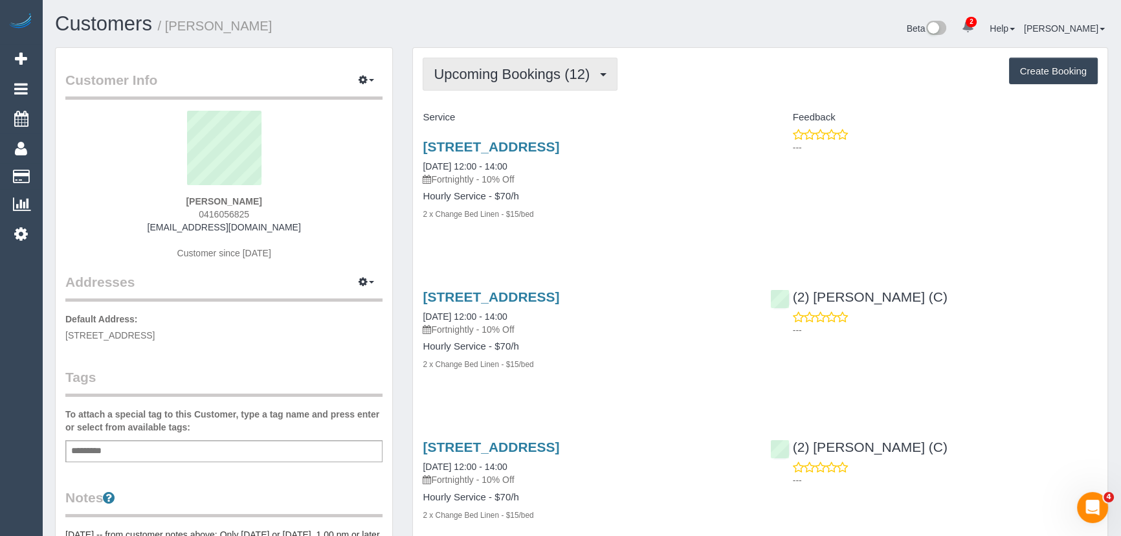
drag, startPoint x: 551, startPoint y: 73, endPoint x: 536, endPoint y: 74, distance: 15.6
click at [551, 73] on span "Upcoming Bookings (12)" at bounding box center [515, 74] width 162 height 16
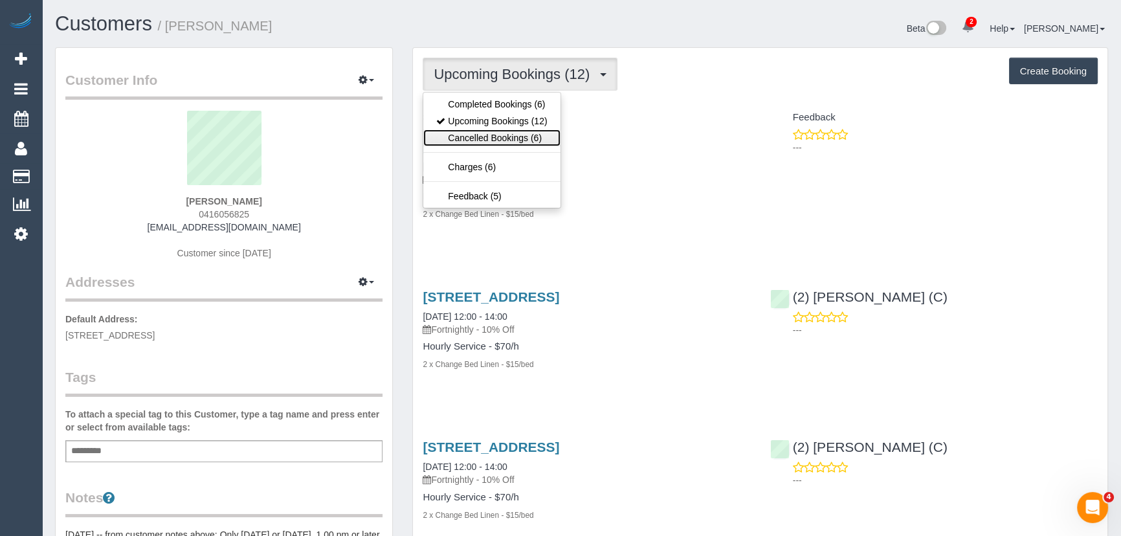
click at [525, 138] on link "Cancelled Bookings (6)" at bounding box center [491, 137] width 137 height 17
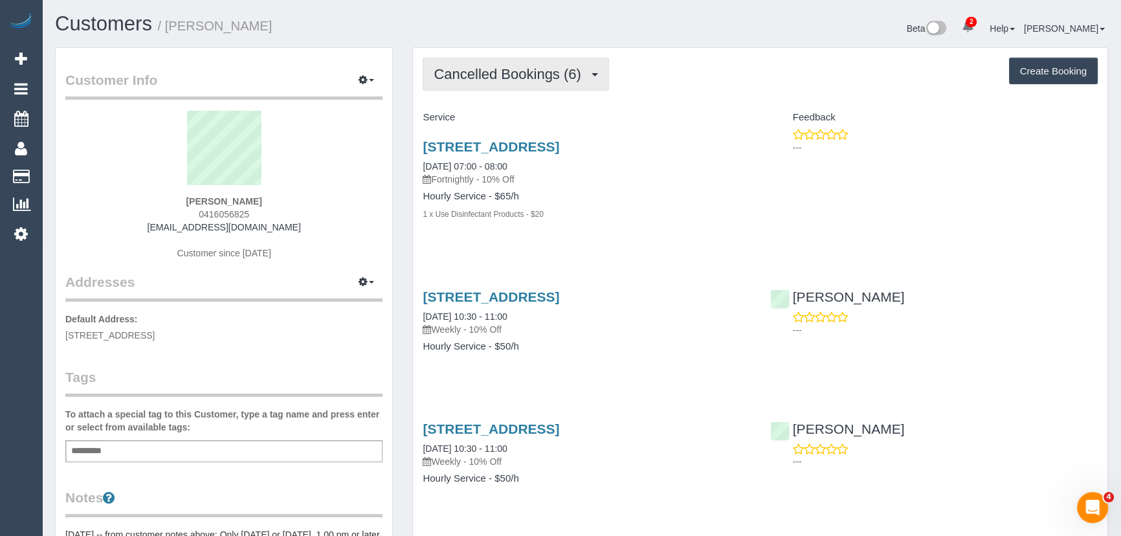
click at [520, 69] on span "Cancelled Bookings (6)" at bounding box center [510, 74] width 153 height 16
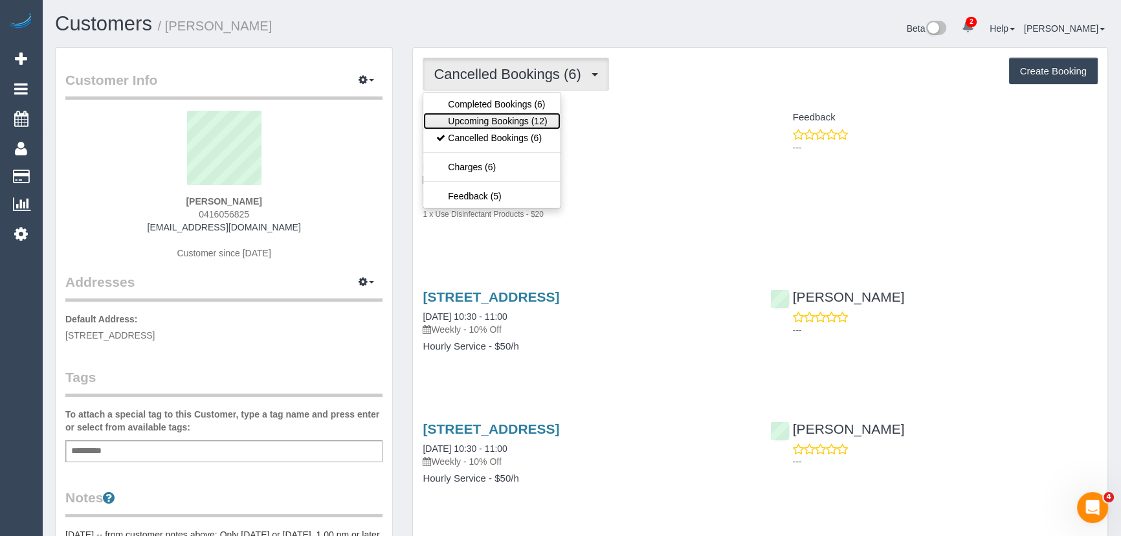
click at [515, 116] on link "Upcoming Bookings (12)" at bounding box center [491, 121] width 137 height 17
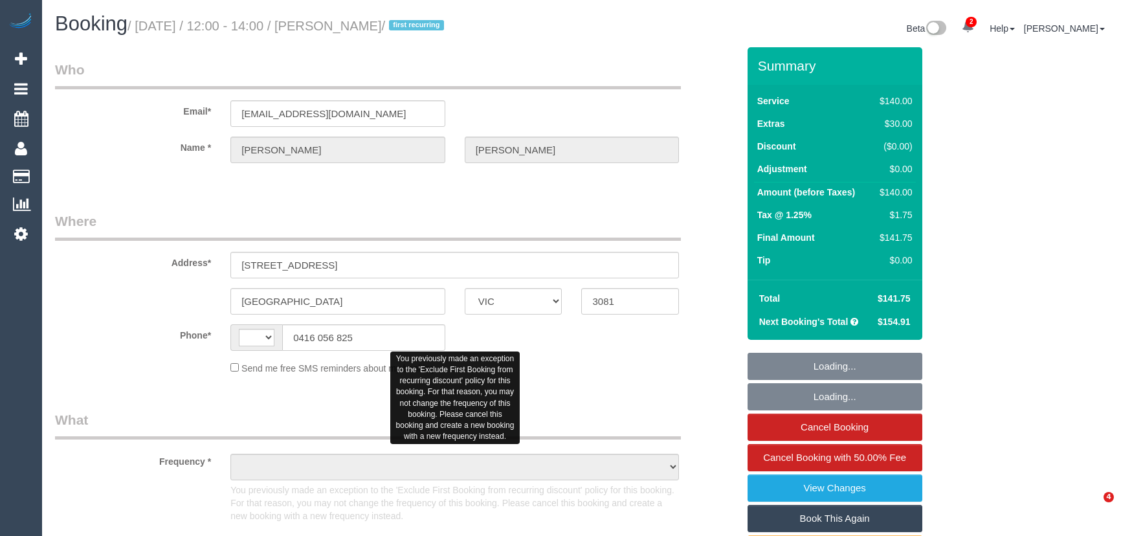
select select "VIC"
select select "string:AU"
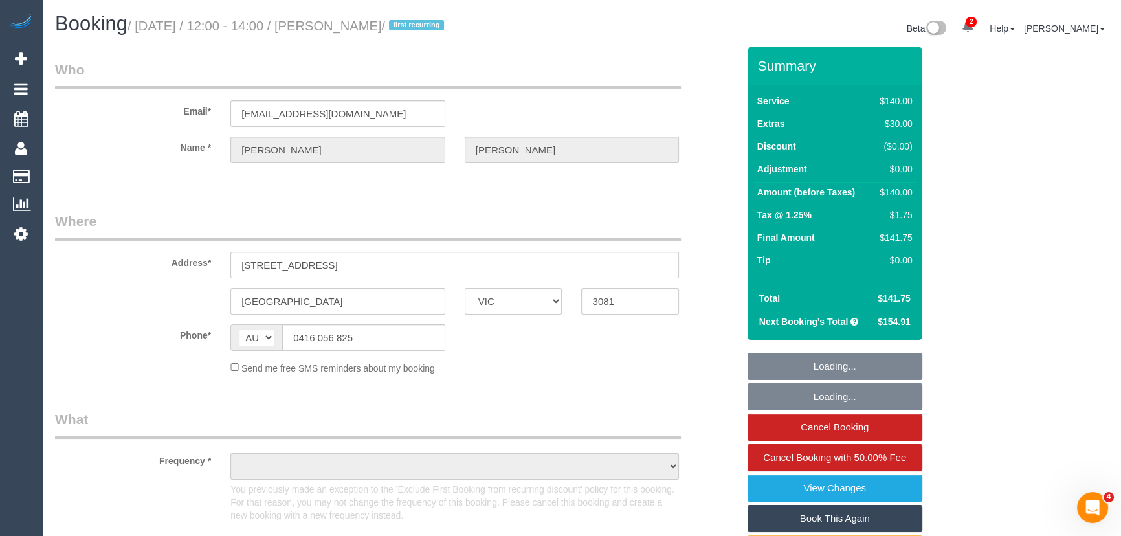
select select "object:618"
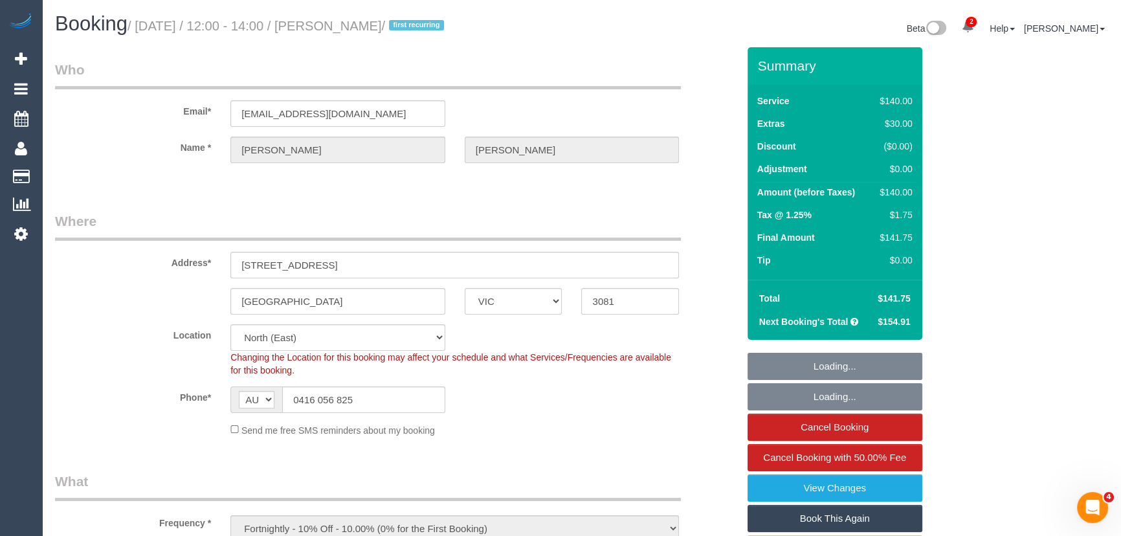
select select "string:stripe-pm_1S8B8I2GScqysDRVMGqTbHlq"
select select "number:27"
select select "number:14"
select select "number:18"
select select "number:25"
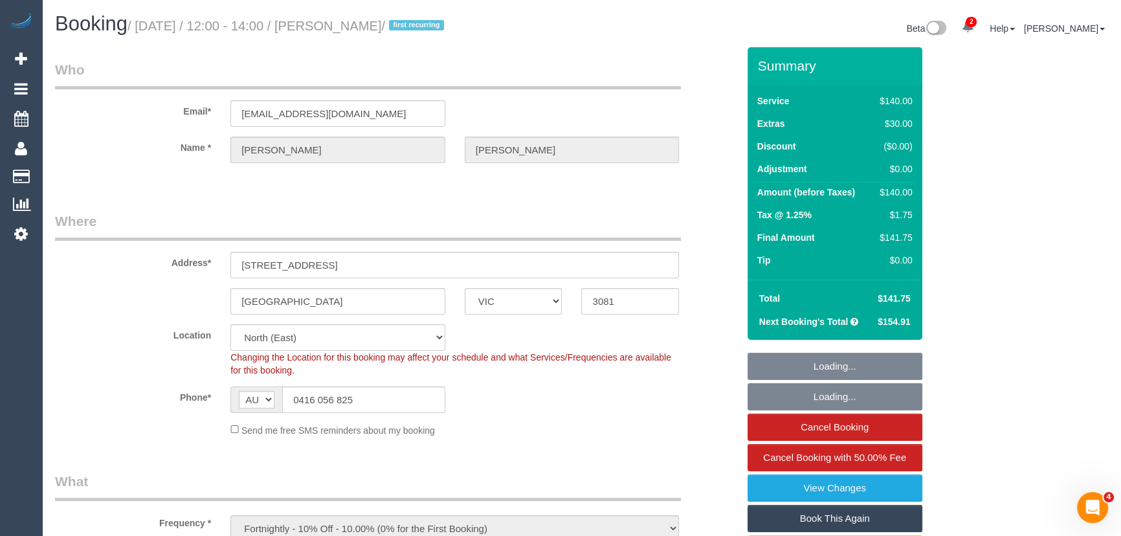
select select "number:34"
select select "number:11"
select select "object:941"
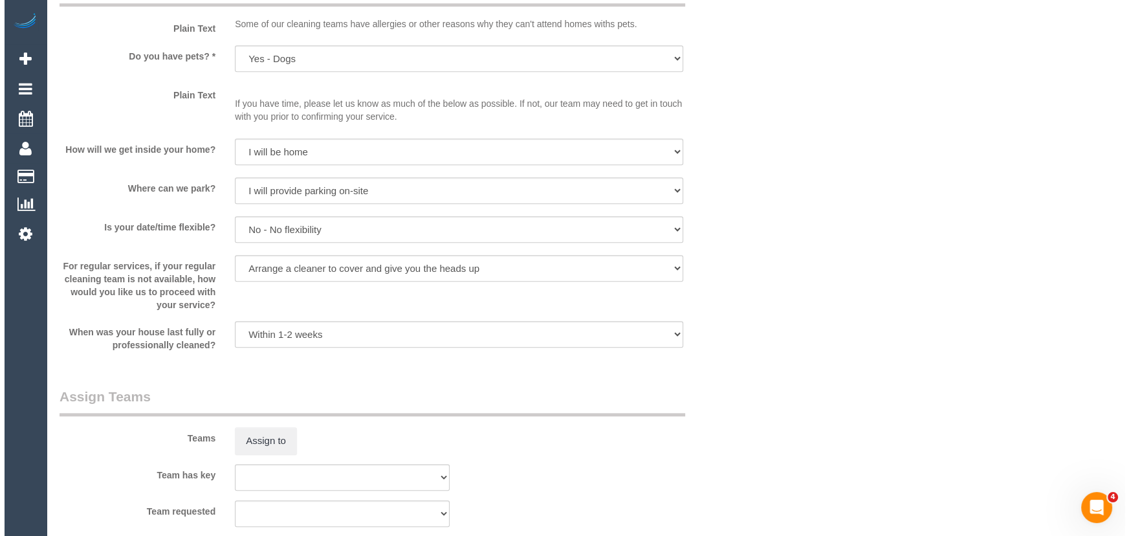
scroll to position [1765, 0]
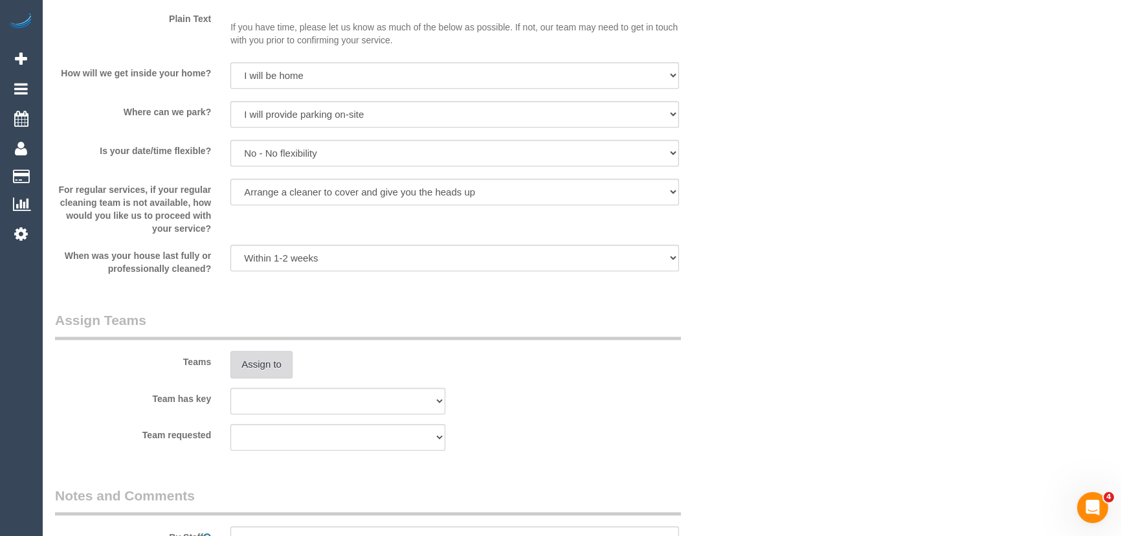
click at [264, 364] on button "Assign to" at bounding box center [261, 364] width 62 height 27
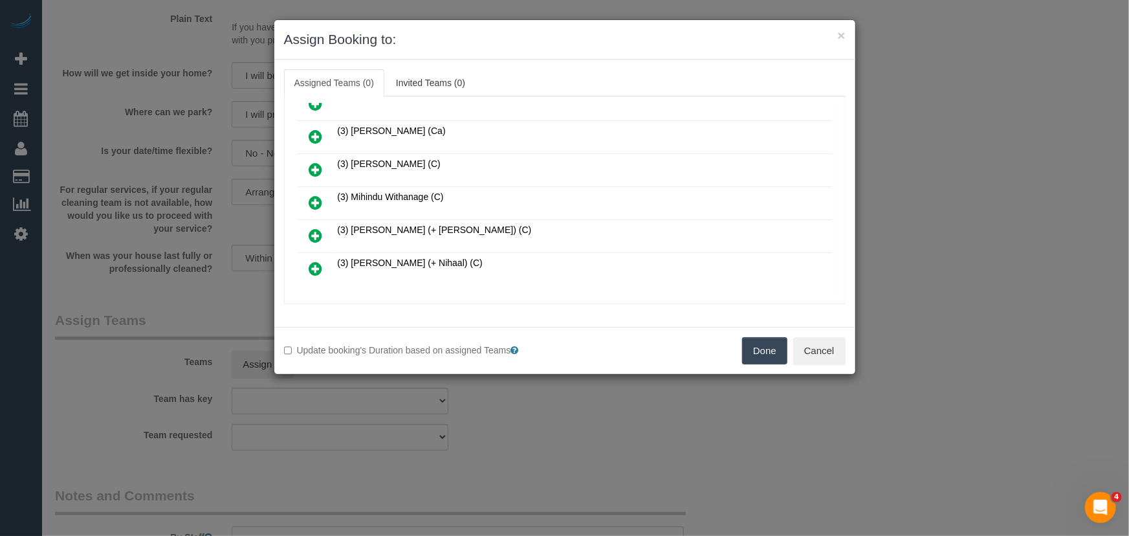
scroll to position [483, 0]
drag, startPoint x: 388, startPoint y: 270, endPoint x: 401, endPoint y: 267, distance: 13.2
click at [388, 279] on icon at bounding box center [387, 284] width 8 height 10
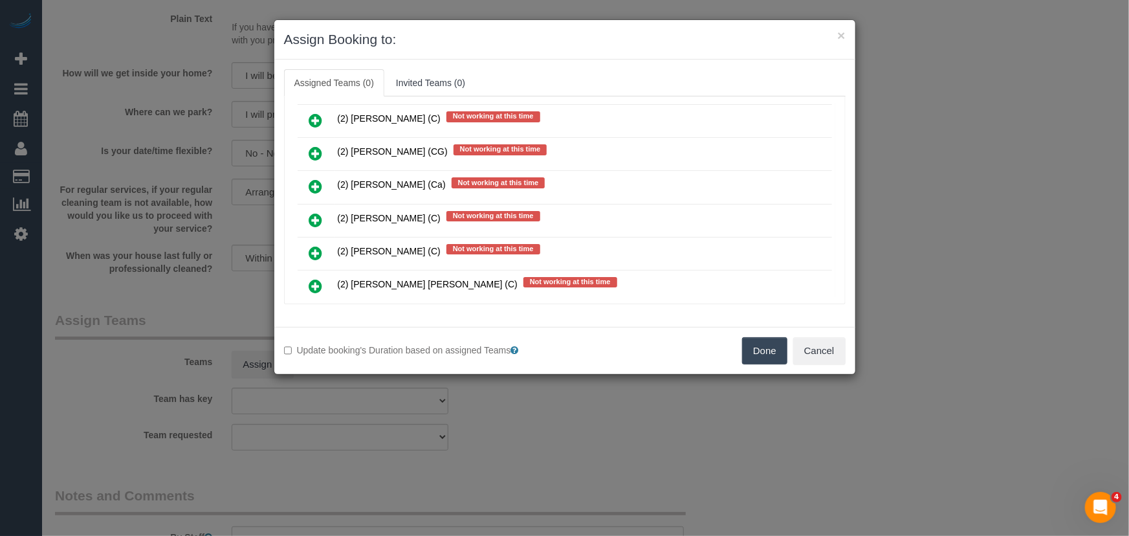
click at [311, 212] on icon at bounding box center [316, 220] width 14 height 16
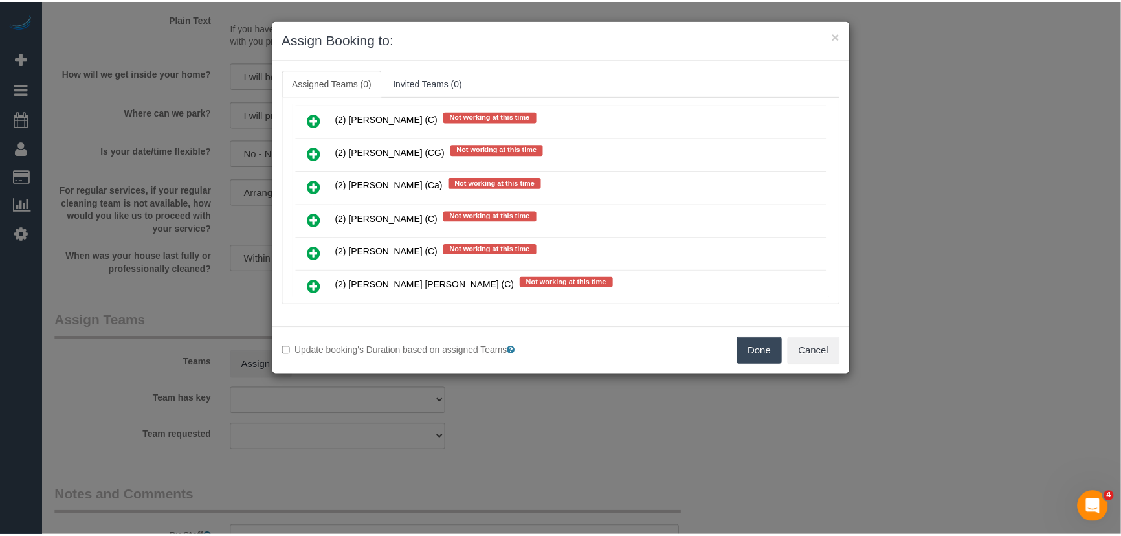
scroll to position [887, 0]
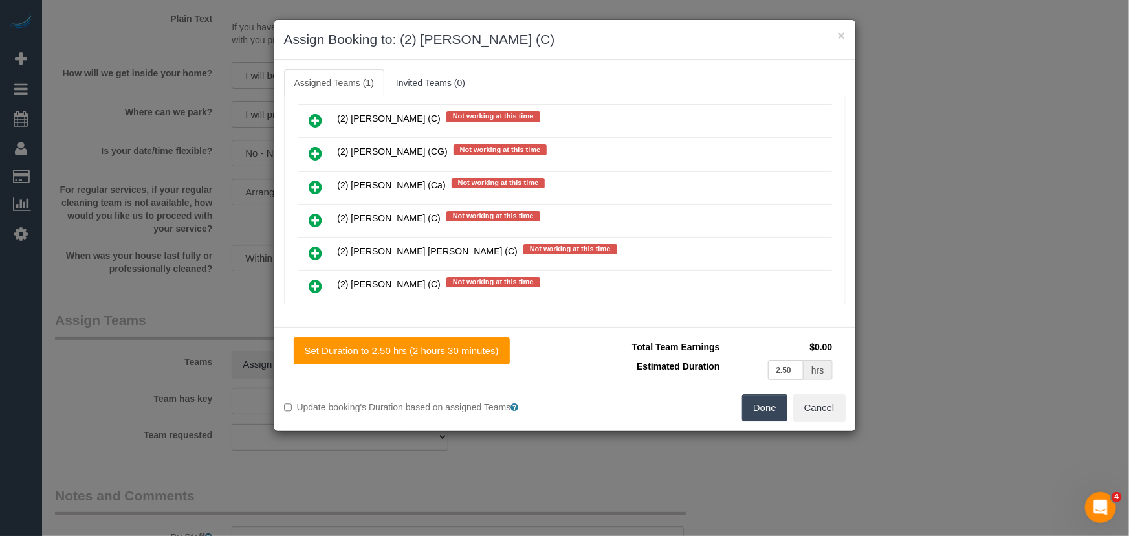
click at [763, 401] on button "Done" at bounding box center [764, 407] width 45 height 27
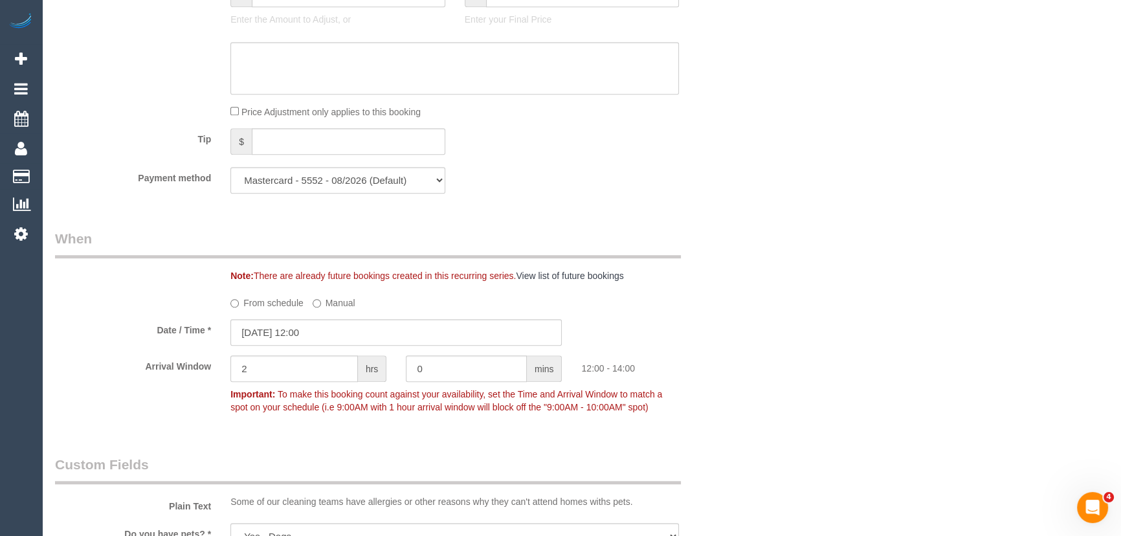
scroll to position [1294, 0]
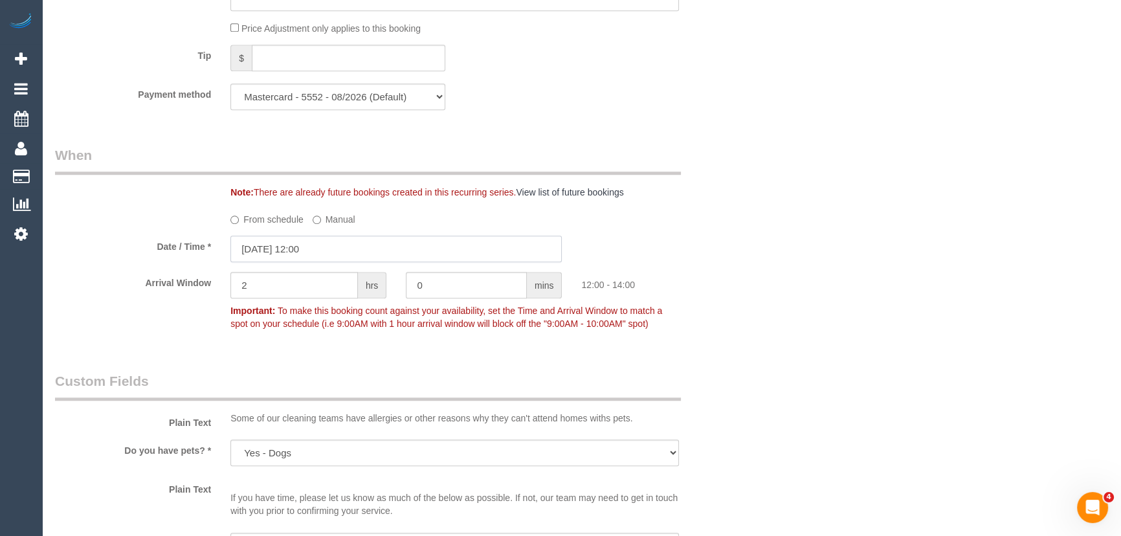
click at [336, 255] on input "[DATE] 12:00" at bounding box center [395, 249] width 331 height 27
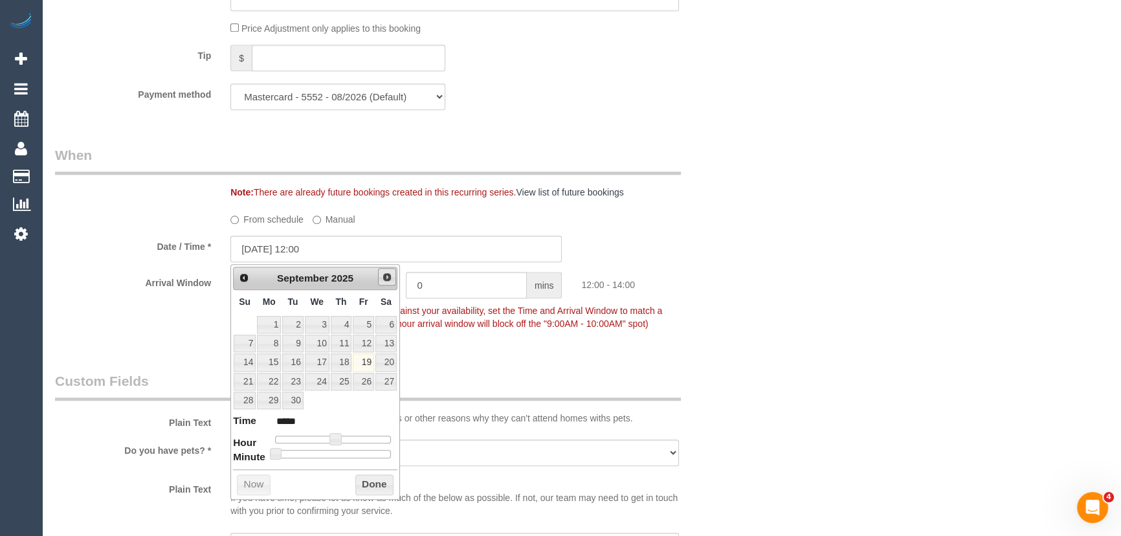
click at [388, 279] on span "Next" at bounding box center [387, 277] width 10 height 10
click at [365, 323] on link "3" at bounding box center [363, 324] width 21 height 17
type input "03/10/2025 12:00"
click at [826, 347] on div "Who Email* lou2009@tpg.com.au Name * Louise Connolly Where Address* 591 Upper H…" at bounding box center [581, 181] width 1053 height 2857
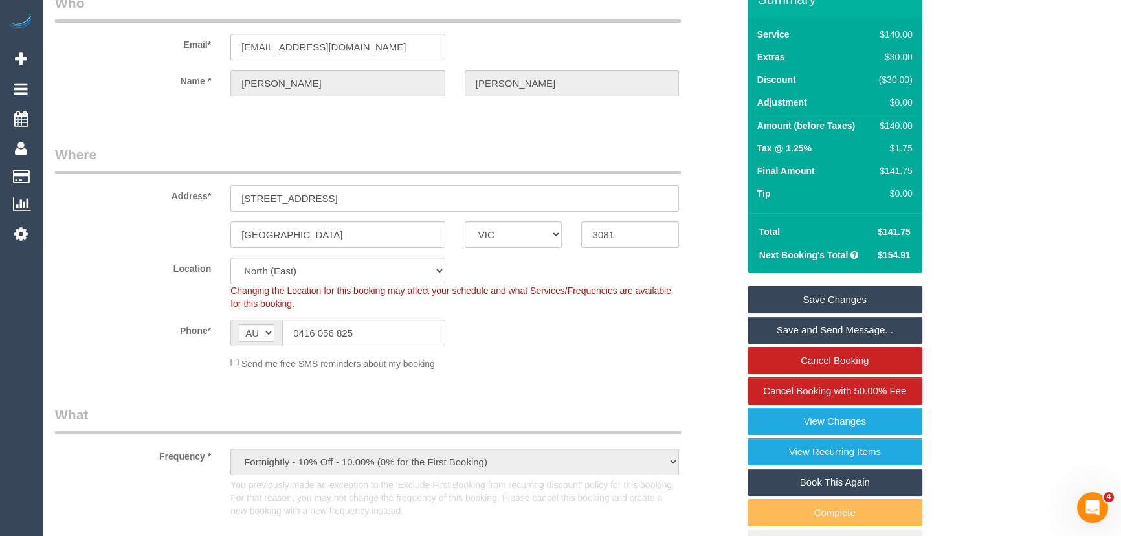
scroll to position [0, 0]
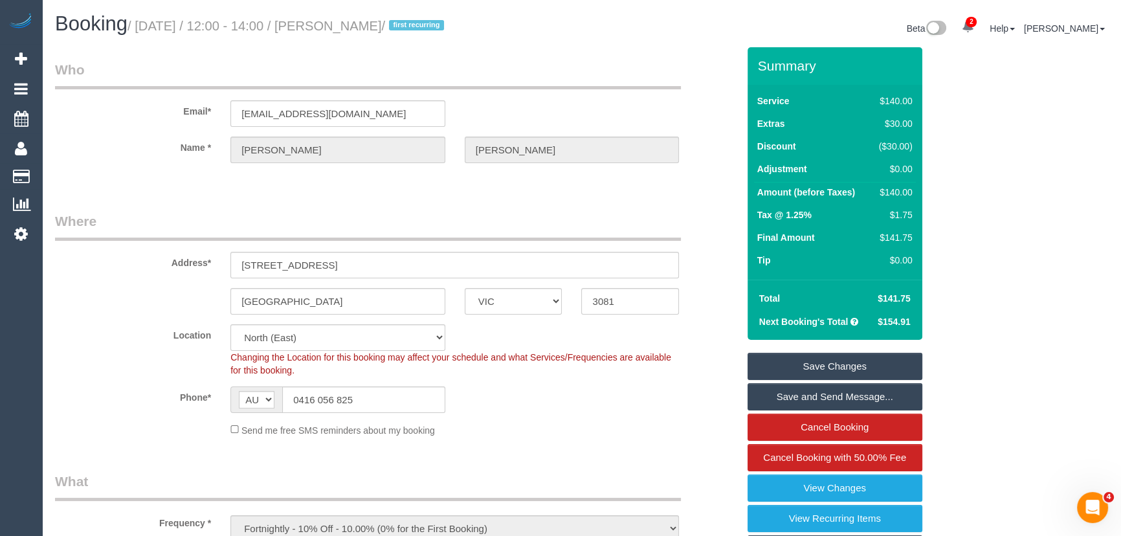
click at [801, 367] on link "Save Changes" at bounding box center [835, 366] width 175 height 27
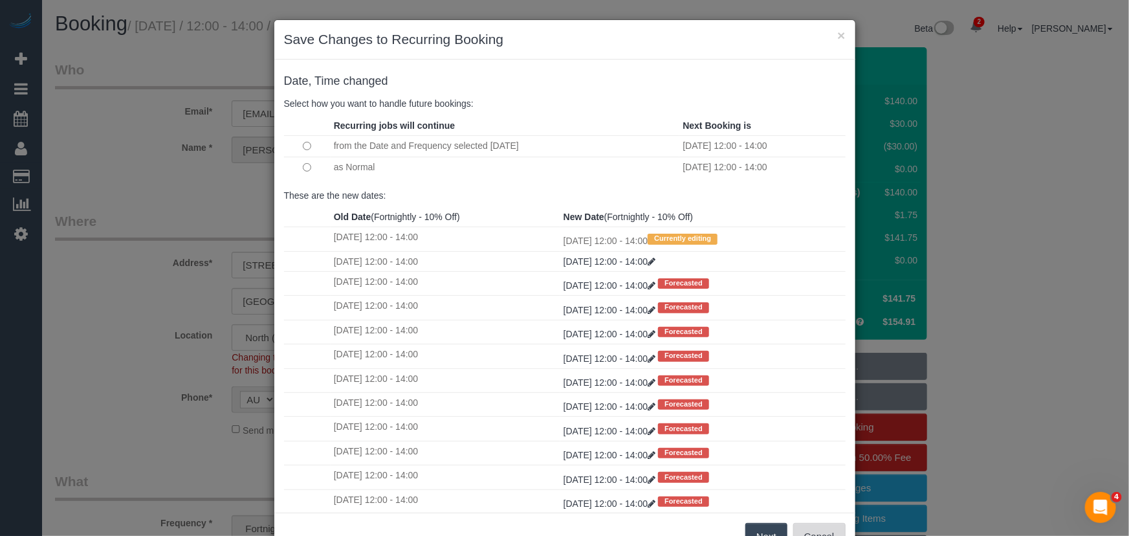
click at [809, 531] on button "Cancel" at bounding box center [819, 536] width 52 height 27
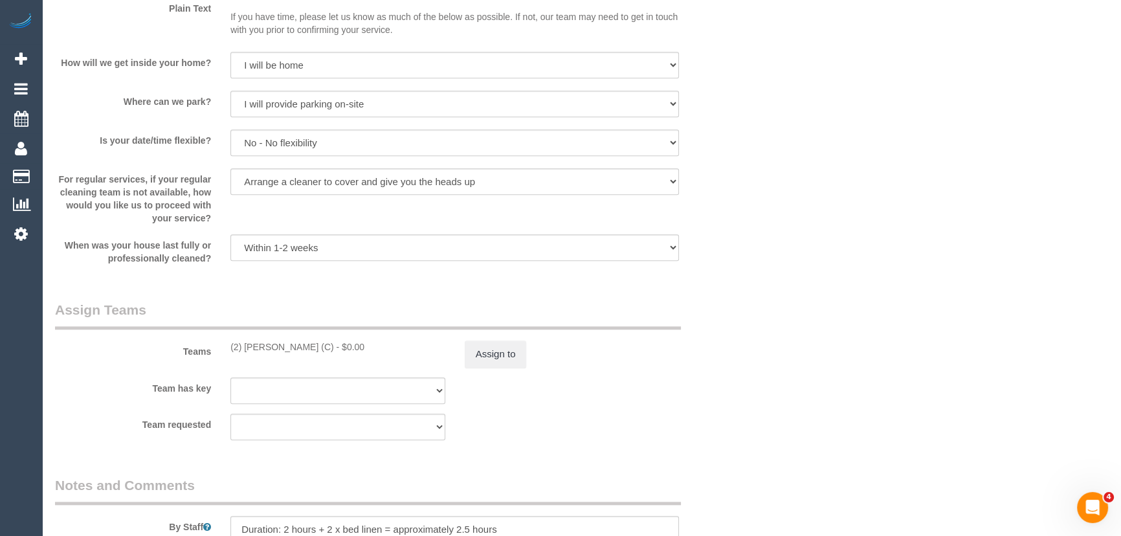
scroll to position [1824, 0]
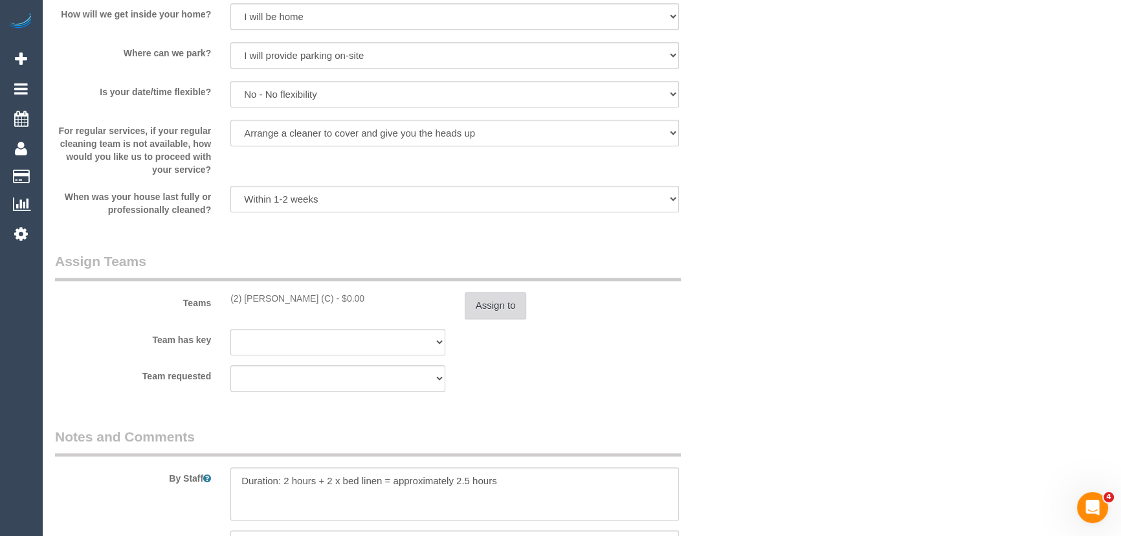
click at [487, 314] on button "Assign to" at bounding box center [496, 305] width 62 height 27
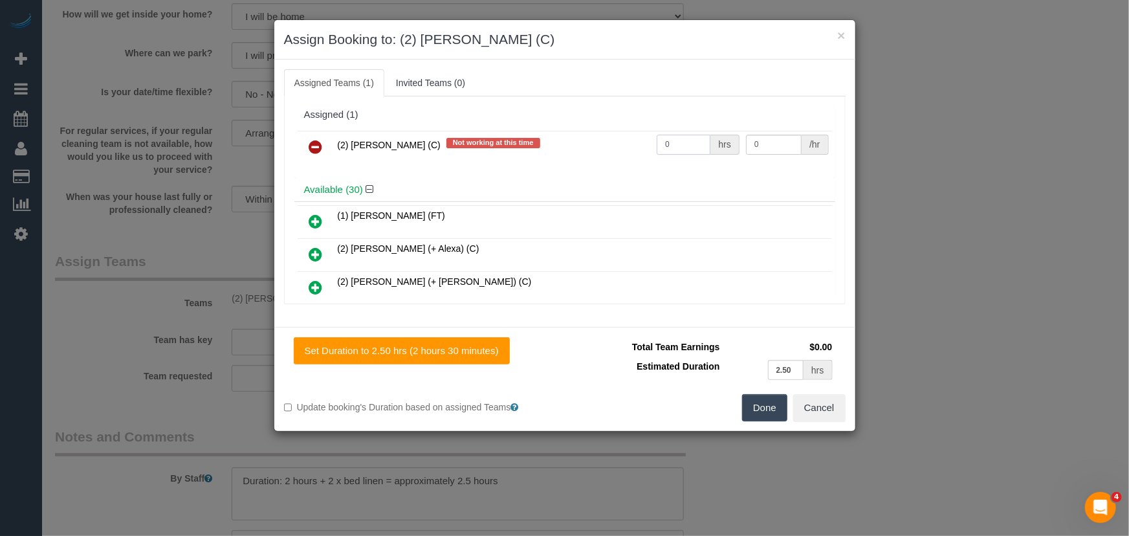
click at [689, 145] on input "0" at bounding box center [684, 145] width 54 height 20
type input "2.5"
type input "37.5"
click at [762, 410] on button "Done" at bounding box center [764, 407] width 45 height 27
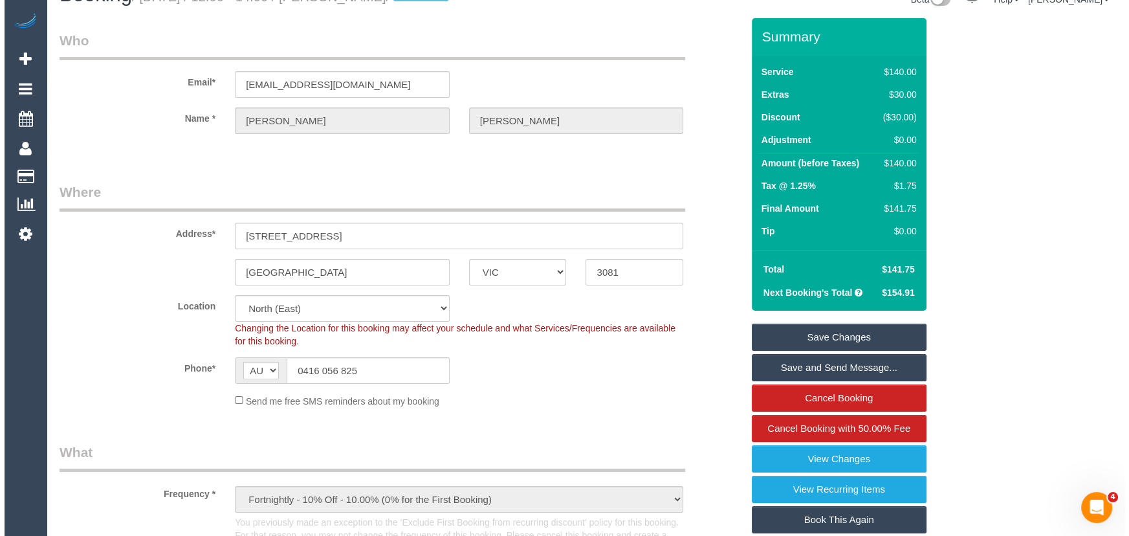
scroll to position [0, 0]
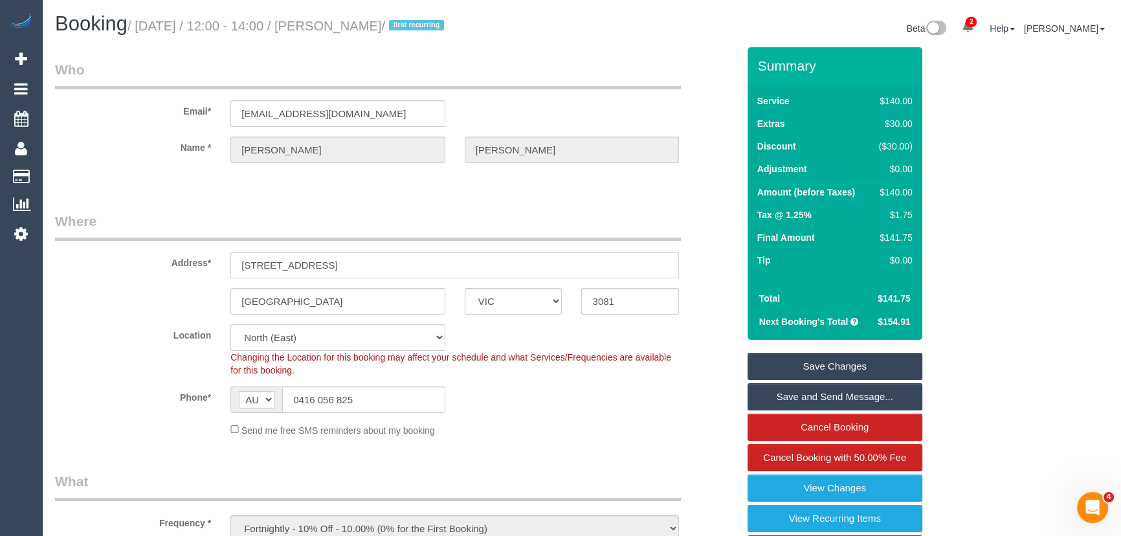
click at [799, 371] on link "Save Changes" at bounding box center [835, 366] width 175 height 27
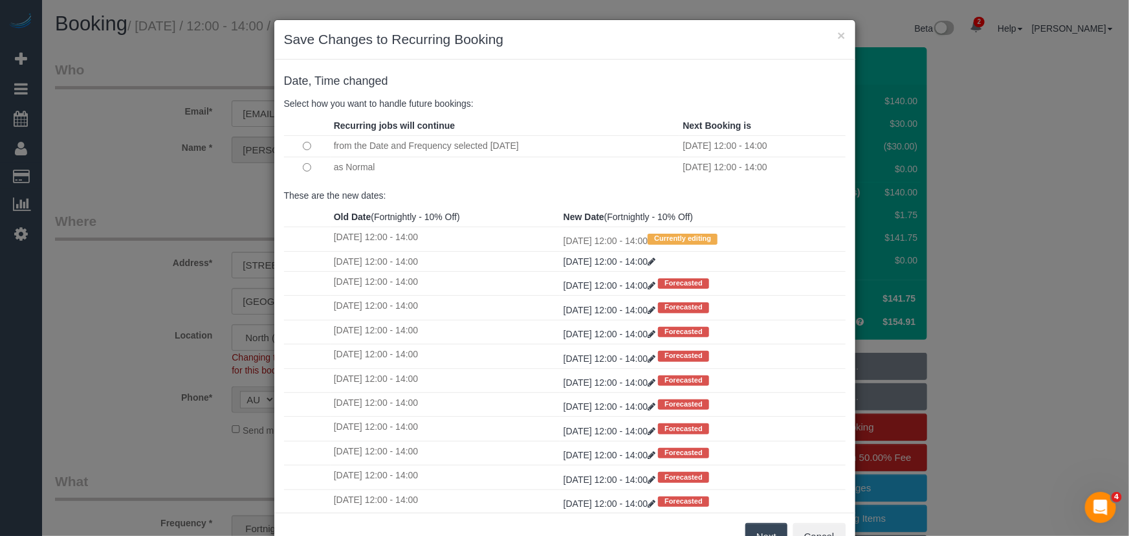
click at [772, 529] on button "Next" at bounding box center [767, 536] width 42 height 27
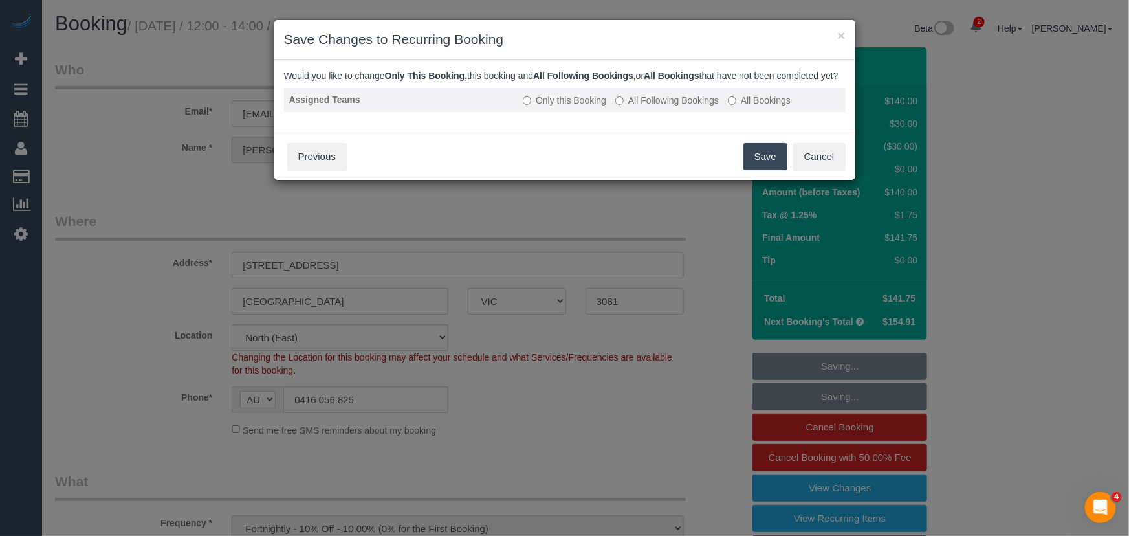
click at [663, 107] on label "All Following Bookings" at bounding box center [668, 100] width 104 height 13
click at [753, 170] on button "Save" at bounding box center [766, 156] width 44 height 27
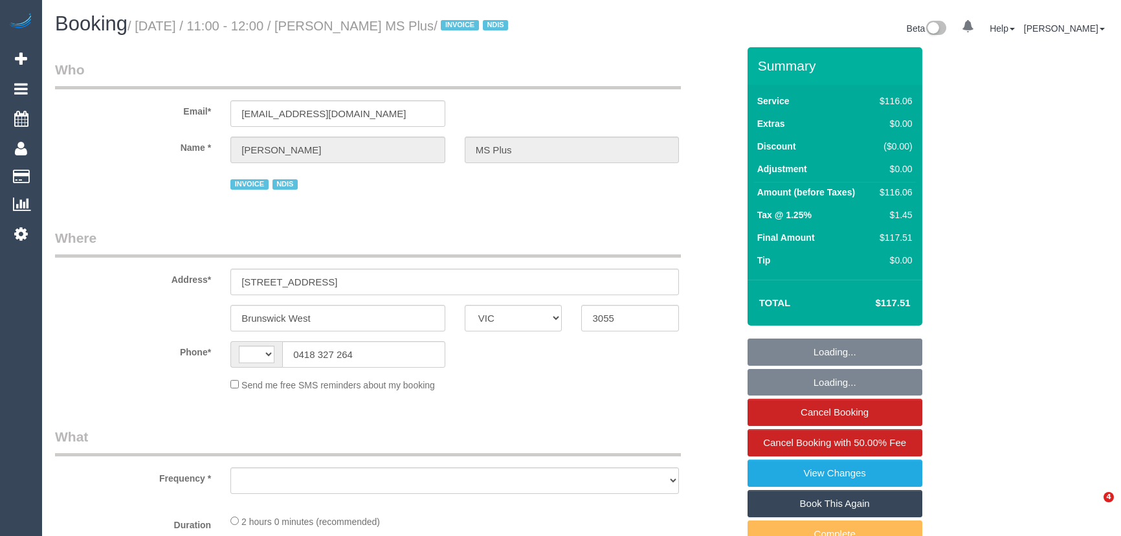
select select "VIC"
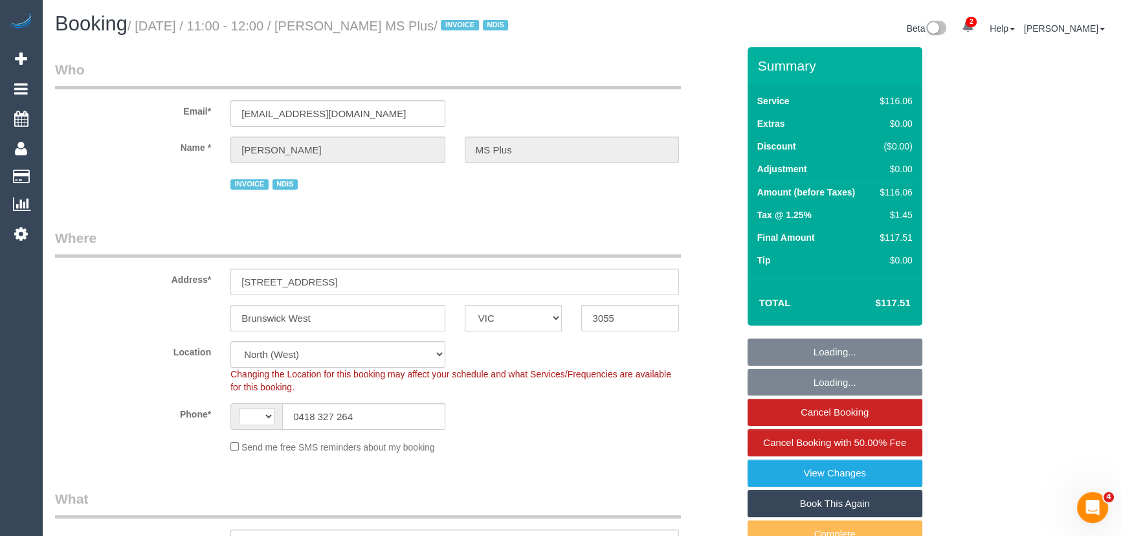
select select "string:AU"
select select "object:578"
select select "number:28"
select select "number:14"
select select "number:19"
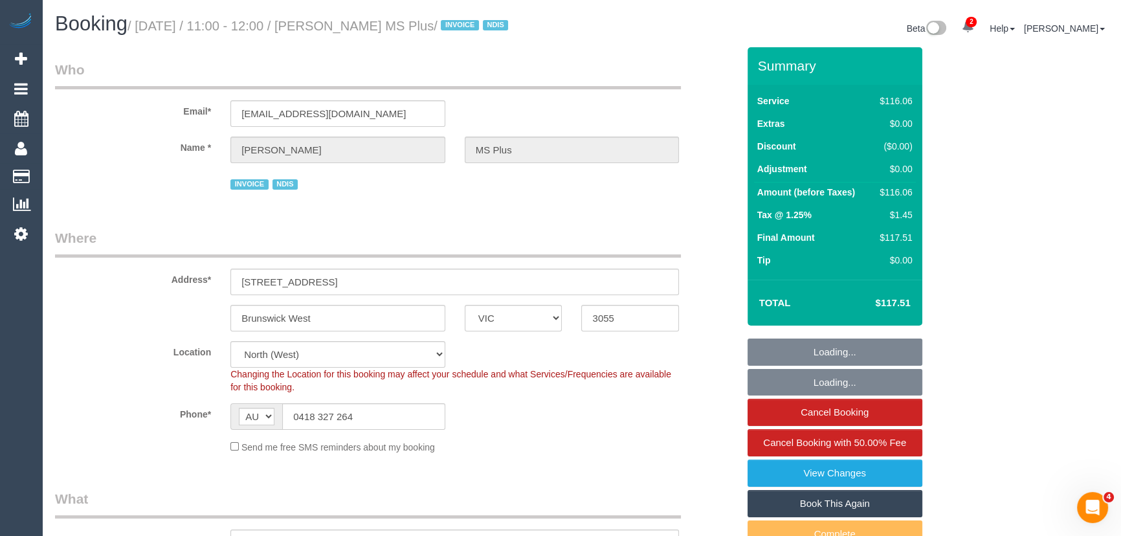
select select "number:36"
select select "number:35"
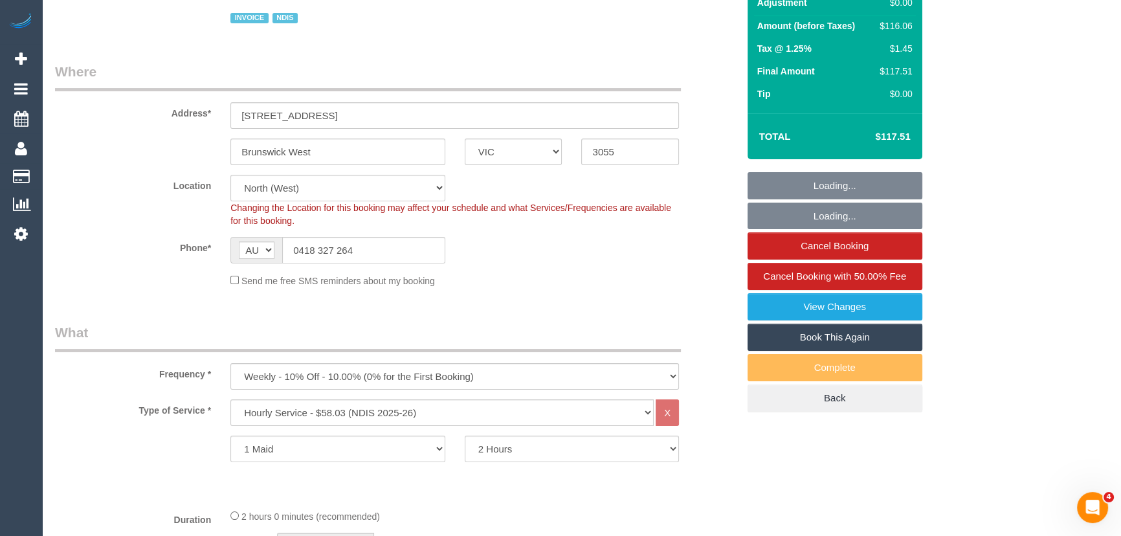
select select "object:1502"
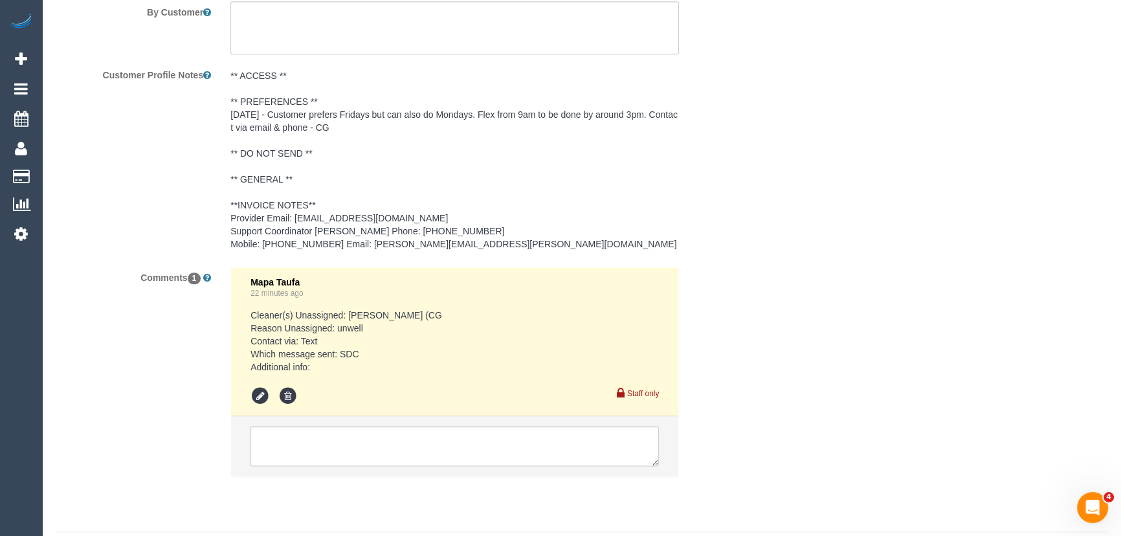
scroll to position [1980, 0]
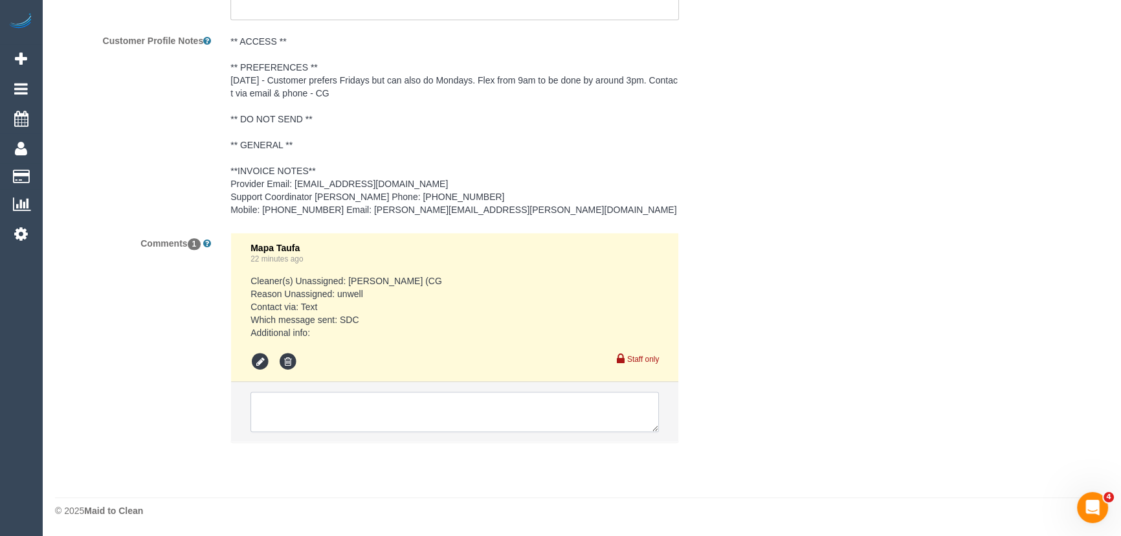
click at [276, 410] on textarea at bounding box center [454, 412] width 408 height 40
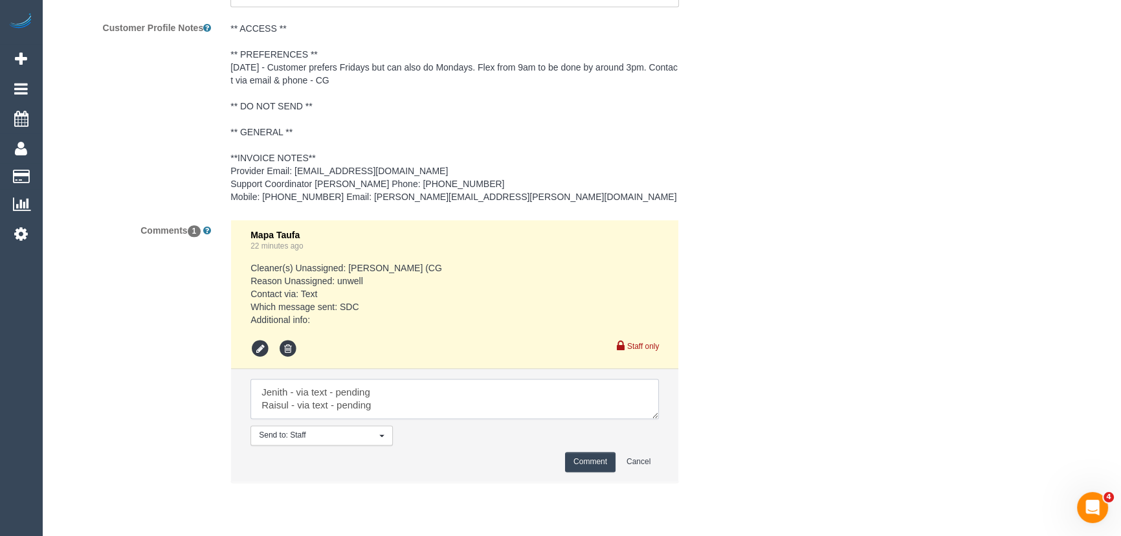
type textarea "Jenith - via text - pending Raisul - via text - pending"
click at [593, 472] on button "Comment" at bounding box center [590, 462] width 50 height 20
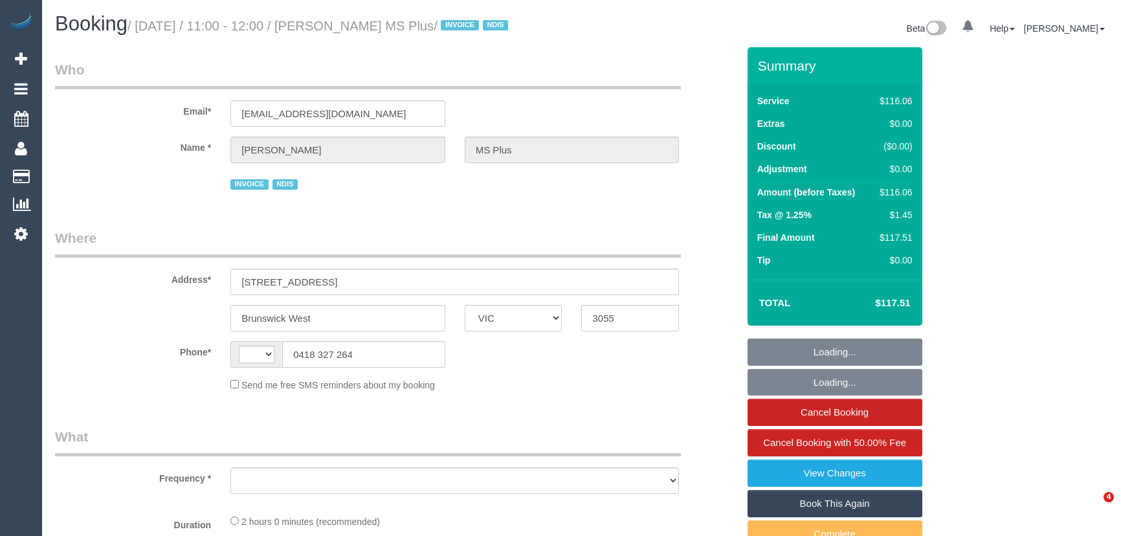
select select "VIC"
select select "string:AU"
select select "object:580"
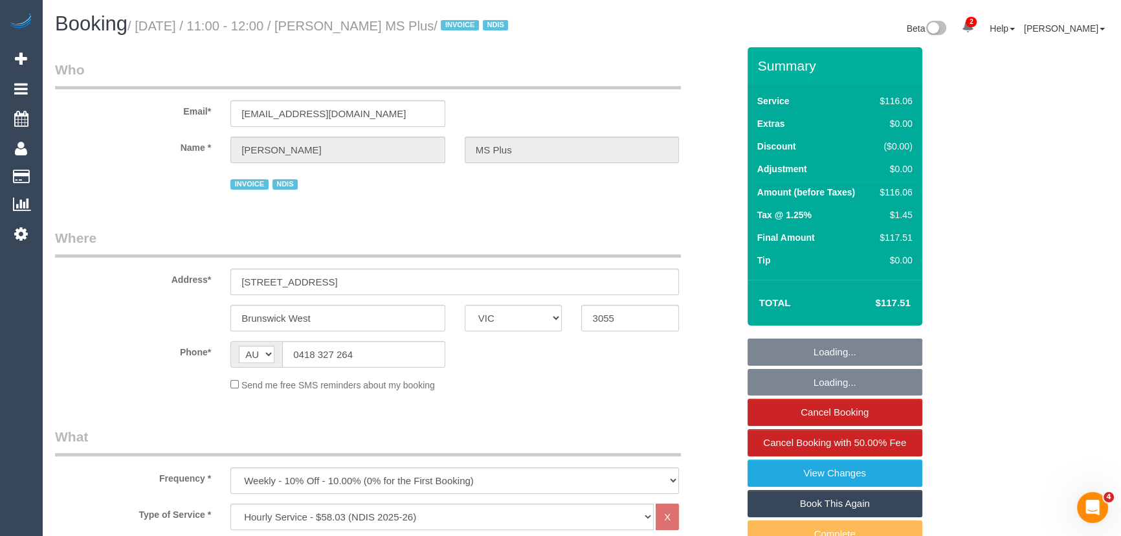
select select "number:28"
select select "number:14"
select select "number:19"
select select "number:36"
select select "number:35"
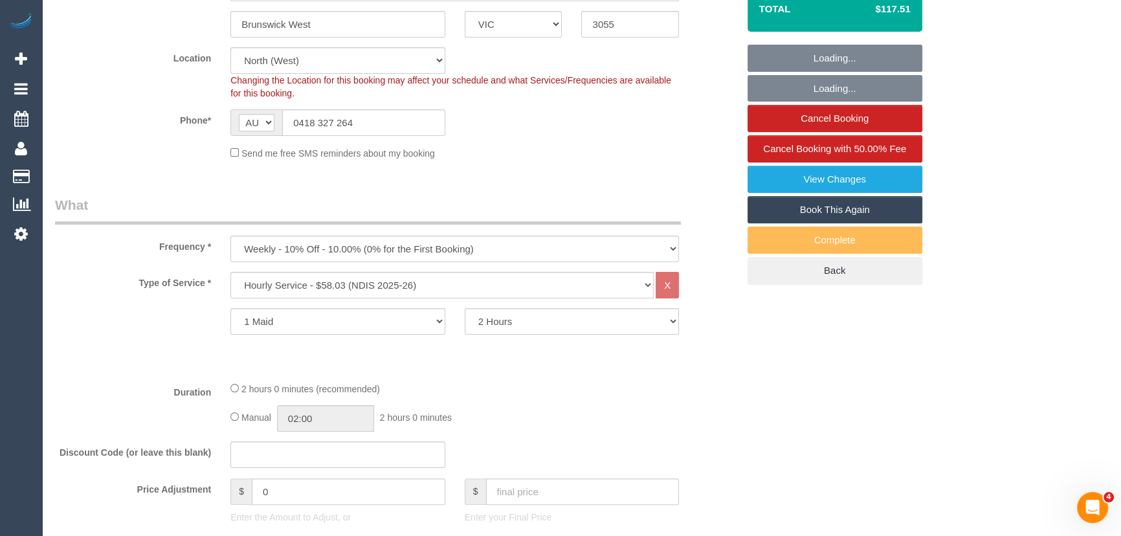
select select "object:1520"
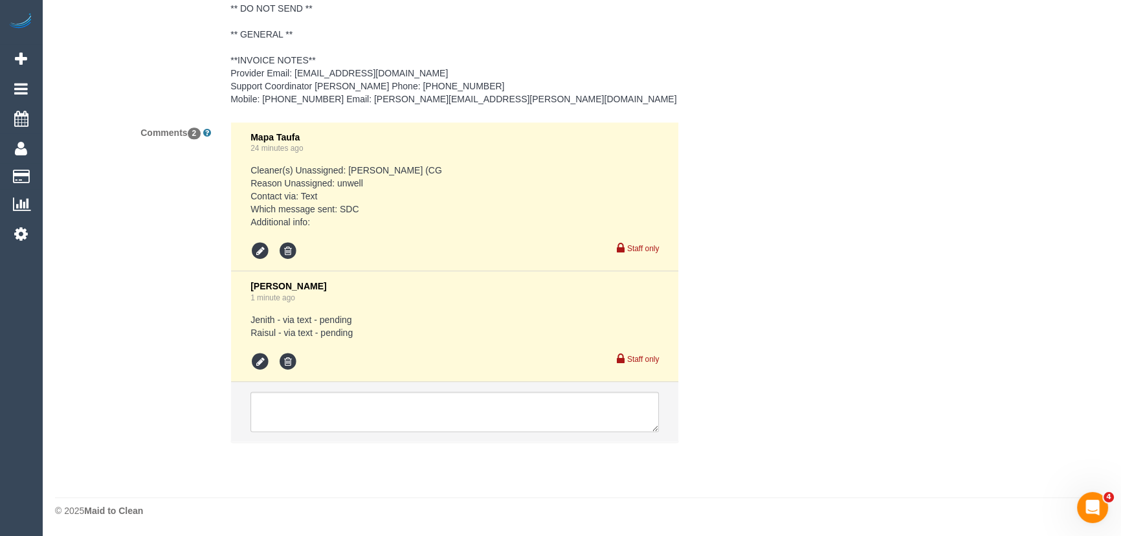
scroll to position [2091, 0]
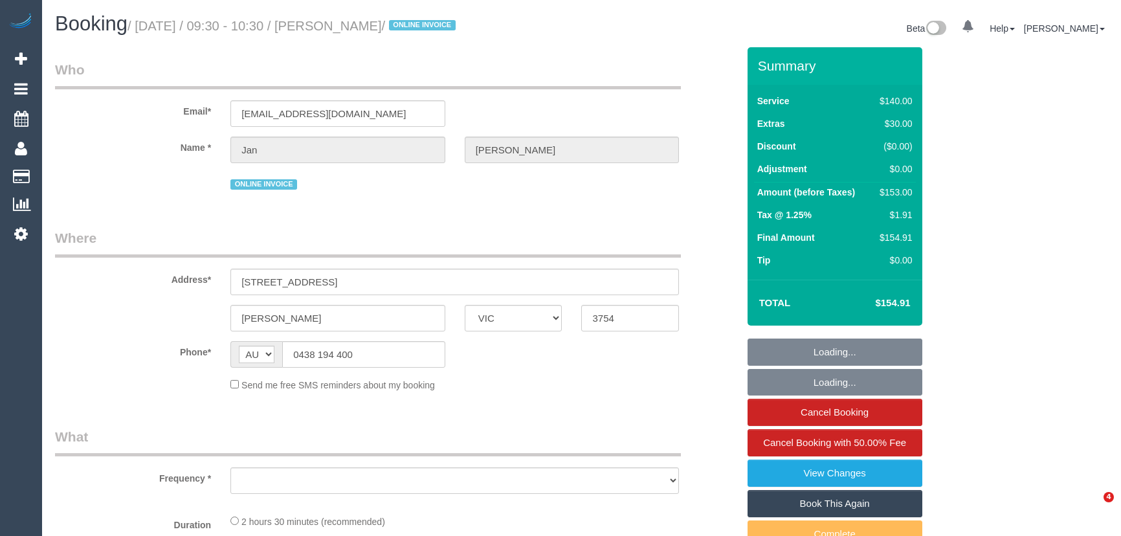
select select "VIC"
select select "object:649"
select select "string:stripe-pm_1ReTGj2GScqysDRV4UfZI03s"
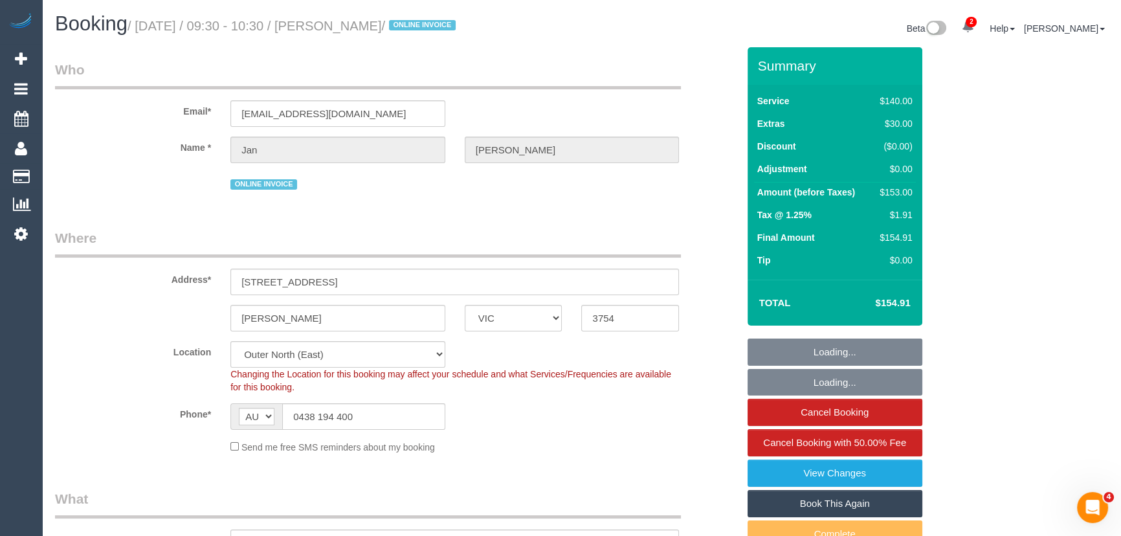
select select "object:968"
select select "number:28"
select select "number:14"
select select "number:18"
select select "number:24"
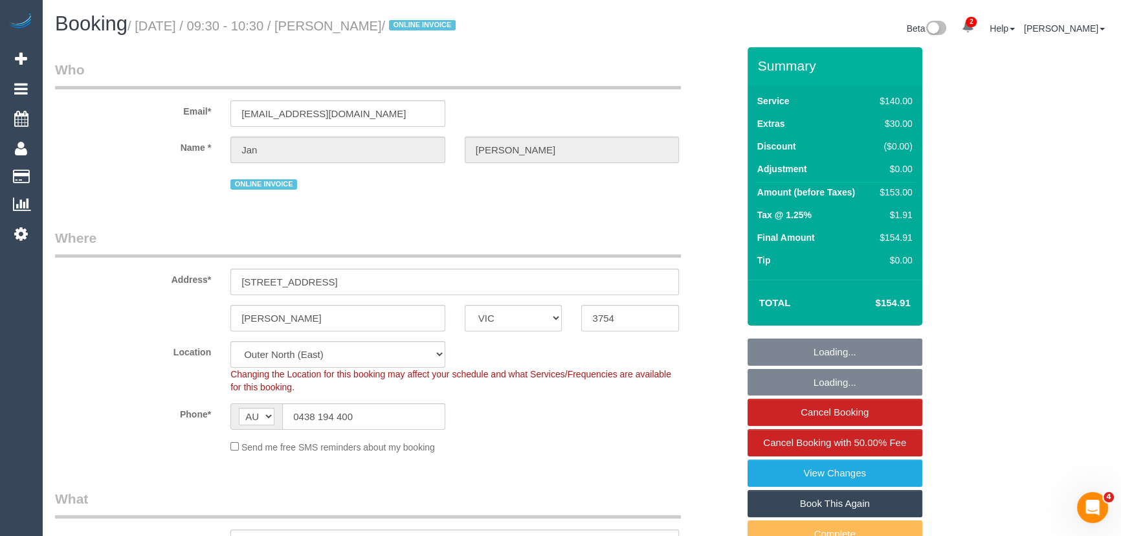
select select "number:34"
select select "number:12"
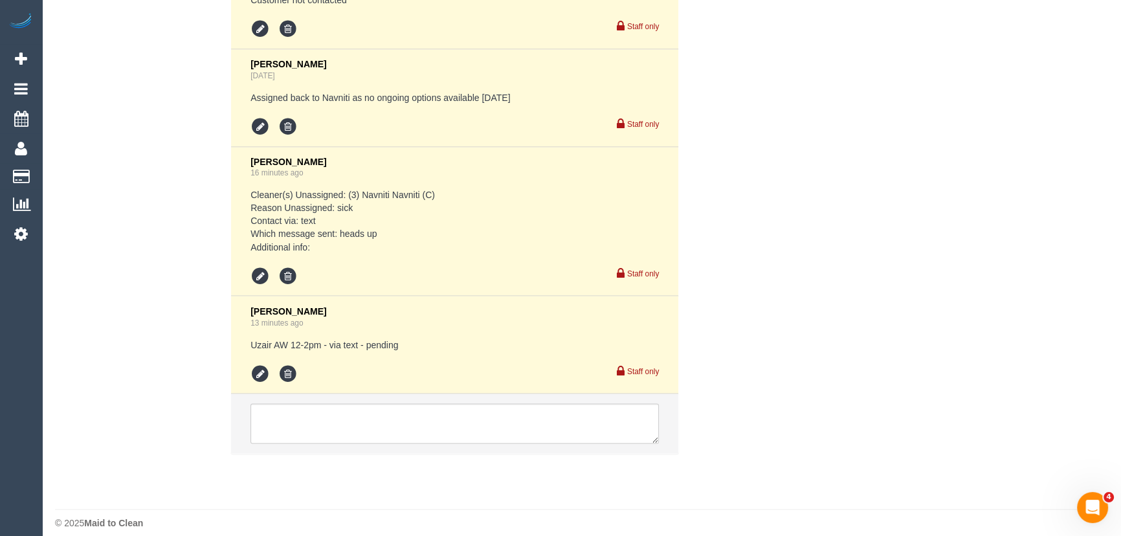
scroll to position [2848, 0]
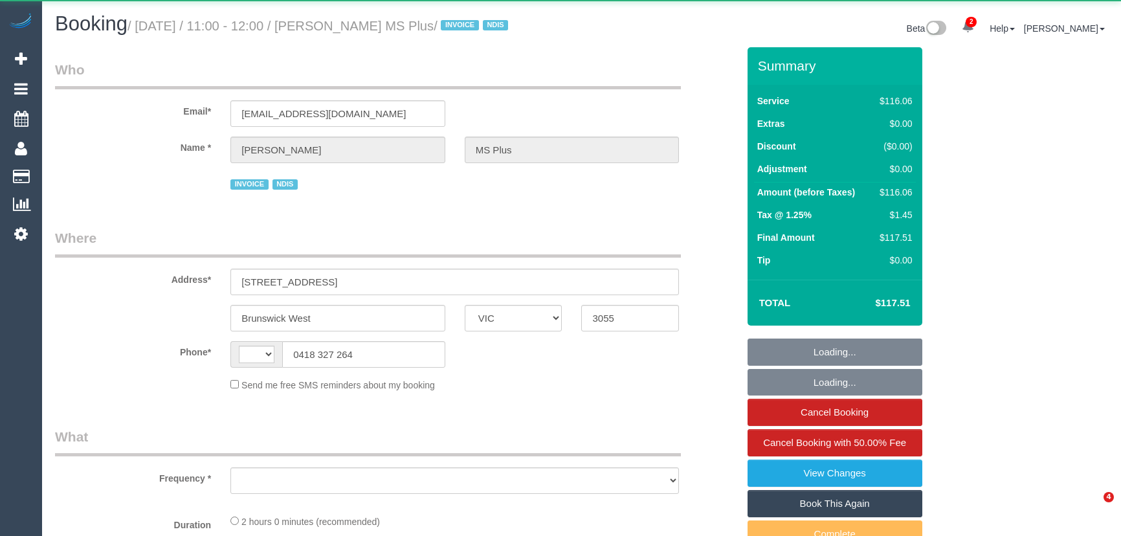
select select "VIC"
select select "string:AU"
select select "object:580"
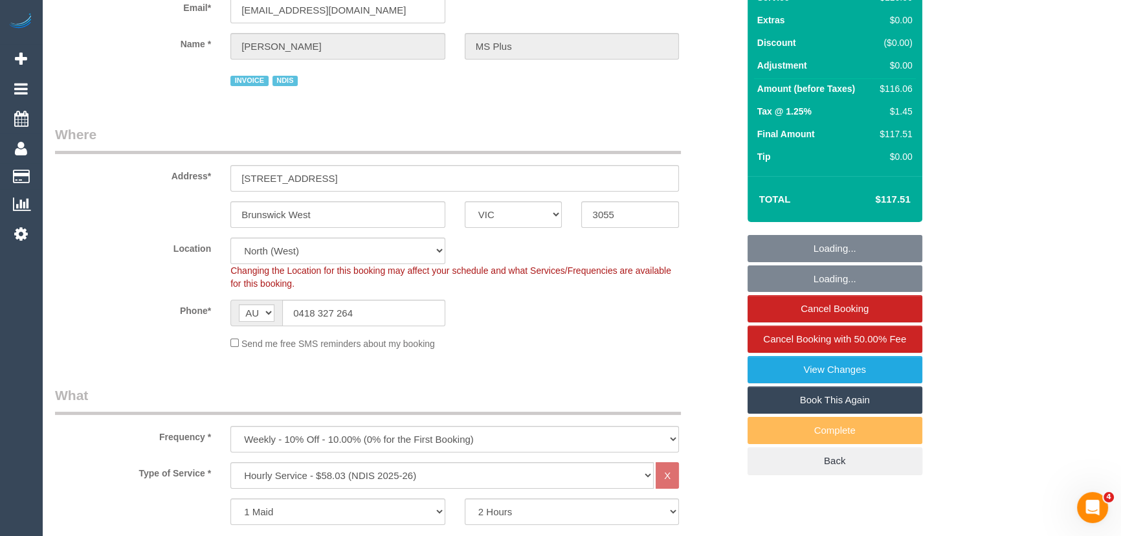
select select "number:28"
select select "number:14"
select select "number:19"
select select "number:36"
select select "number:35"
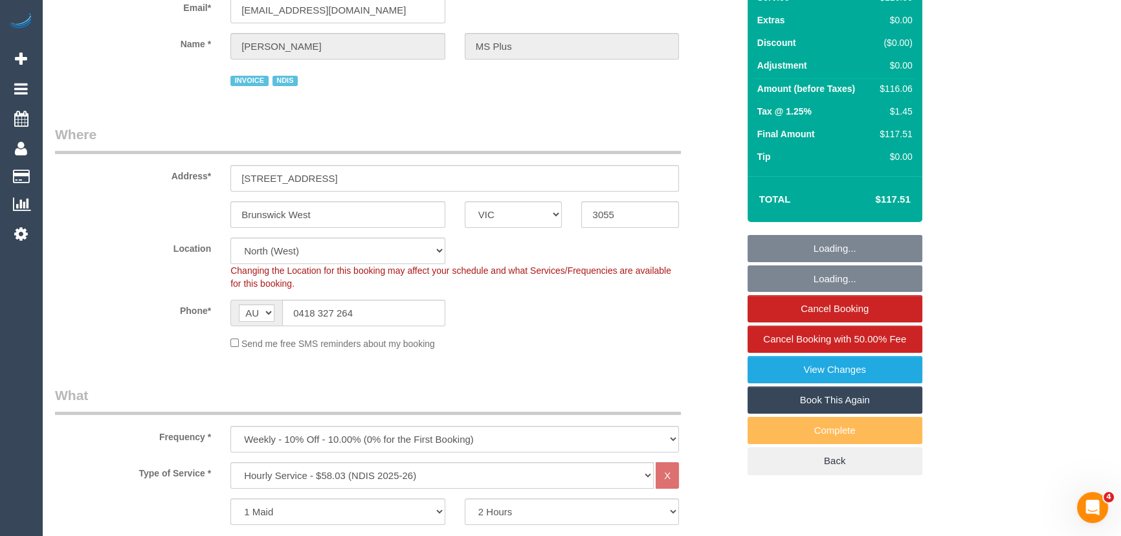
scroll to position [353, 0]
select select "object:1517"
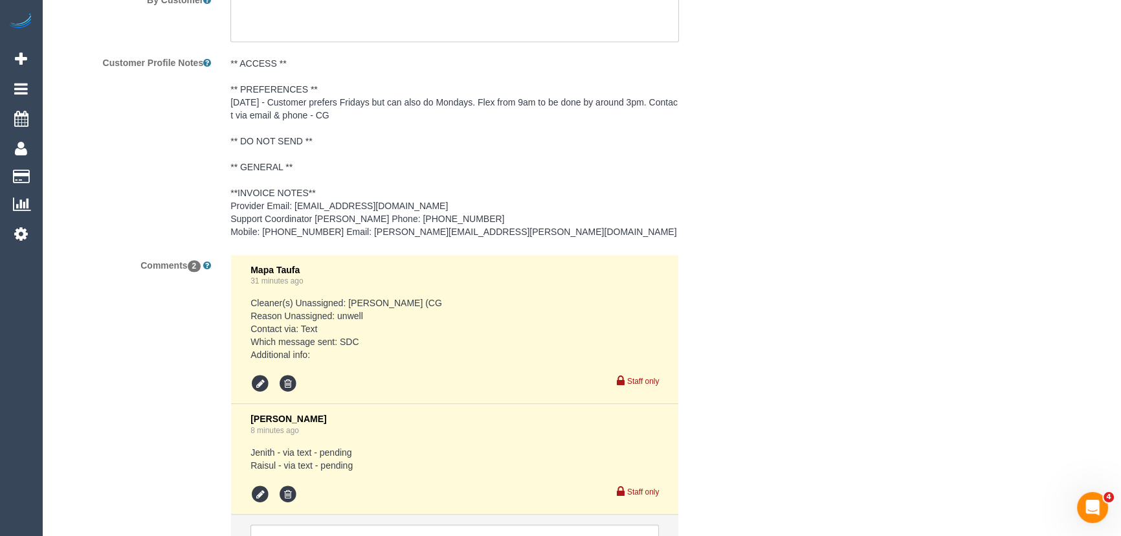
scroll to position [2091, 0]
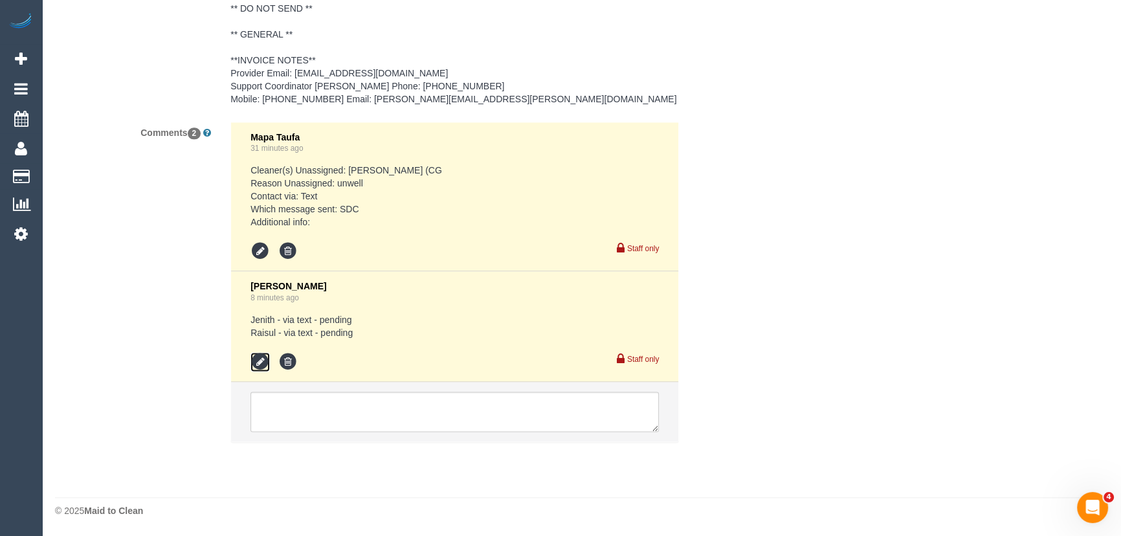
click at [258, 361] on icon at bounding box center [259, 361] width 19 height 19
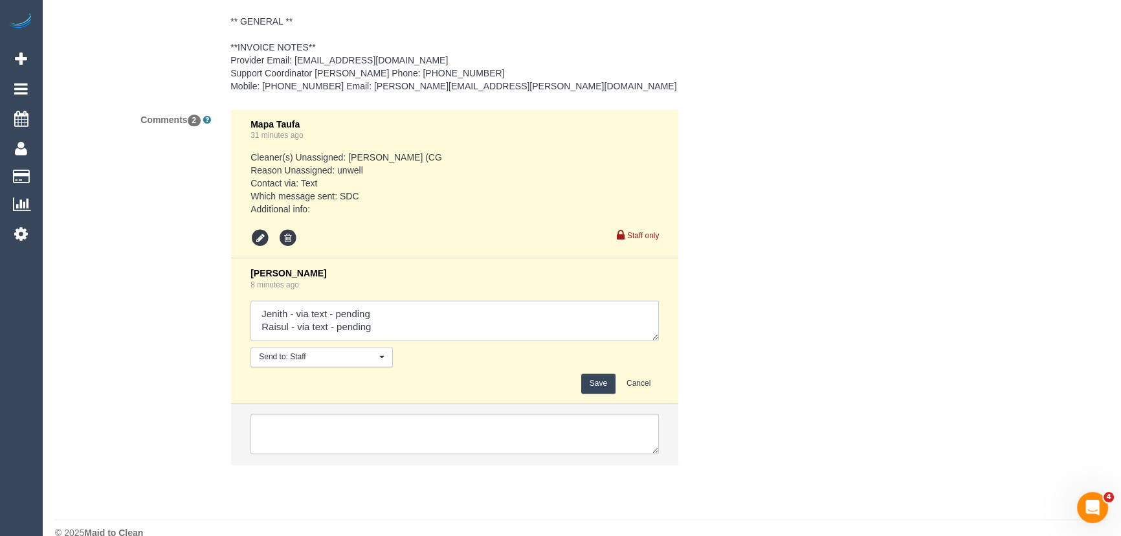
click at [400, 340] on textarea at bounding box center [454, 320] width 408 height 40
type textarea "Jenith - via text - pending Raisul - via text - pending Raj - via text - pendin…"
click at [599, 394] on button "Save" at bounding box center [598, 383] width 34 height 20
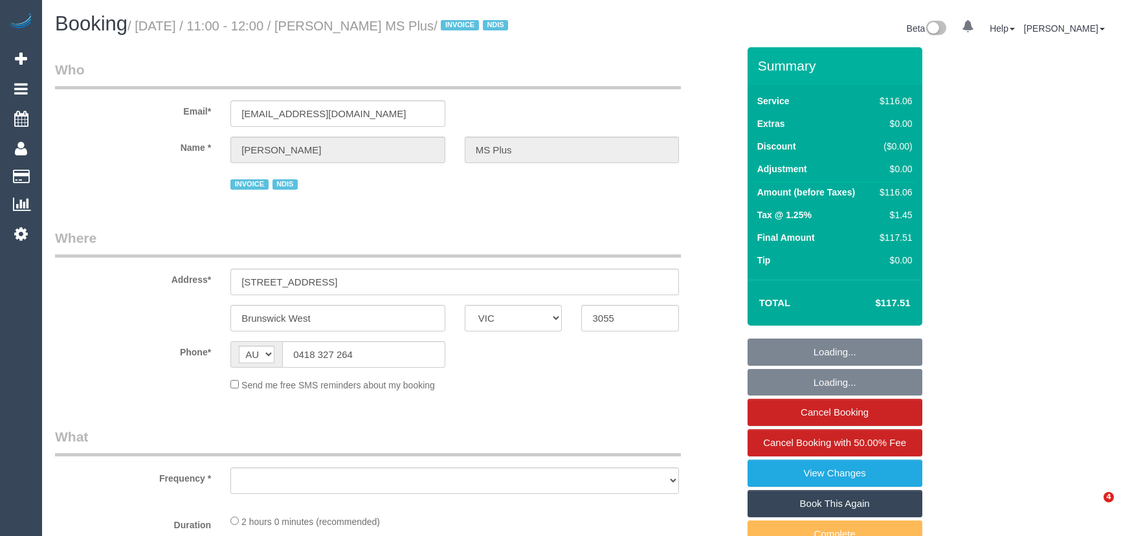
select select "VIC"
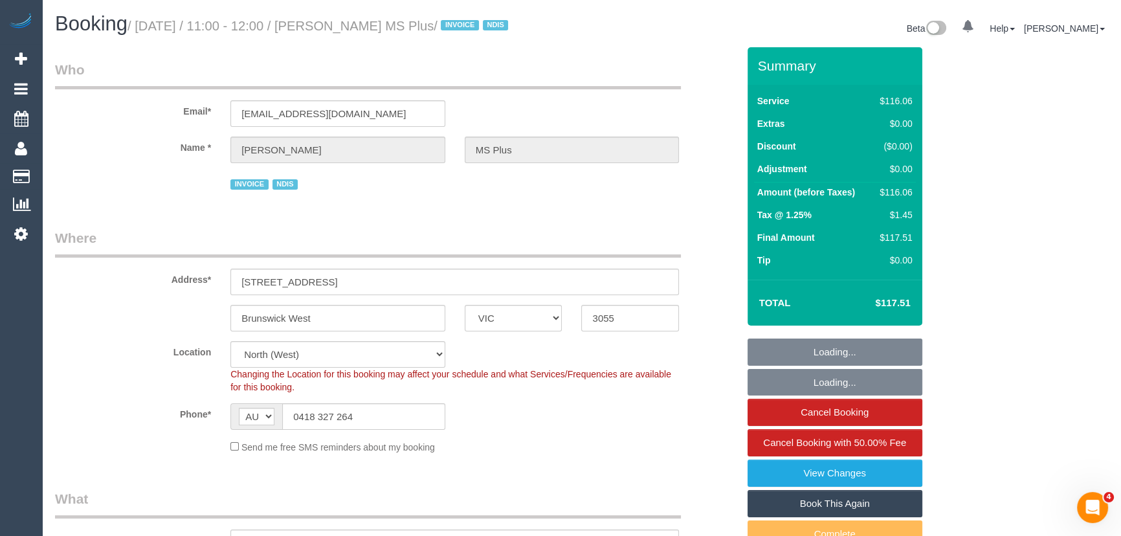
select select "object:585"
select select "number:28"
select select "number:14"
select select "number:19"
select select "number:36"
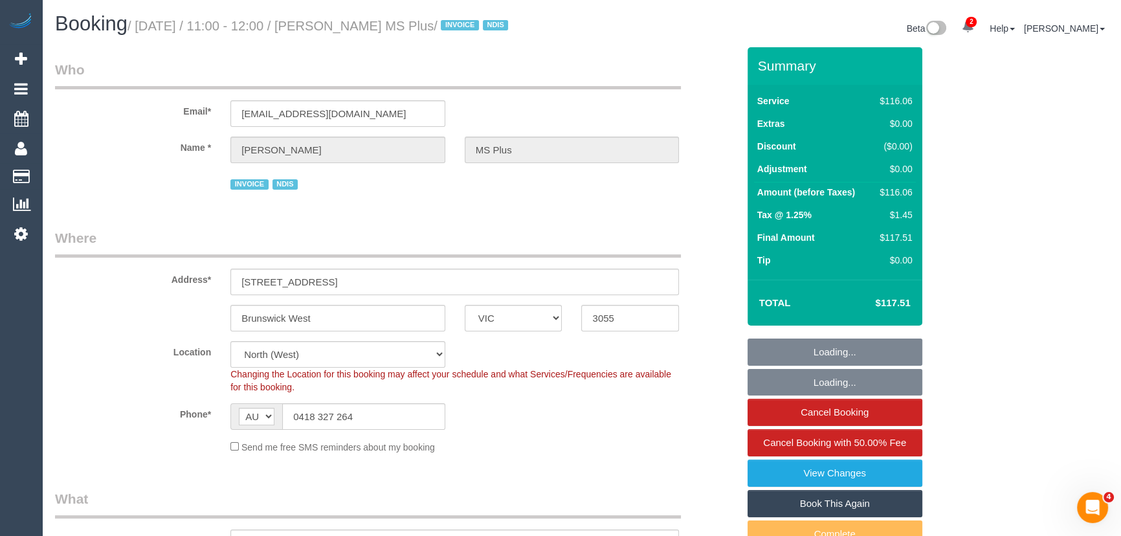
select select "number:35"
select select "object:750"
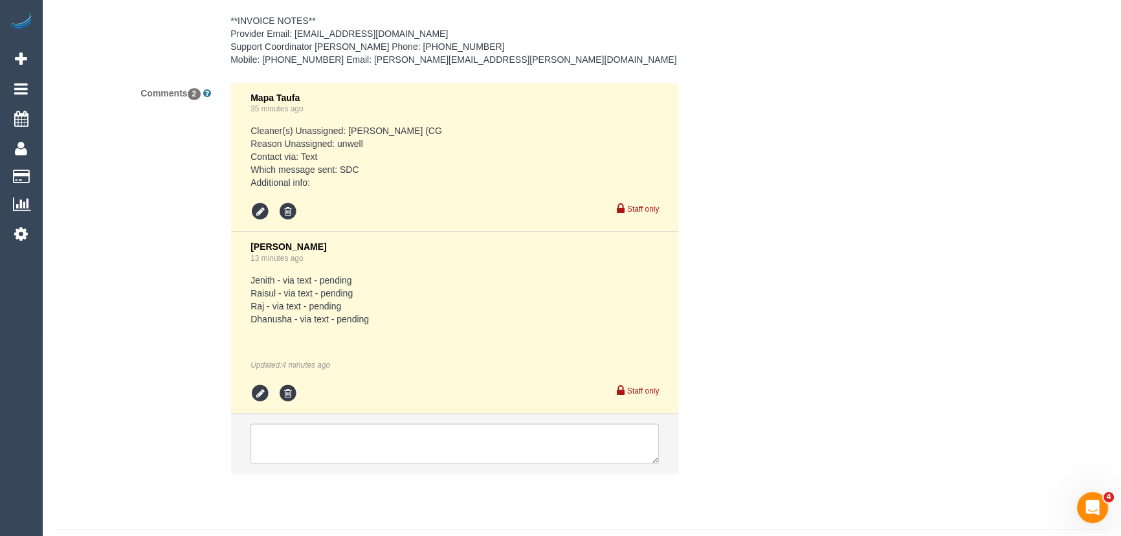
scroll to position [2162, 0]
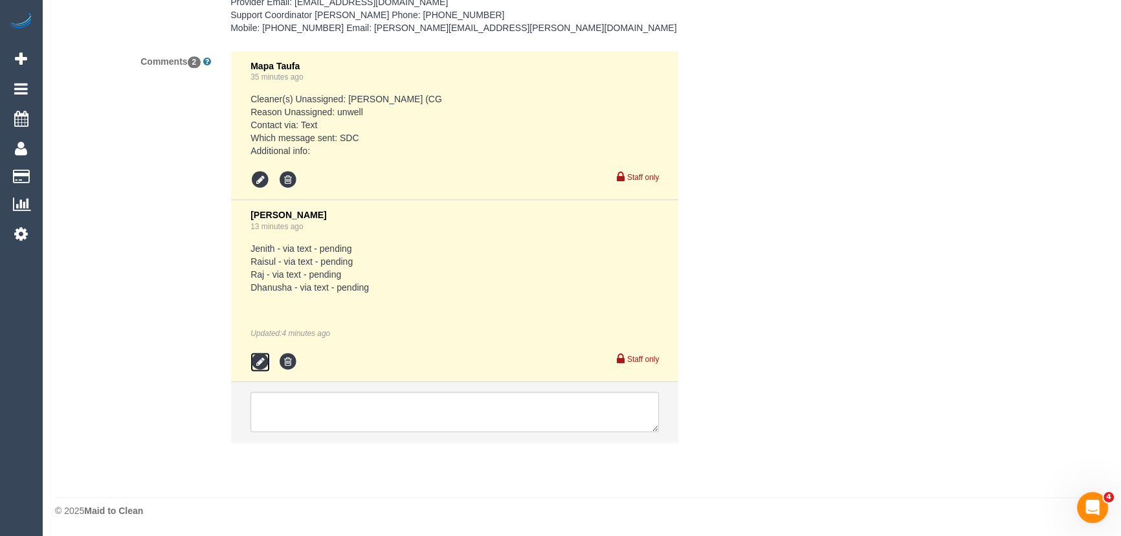
click at [255, 365] on icon at bounding box center [259, 361] width 19 height 19
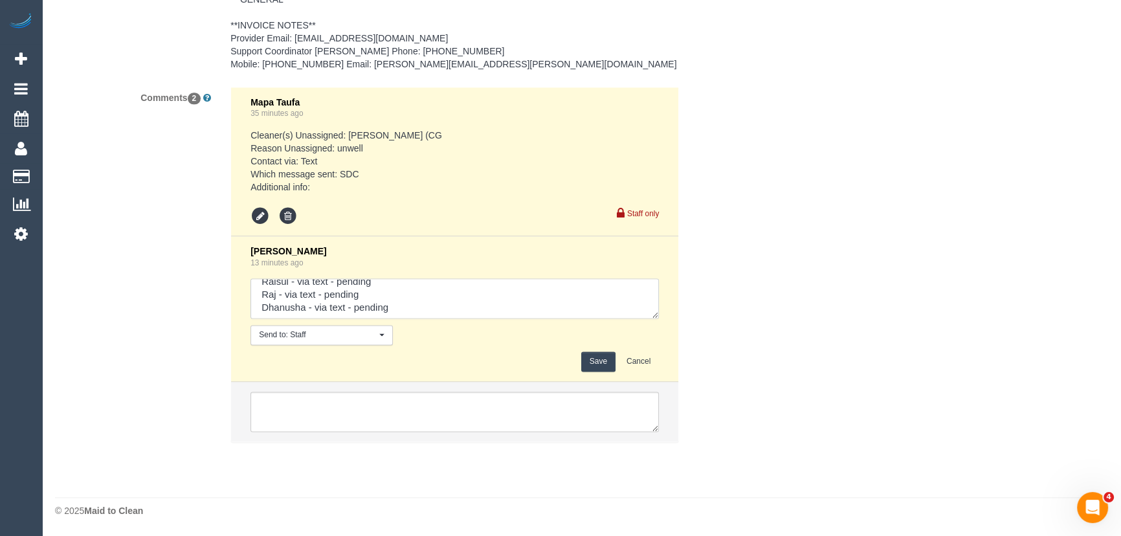
scroll to position [26, 0]
click at [396, 297] on textarea at bounding box center [454, 298] width 408 height 40
click at [408, 309] on textarea at bounding box center [454, 298] width 408 height 40
type textarea "Jenith - via text - pending Raisul - via text - pending Raj - via text - confir…"
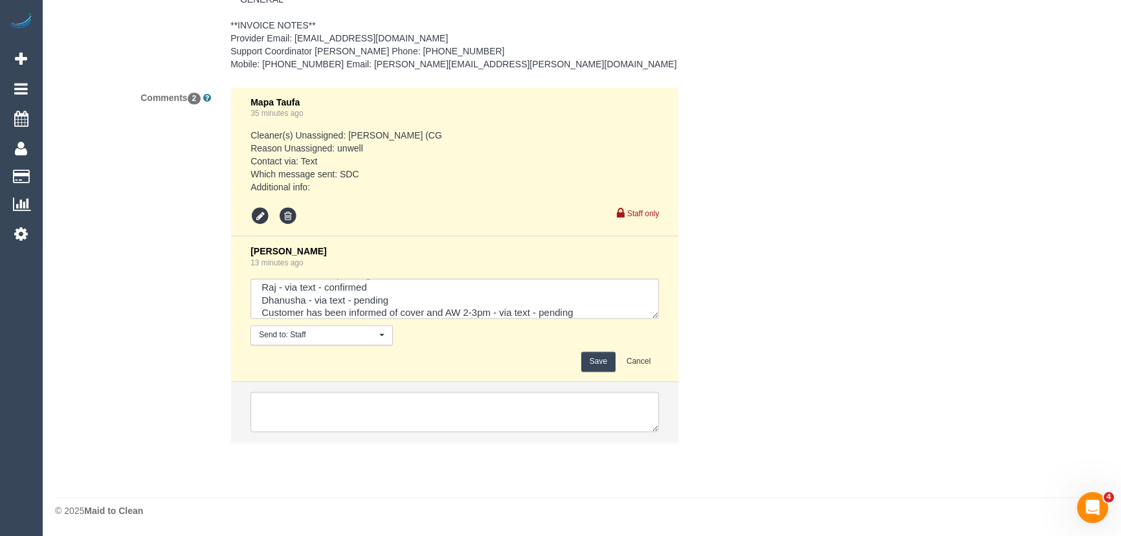
click at [598, 361] on button "Save" at bounding box center [598, 361] width 34 height 20
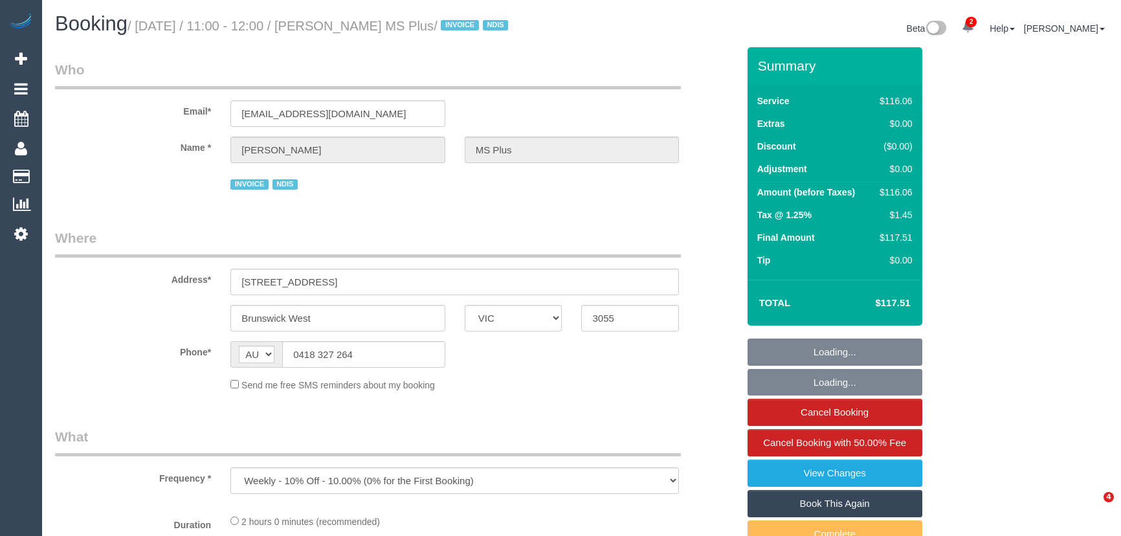
select select "VIC"
select select "number:28"
select select "number:14"
select select "number:19"
select select "number:36"
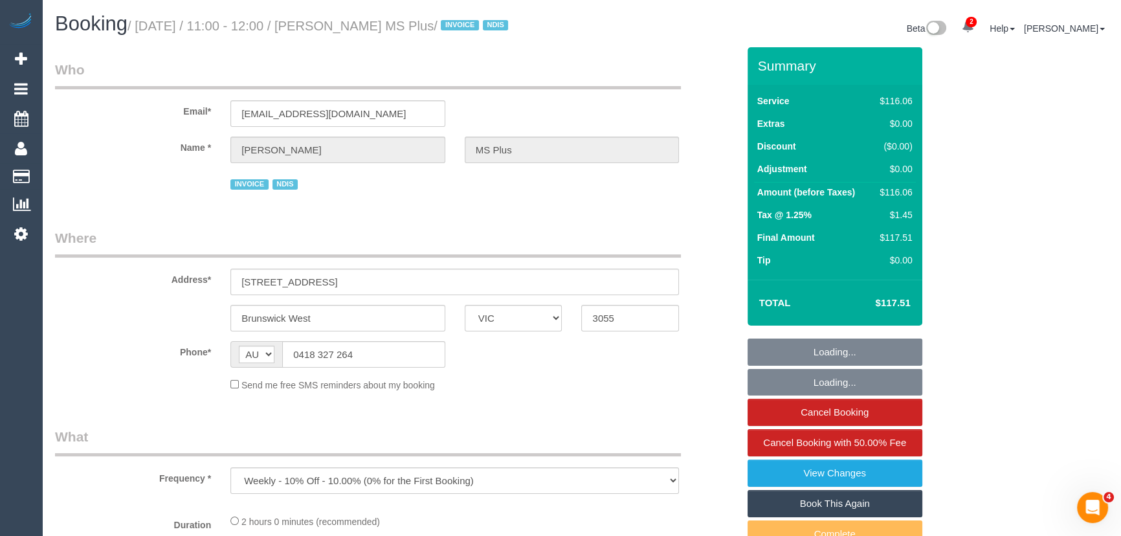
select select "number:35"
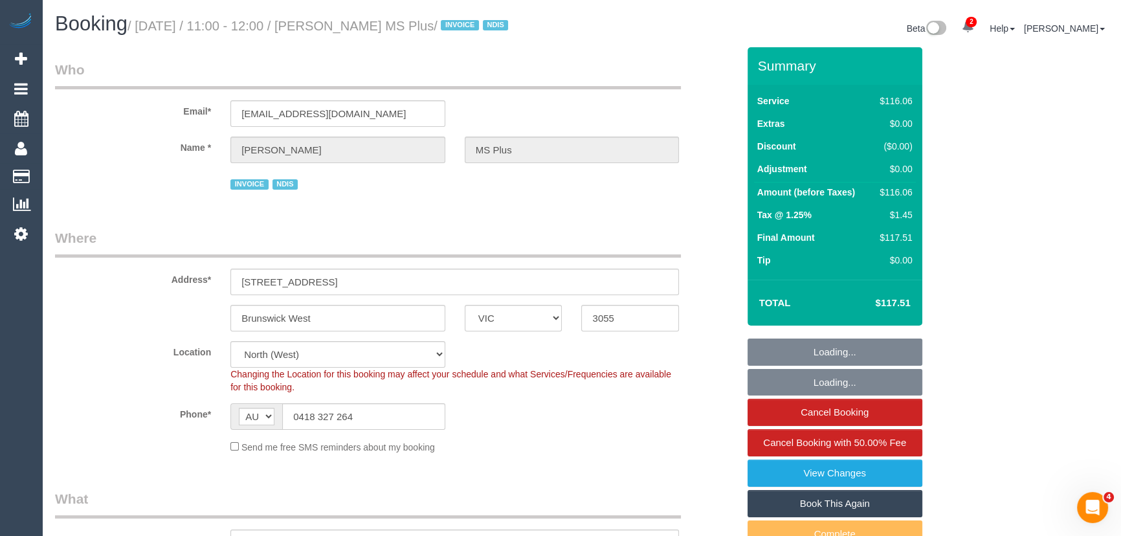
select select "object:812"
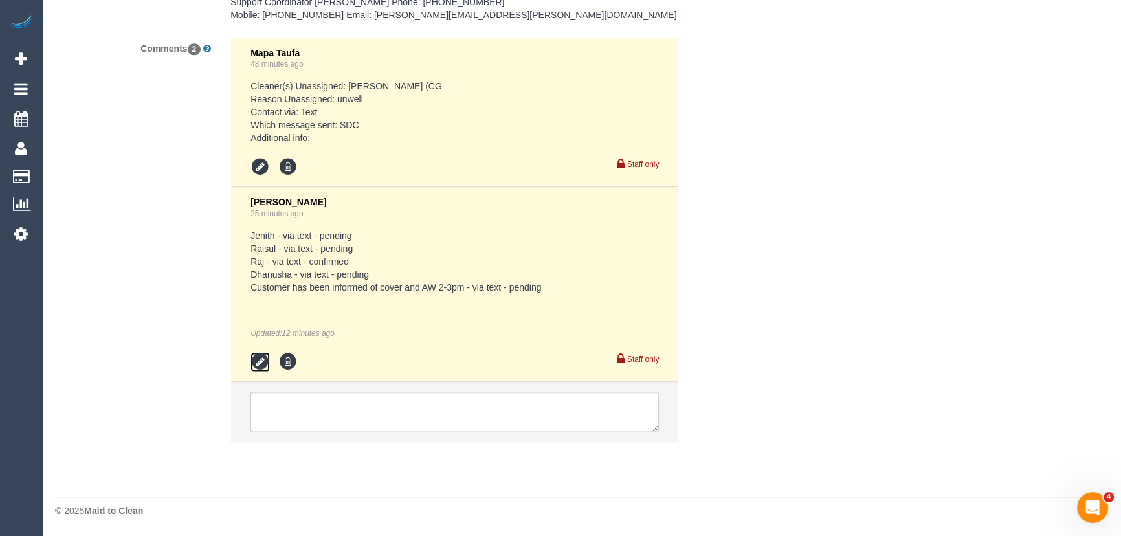
click at [252, 368] on icon at bounding box center [259, 361] width 19 height 19
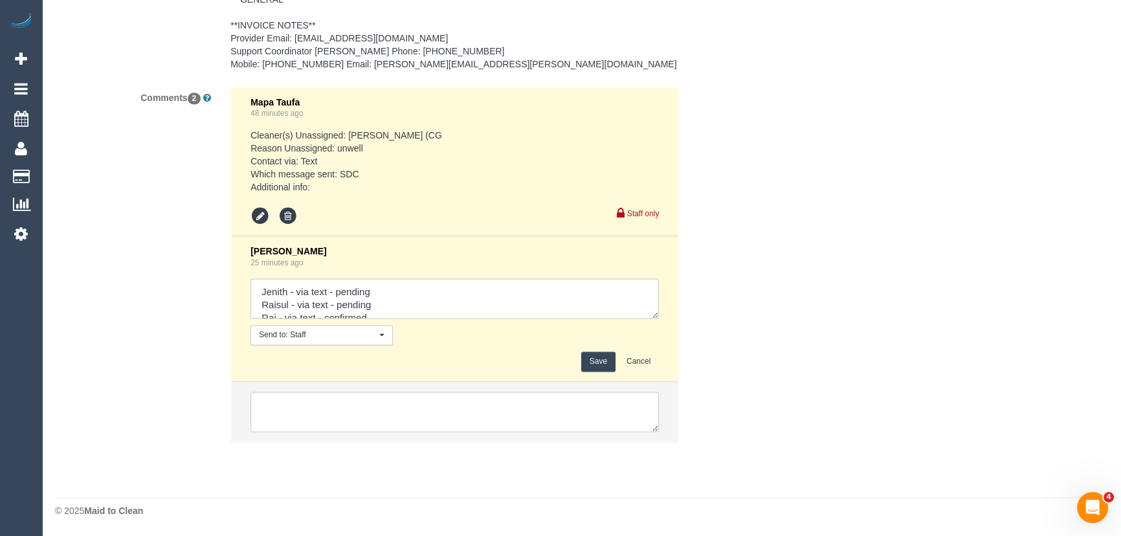
scroll to position [2126, 0]
click at [649, 301] on textarea at bounding box center [454, 298] width 408 height 40
click at [634, 306] on textarea at bounding box center [454, 298] width 408 height 40
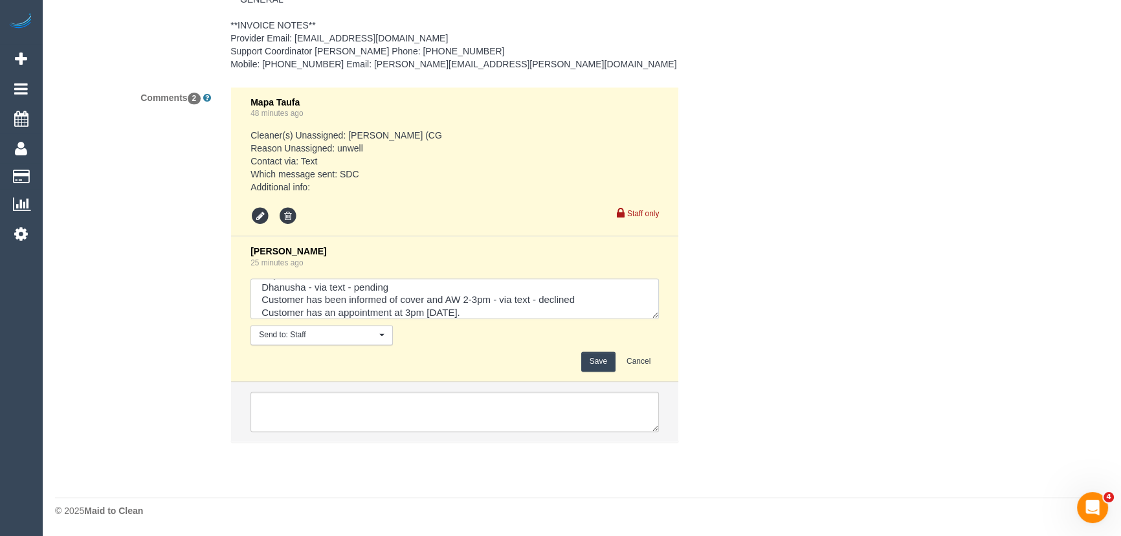
scroll to position [56, 0]
type textarea "Jenith - via text - pending Raisul - via text - pending Raj - via text - confir…"
click at [595, 360] on button "Save" at bounding box center [598, 361] width 34 height 20
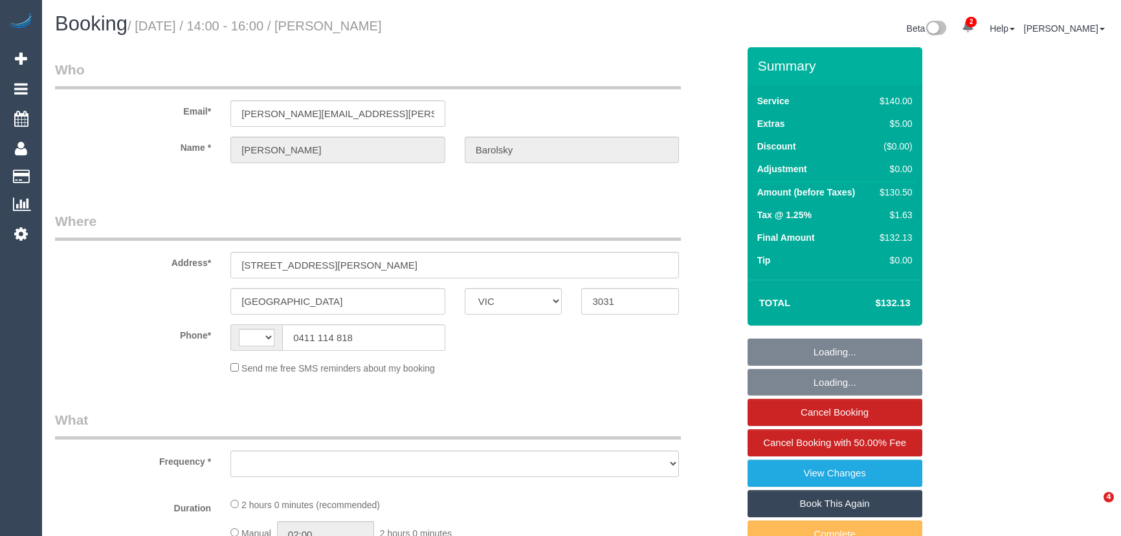
select select "VIC"
select select "string:AU"
select select "object:586"
select select "string:stripe-pm_1QpiC62GScqysDRV2RKlphUI"
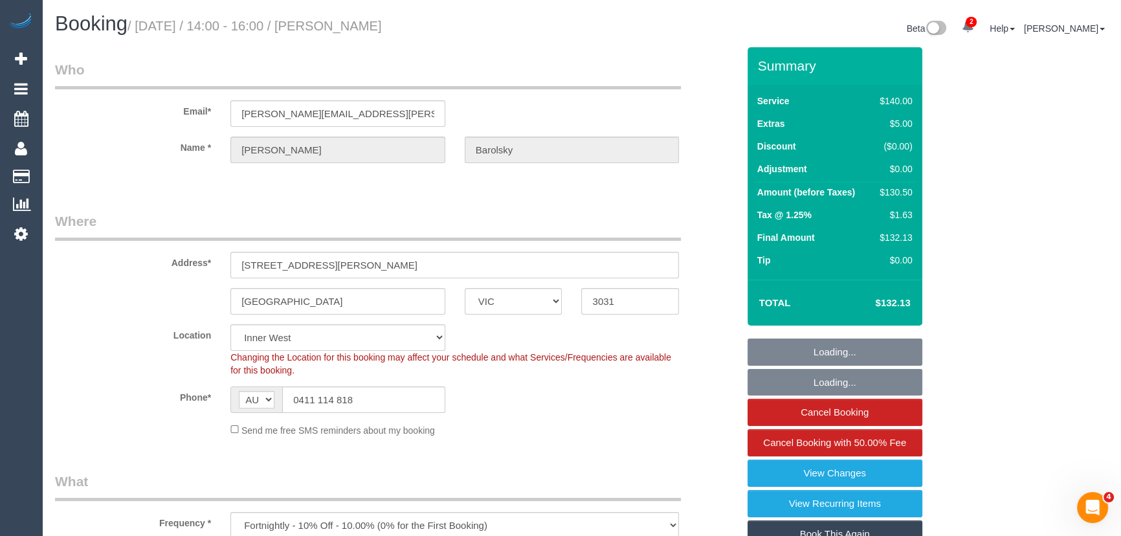
select select "number:27"
select select "number:14"
select select "number:19"
select select "number:22"
select select "number:34"
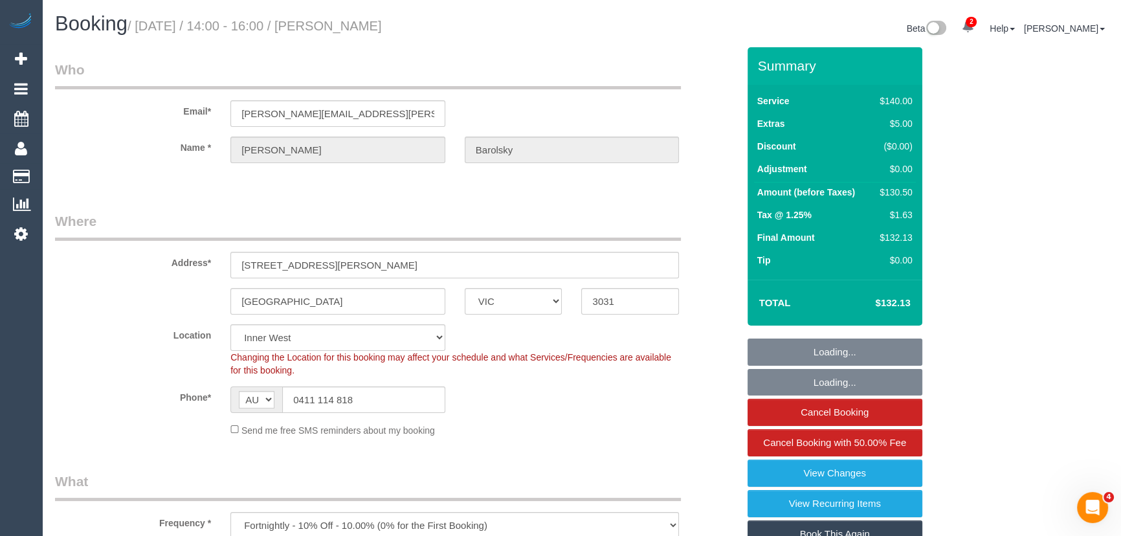
select select "number:11"
select select "object:905"
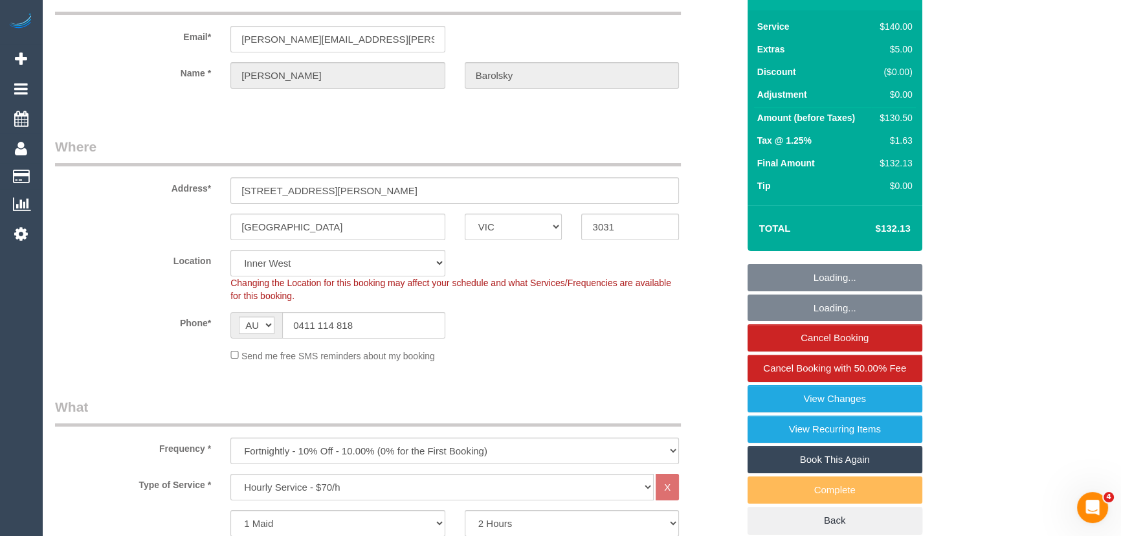
select select "spot1"
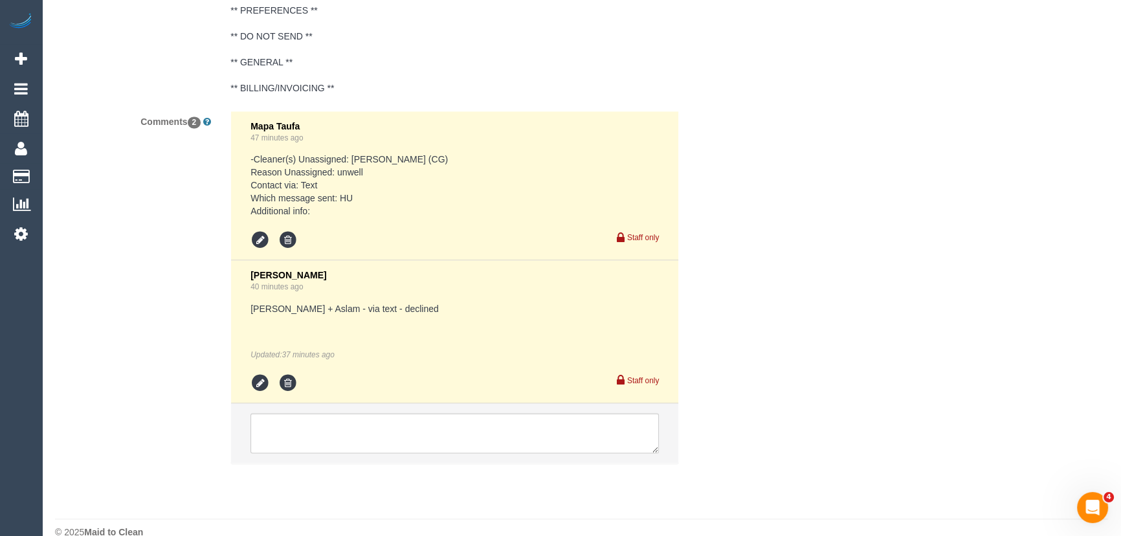
scroll to position [2338, 0]
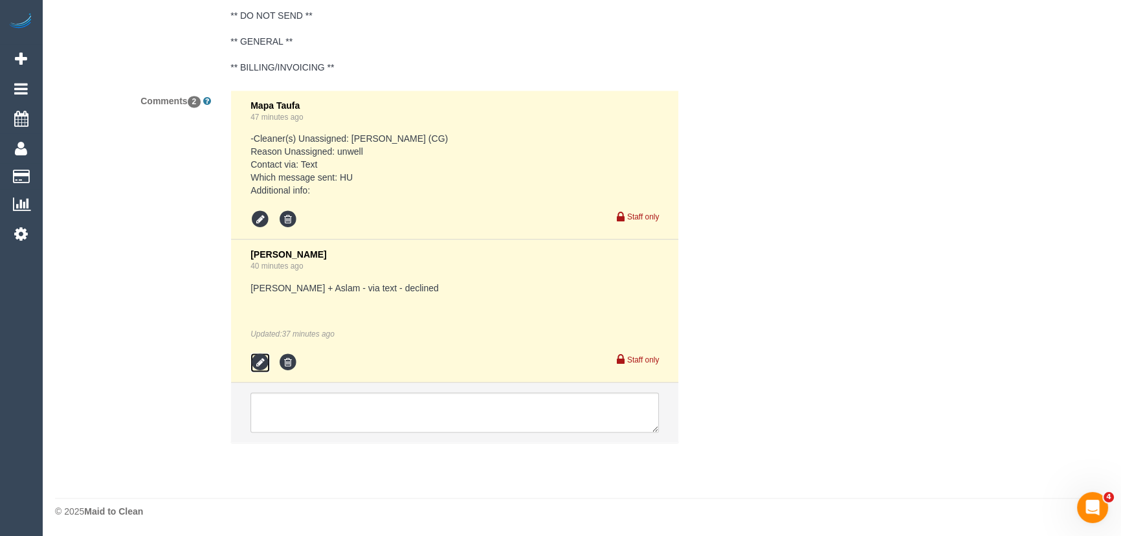
click at [259, 358] on icon at bounding box center [259, 362] width 19 height 19
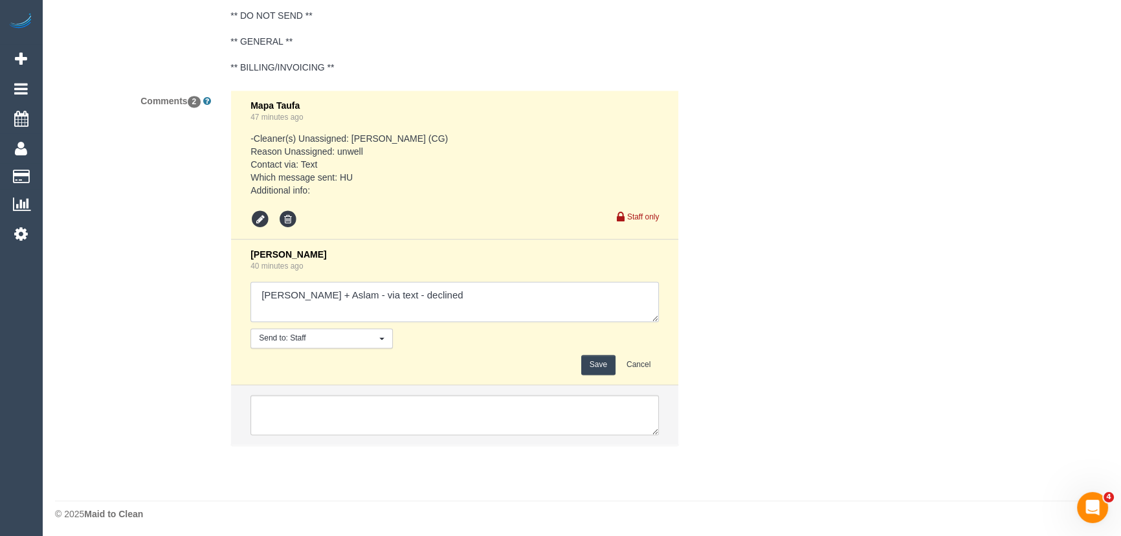
drag, startPoint x: 432, startPoint y: 303, endPoint x: 426, endPoint y: 298, distance: 8.3
click at [432, 303] on textarea at bounding box center [454, 302] width 408 height 40
type textarea "[PERSON_NAME] + Aslam - via text - declined Raj - via text - pending"
click at [595, 361] on button "Save" at bounding box center [598, 365] width 34 height 20
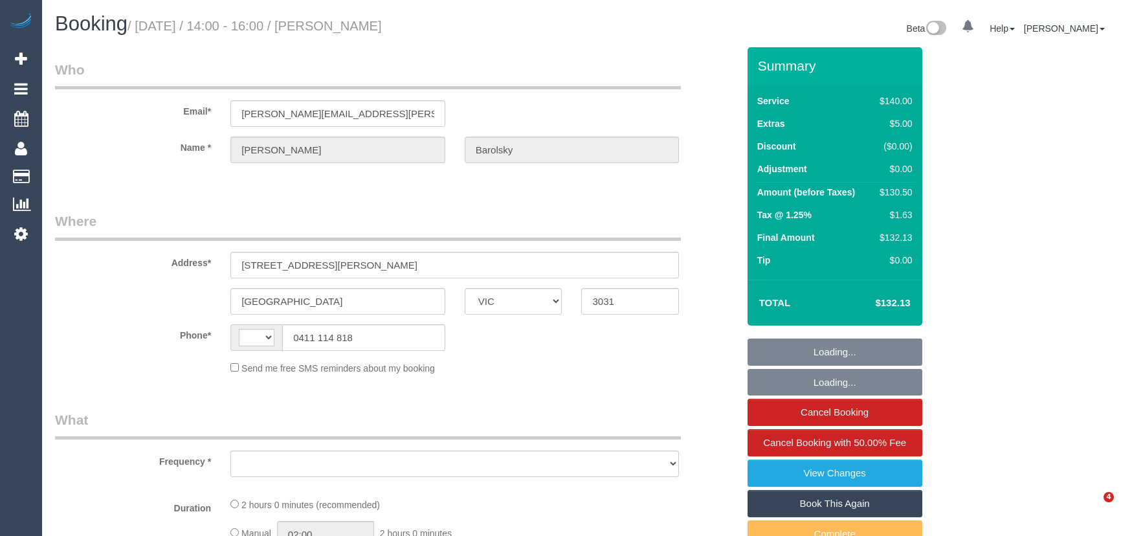
select select "VIC"
select select "string:AU"
select select "object:588"
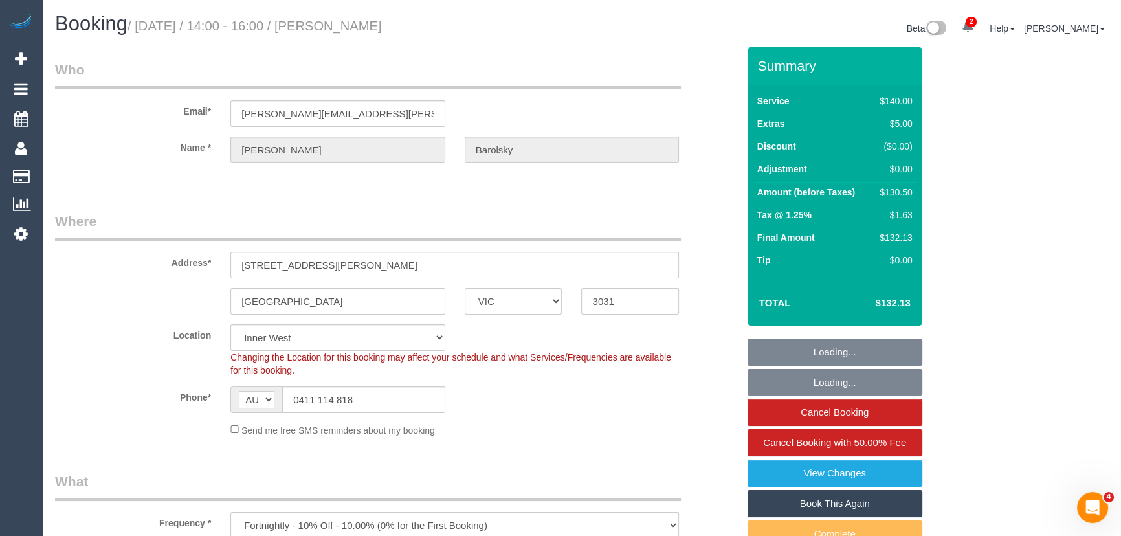
select select "string:stripe-pm_1QpiC62GScqysDRV2RKlphUI"
select select "number:27"
select select "number:14"
select select "number:19"
select select "number:22"
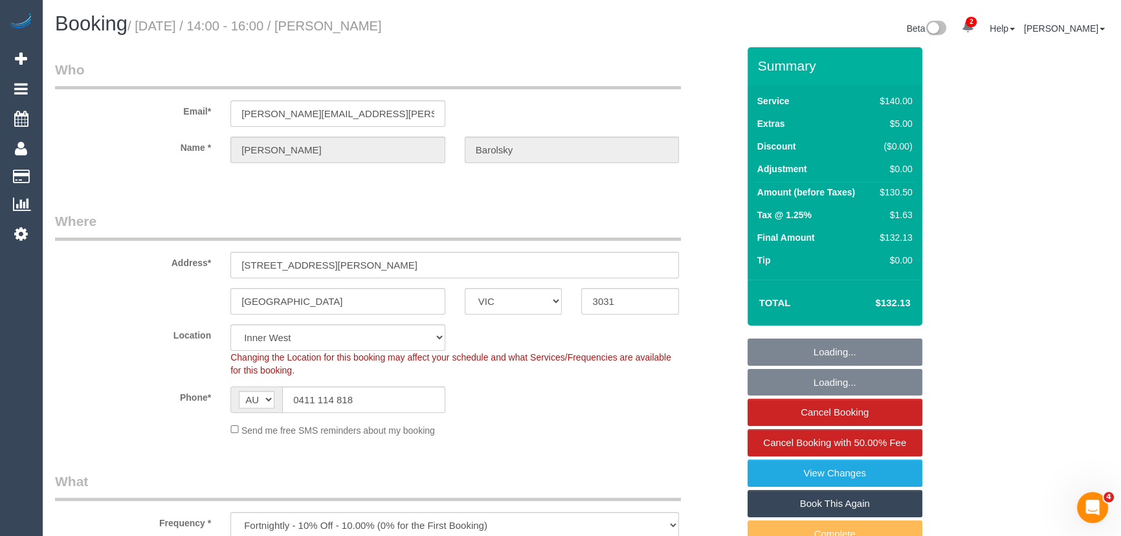
select select "number:34"
select select "number:11"
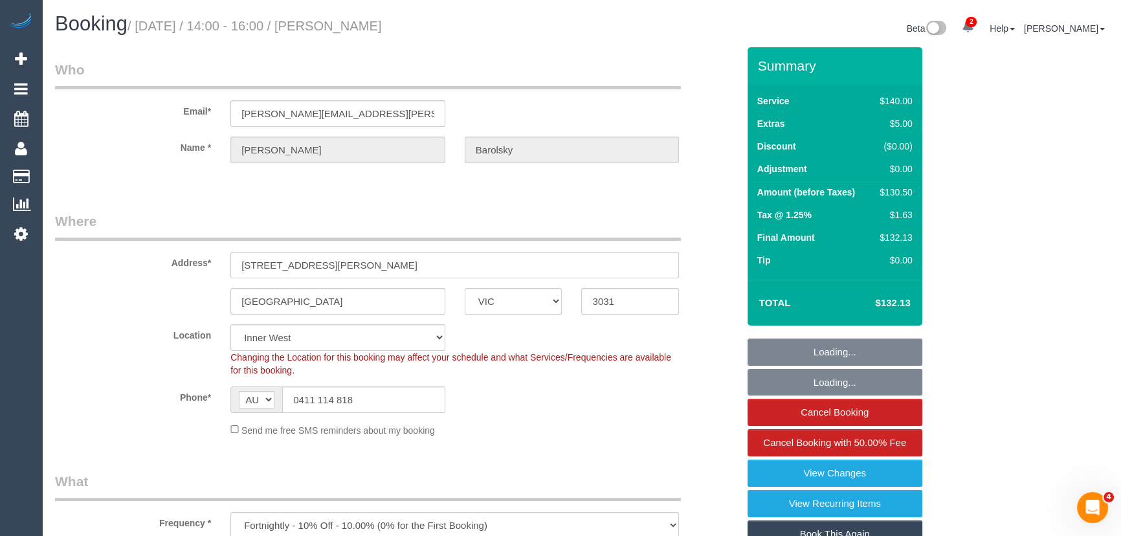
select select "object:1566"
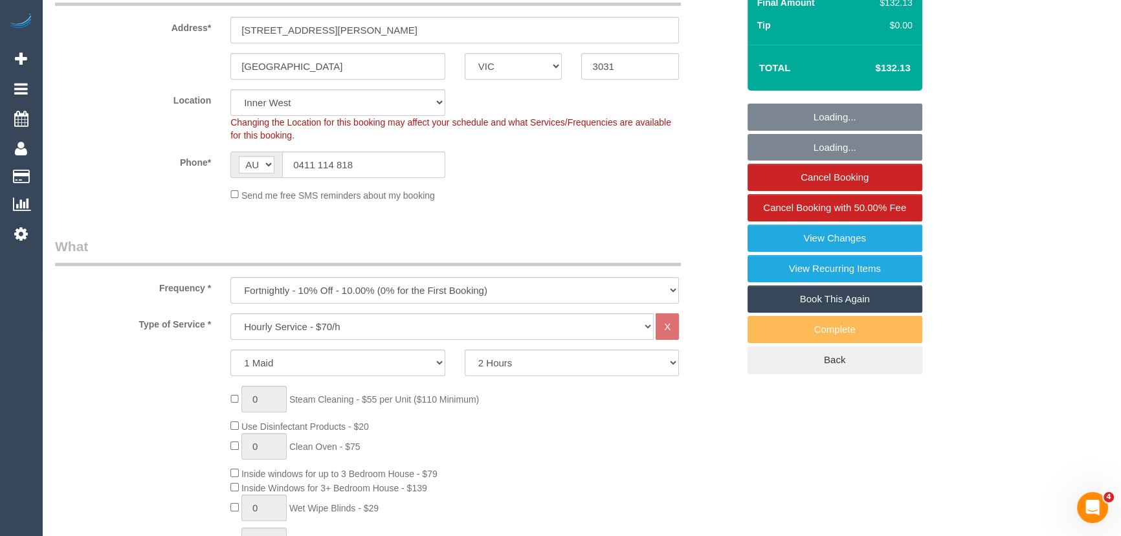
select select "spot1"
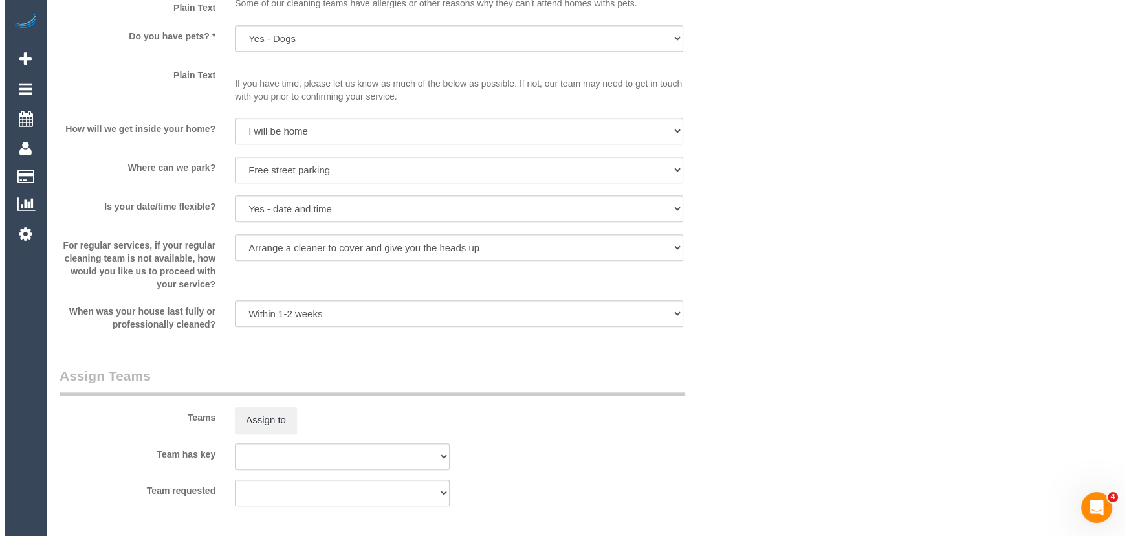
scroll to position [1706, 0]
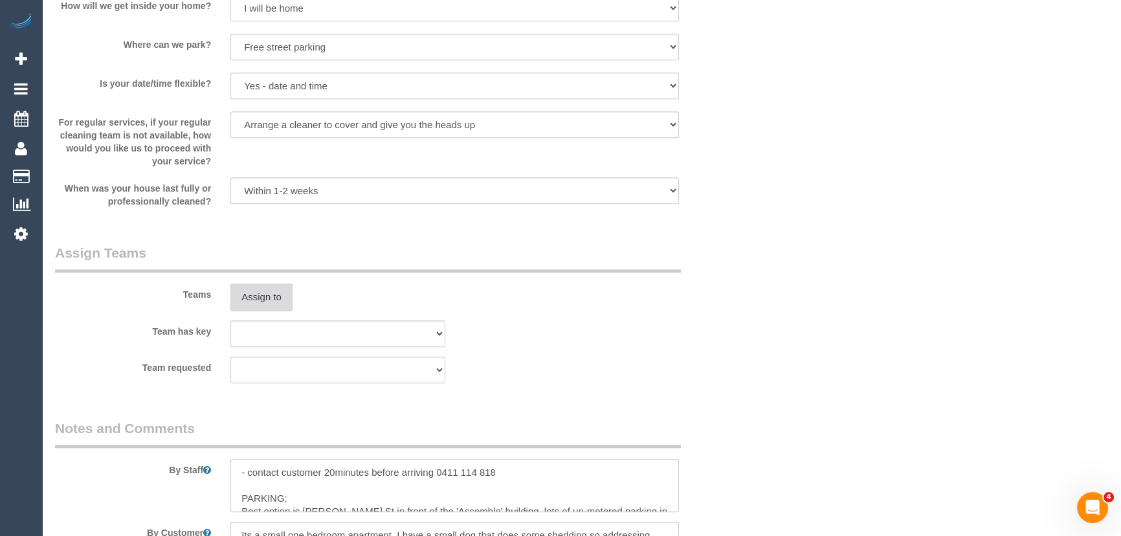
click at [247, 297] on button "Assign to" at bounding box center [261, 296] width 62 height 27
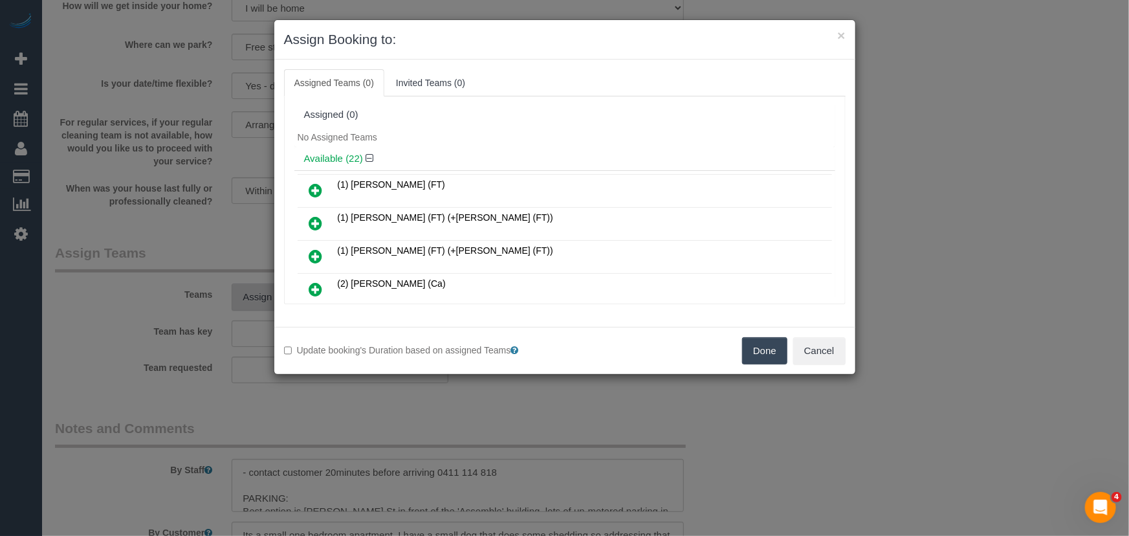
scroll to position [535, 0]
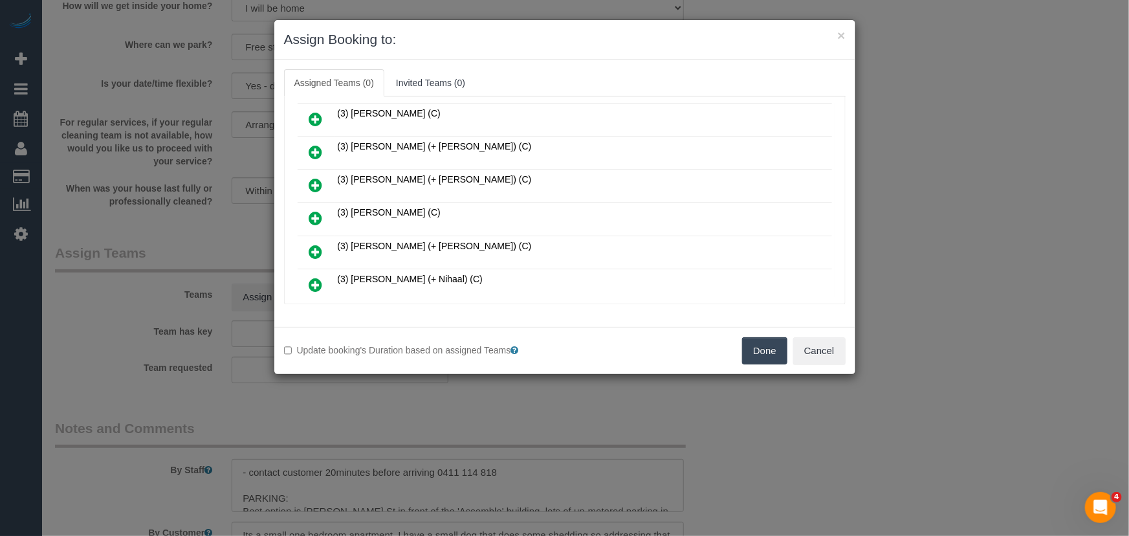
drag, startPoint x: 316, startPoint y: 207, endPoint x: 335, endPoint y: 212, distance: 18.8
click at [316, 210] on icon at bounding box center [316, 218] width 14 height 16
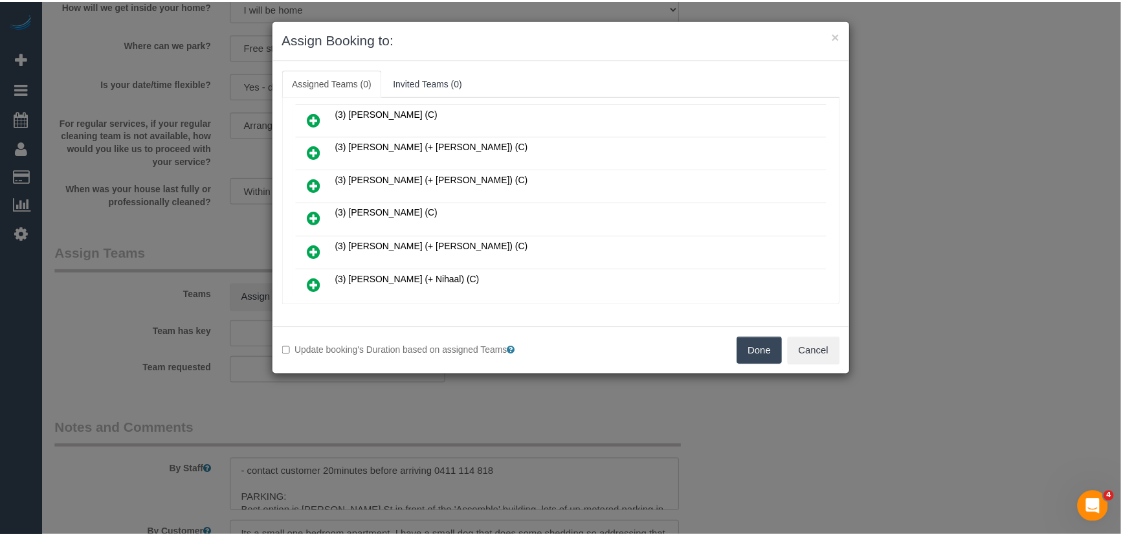
scroll to position [565, 0]
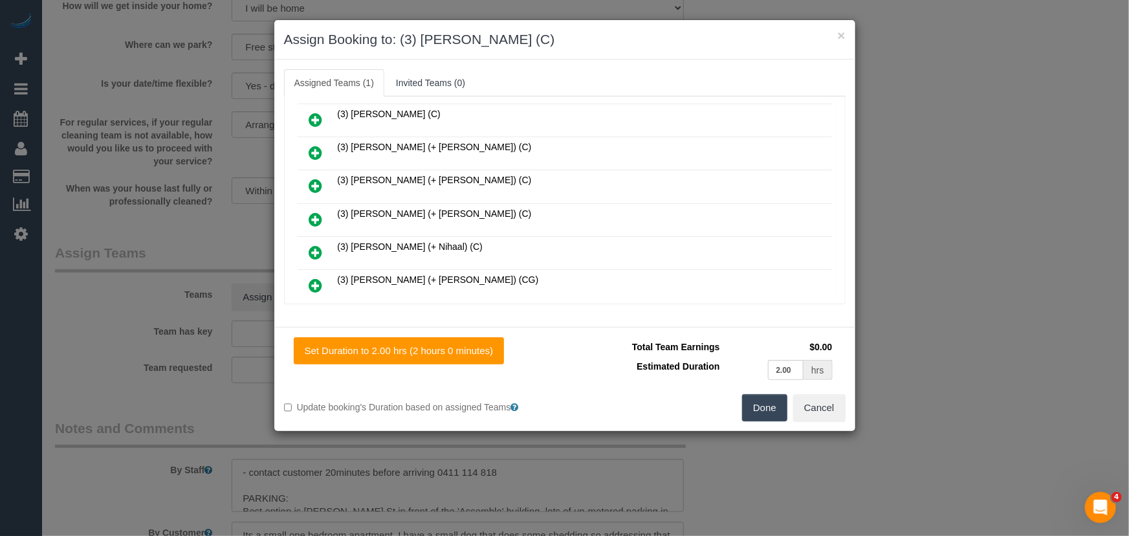
click at [766, 414] on button "Done" at bounding box center [764, 407] width 45 height 27
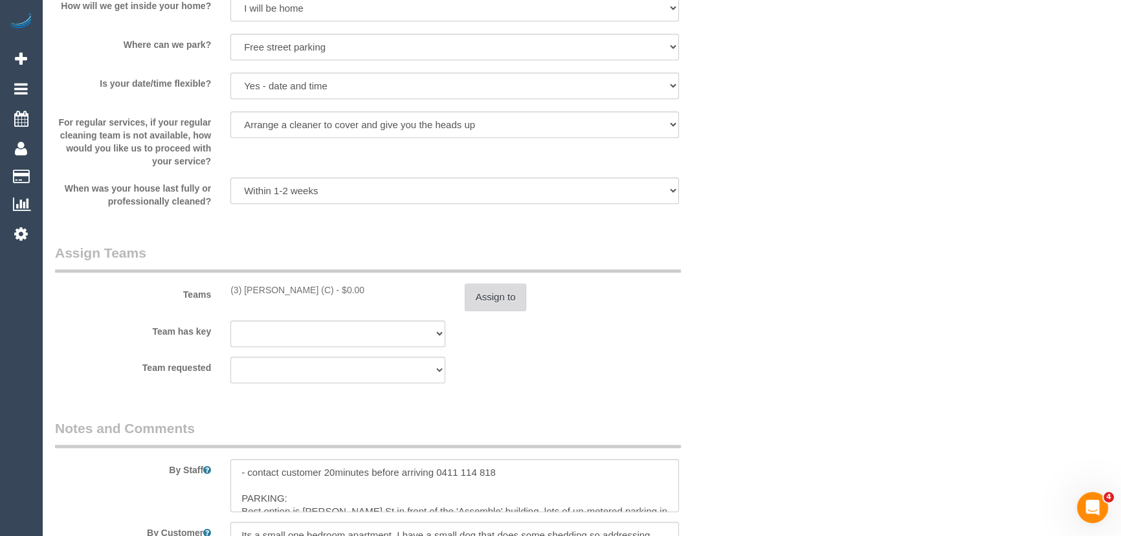
click at [502, 302] on button "Assign to" at bounding box center [496, 296] width 62 height 27
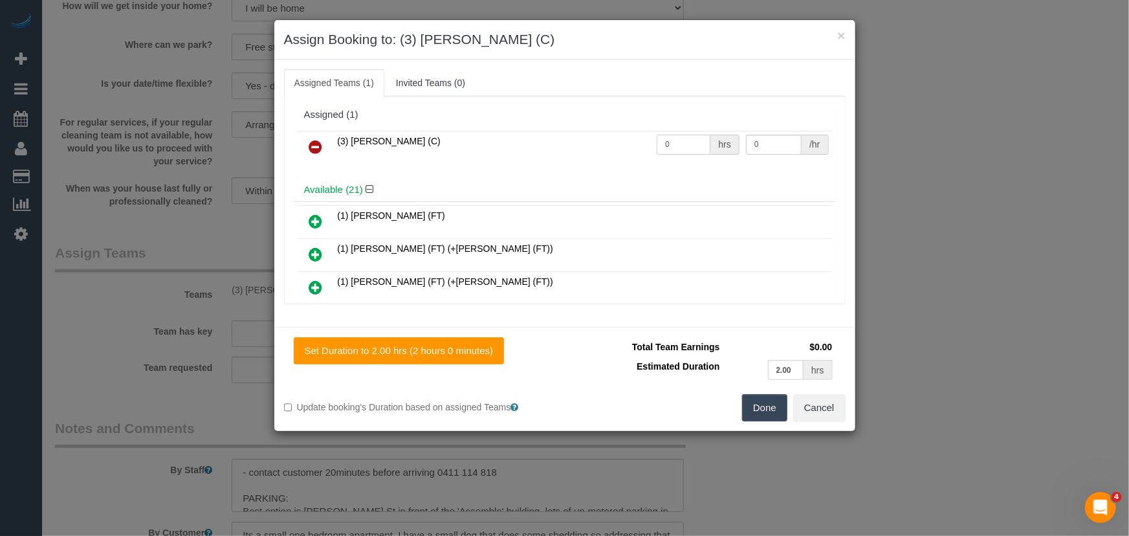
click at [672, 142] on input "0" at bounding box center [684, 145] width 54 height 20
type input "2"
type input "35"
click at [766, 408] on button "Done" at bounding box center [764, 407] width 45 height 27
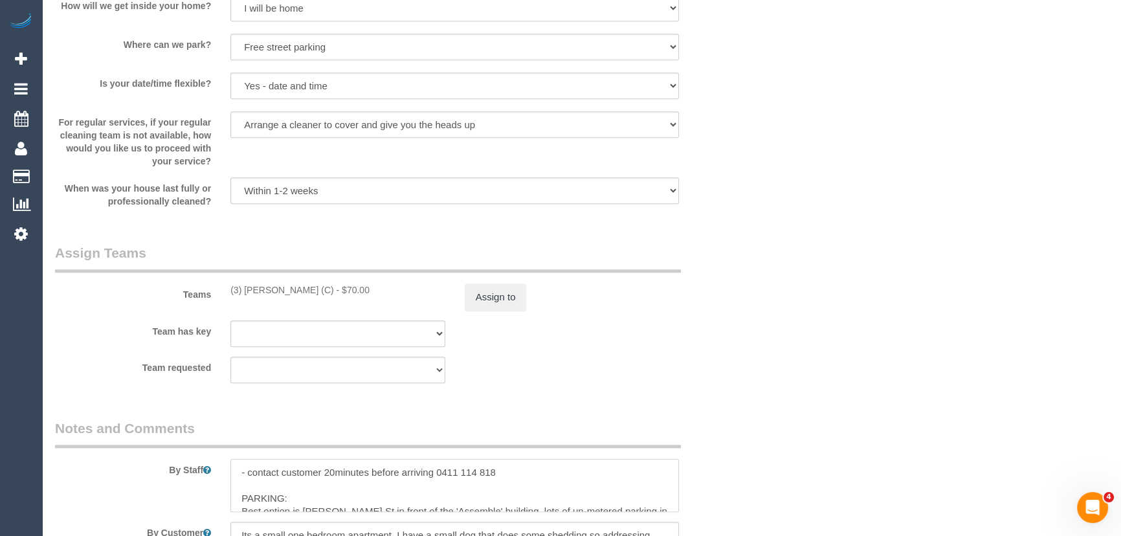
click at [234, 469] on textarea at bounding box center [454, 485] width 449 height 53
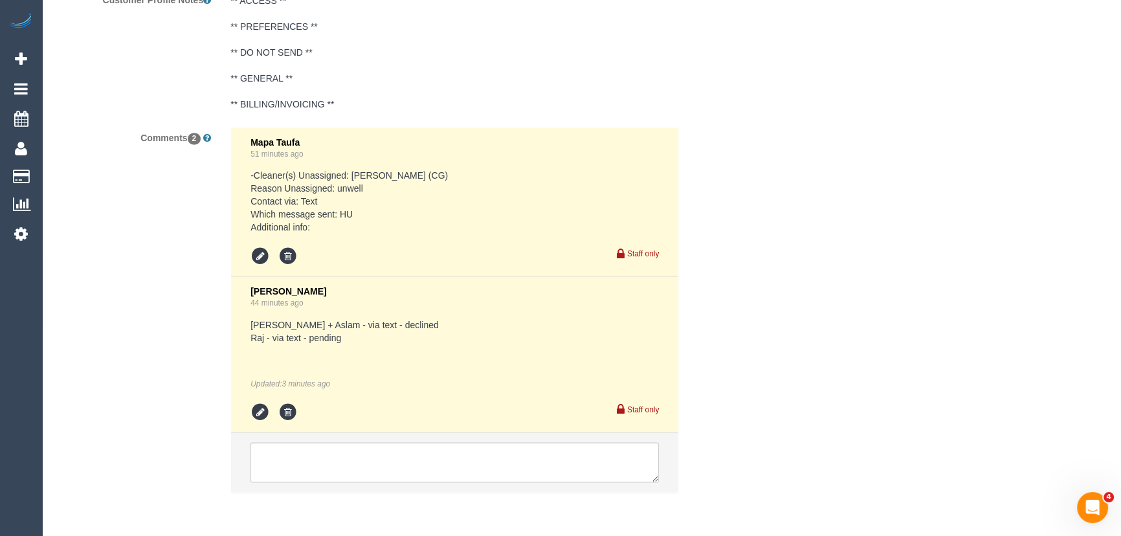
scroll to position [2351, 0]
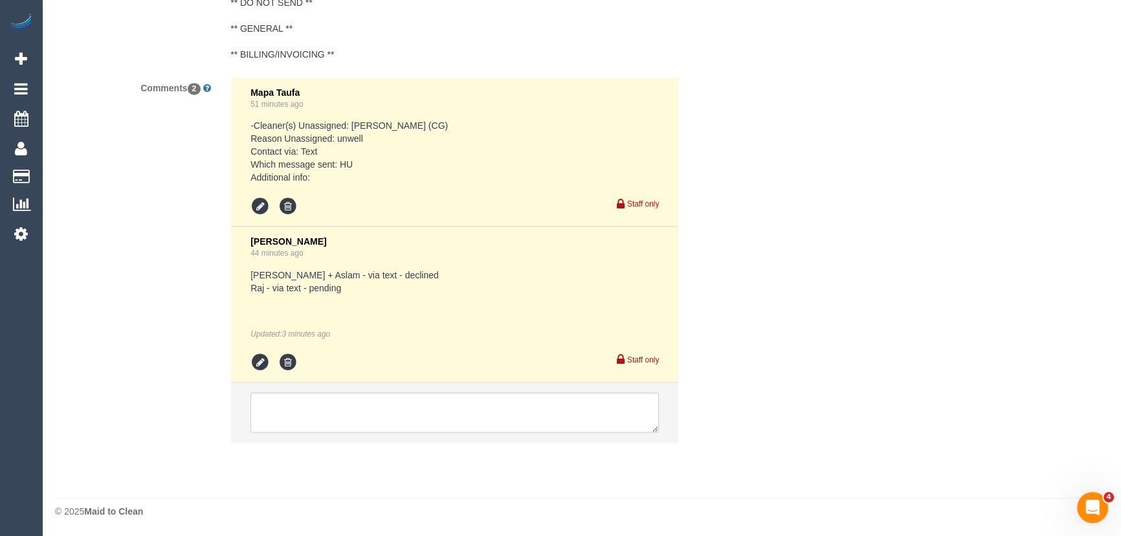
type textarea "*cover* - contact customer 20minutes before arriving 0411 114 818 PARKING: Best…"
click at [262, 362] on icon at bounding box center [259, 362] width 19 height 19
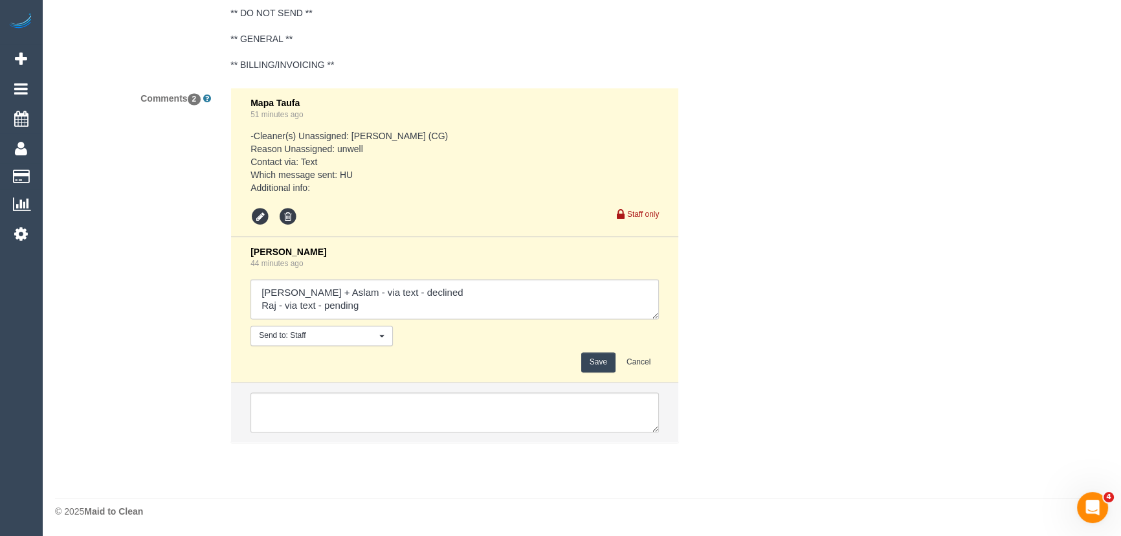
click at [371, 318] on div "Jessica Trentin 44 minutes ago Send to: Staff Nothing selected Send to: Staff S…" at bounding box center [454, 310] width 408 height 126
click at [377, 307] on textarea at bounding box center [454, 299] width 408 height 40
type textarea "Maria + Aslam - via text - declined Raj - via text - confirmed Customer has bee…"
click at [608, 363] on button "Save" at bounding box center [598, 362] width 34 height 20
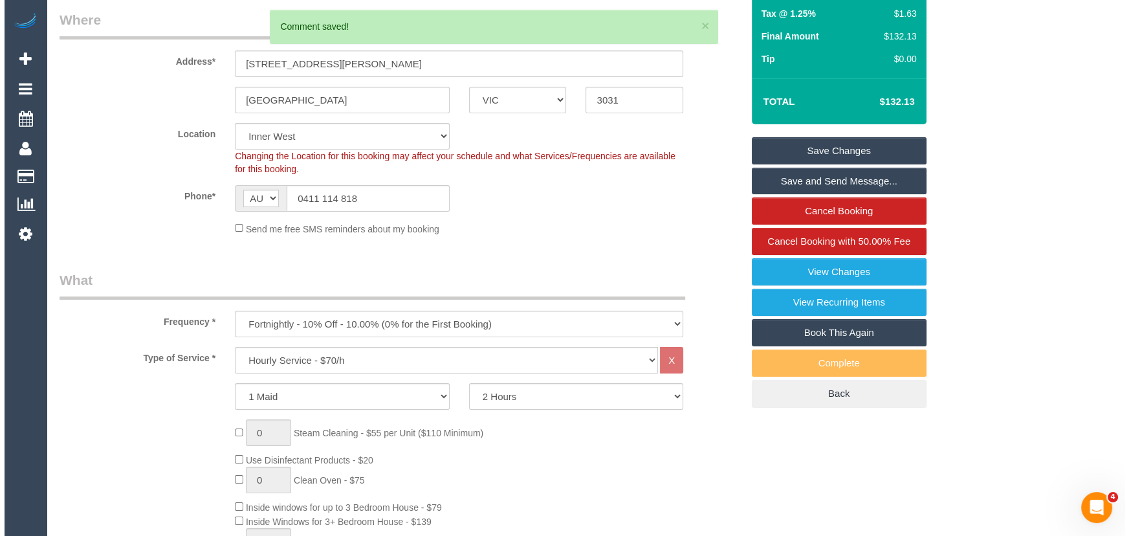
scroll to position [0, 0]
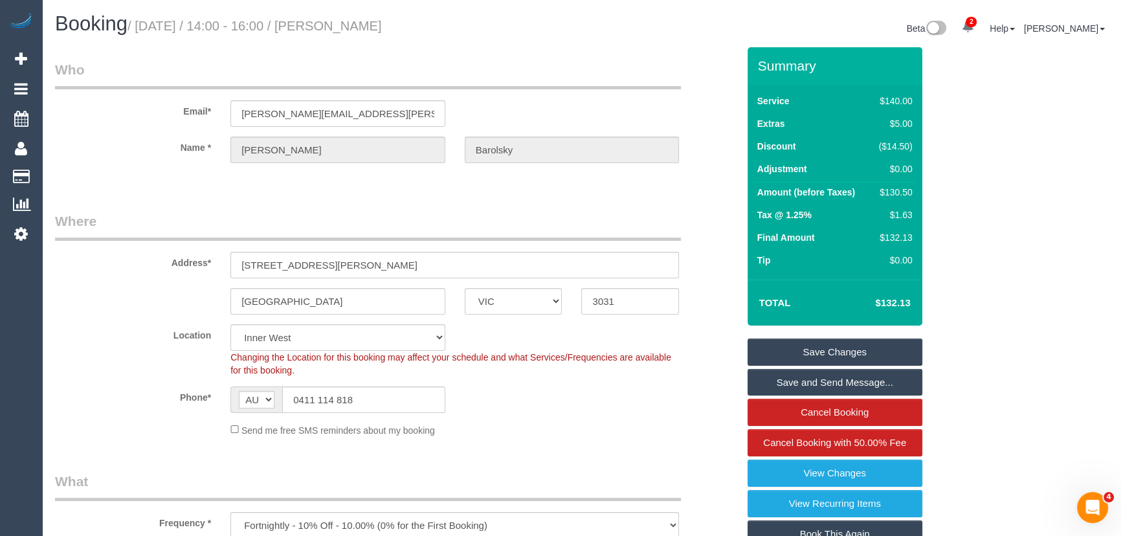
click at [378, 14] on h1 "Booking / September 19, 2025 / 14:00 - 16:00 / Vanessa Barolsky" at bounding box center [313, 24] width 517 height 22
click at [375, 30] on small "/ September 19, 2025 / 14:00 - 16:00 / Vanessa Barolsky" at bounding box center [255, 26] width 254 height 14
copy small "Vanessa Barolsky"
click at [363, 399] on input "0411 114 818" at bounding box center [363, 399] width 163 height 27
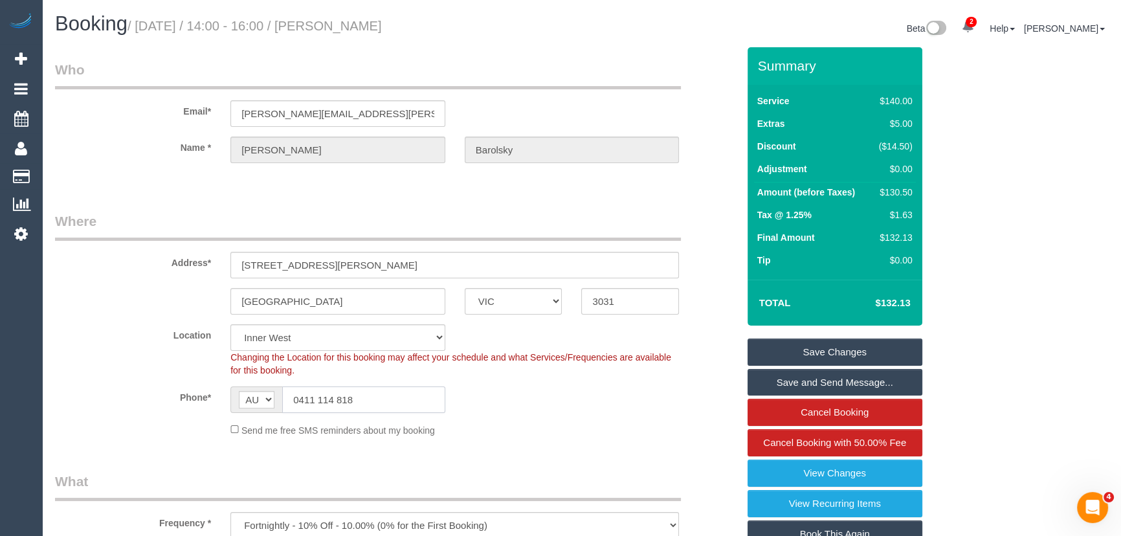
click at [363, 399] on input "0411 114 818" at bounding box center [363, 399] width 163 height 27
drag, startPoint x: 363, startPoint y: 399, endPoint x: 356, endPoint y: 398, distance: 7.2
click at [364, 399] on input "0411 114 818" at bounding box center [363, 399] width 163 height 27
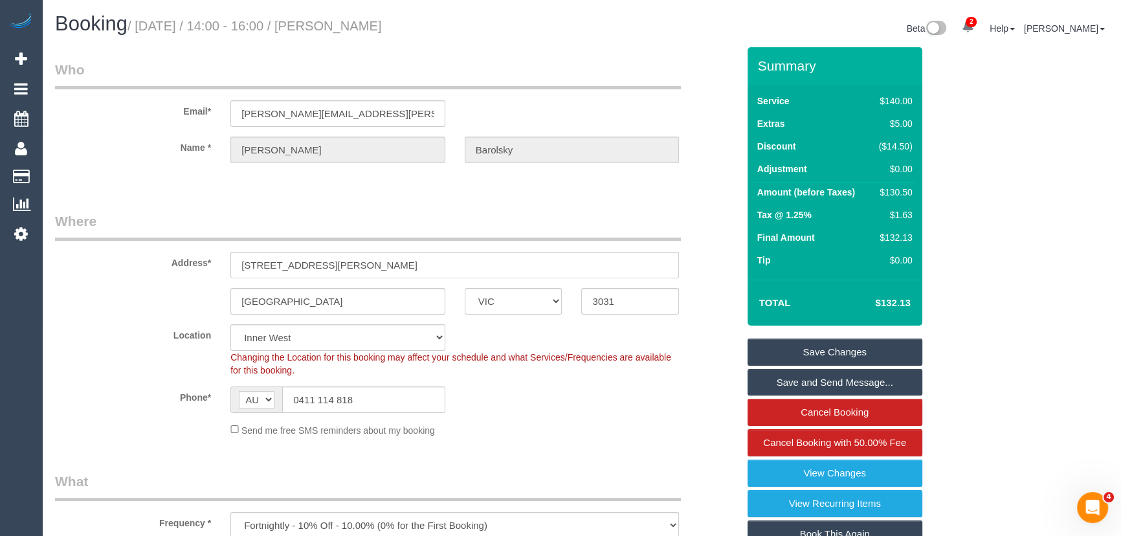
click at [829, 351] on link "Save Changes" at bounding box center [835, 351] width 175 height 27
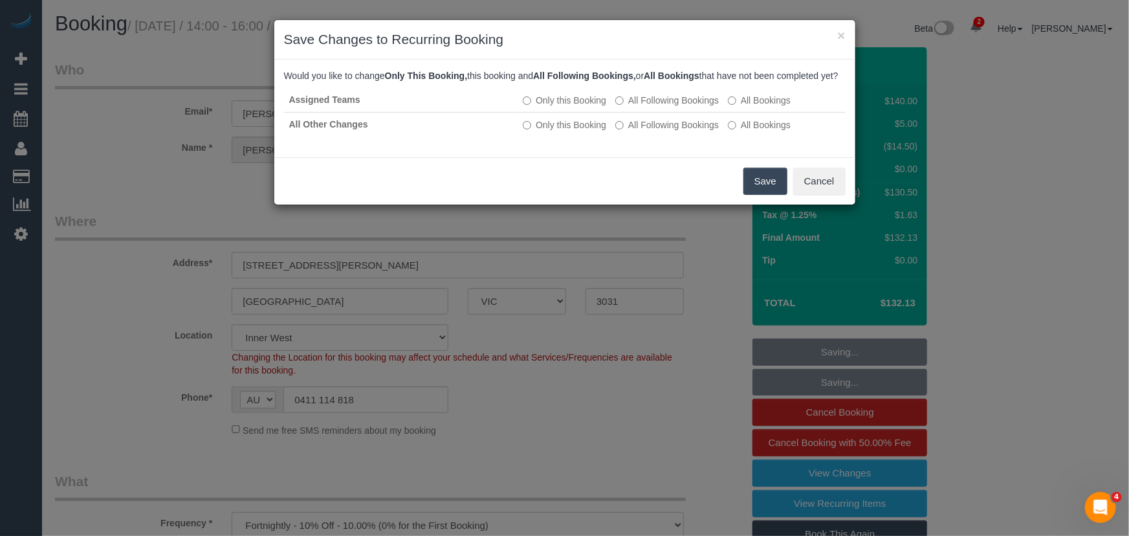
click at [751, 184] on button "Save" at bounding box center [766, 181] width 44 height 27
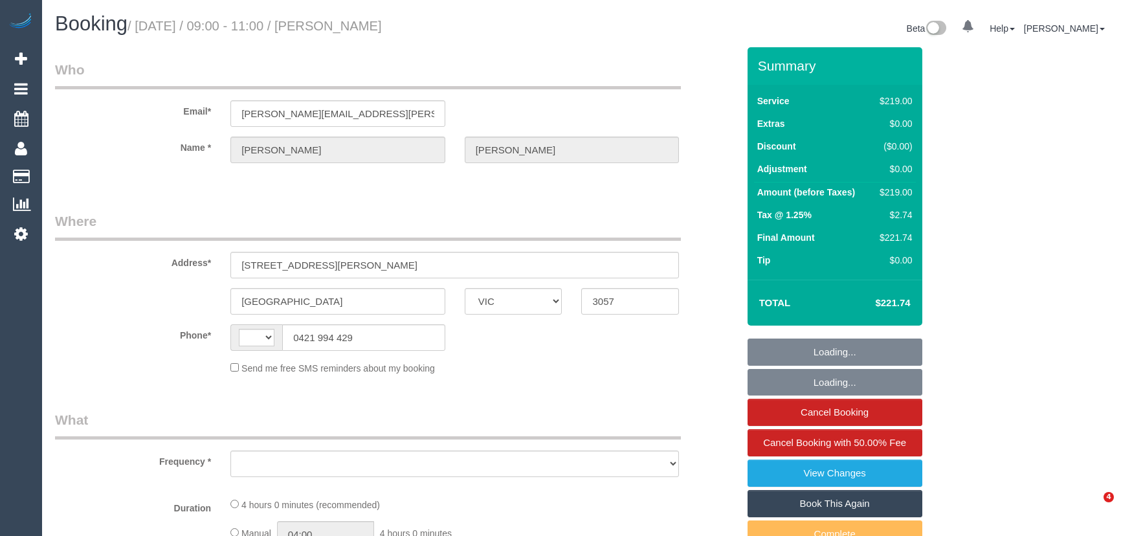
select select "VIC"
select select "string:AU"
select select "object:583"
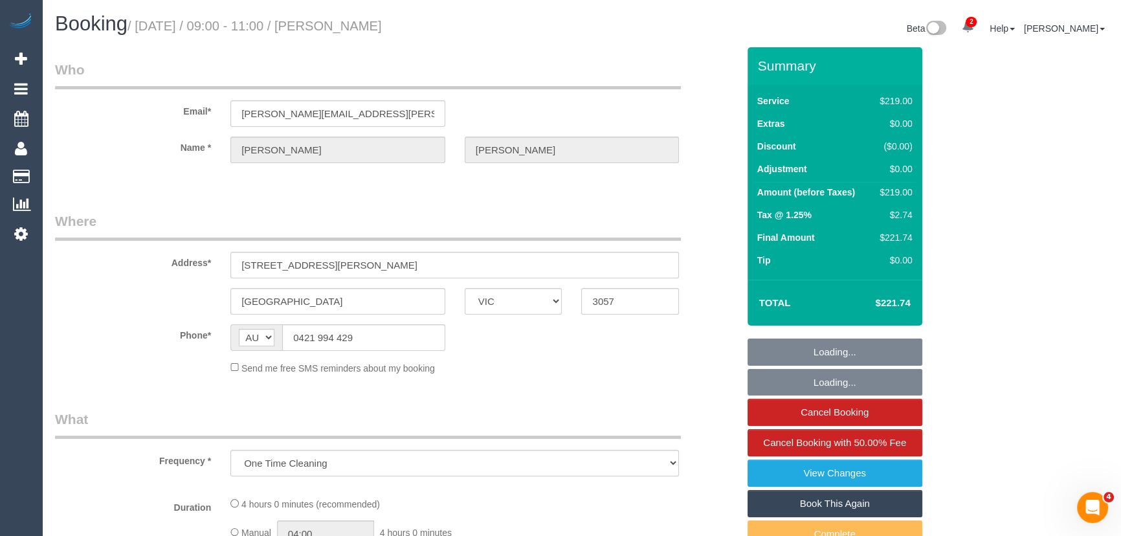
select select "string:stripe-pm_1Rcco42GScqysDRVpgWcpjMA"
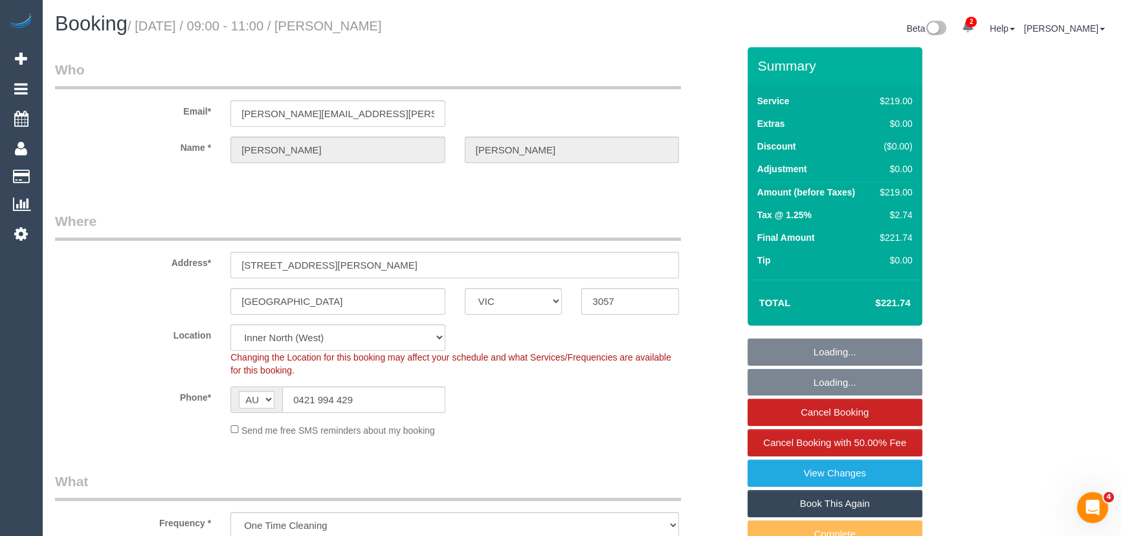
select select "number:27"
select select "number:14"
select select "number:18"
select select "number:23"
select select "number:13"
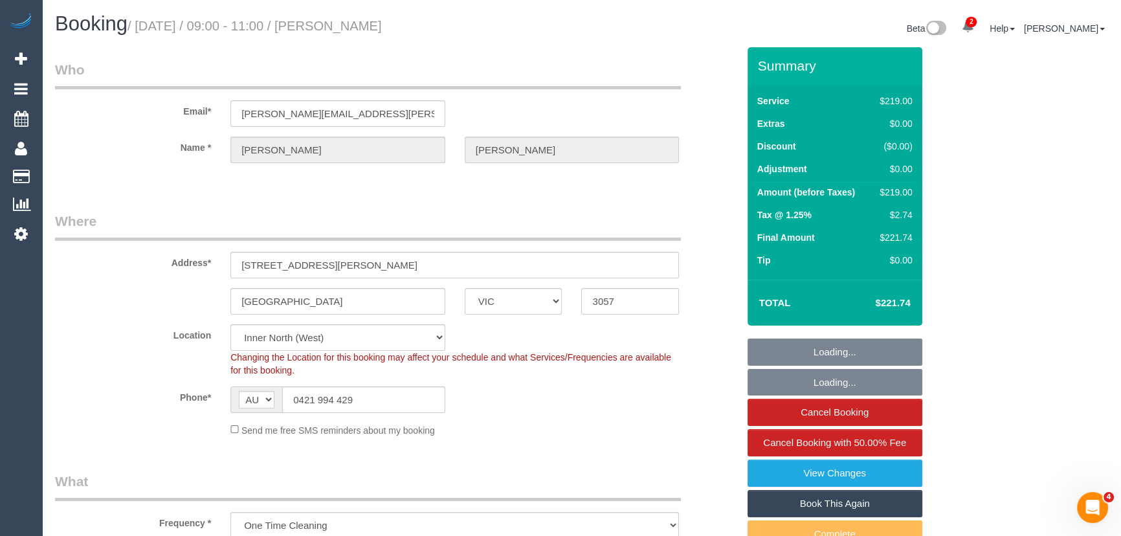
select select "object:1697"
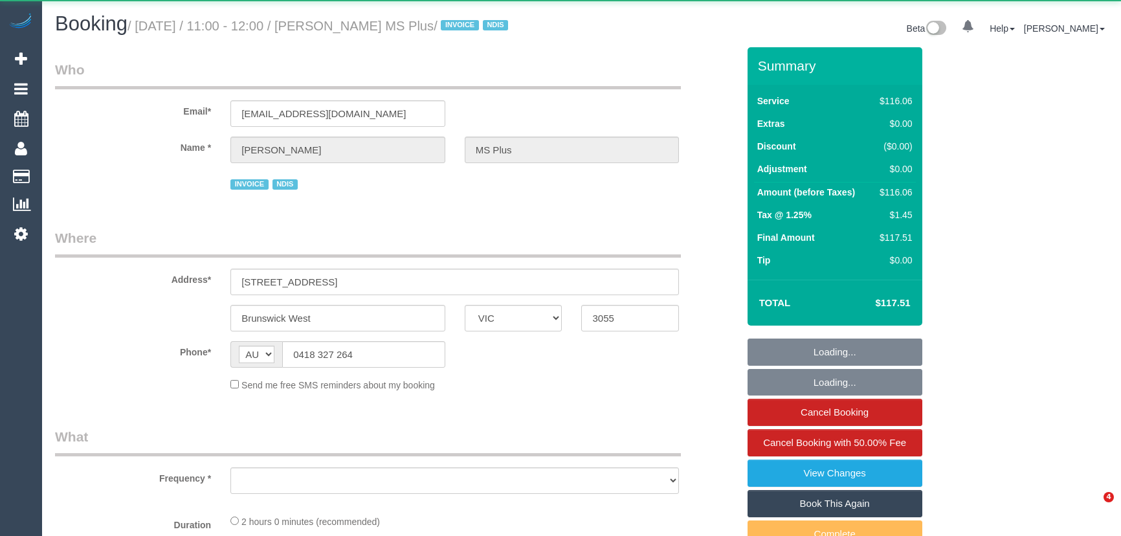
select select "VIC"
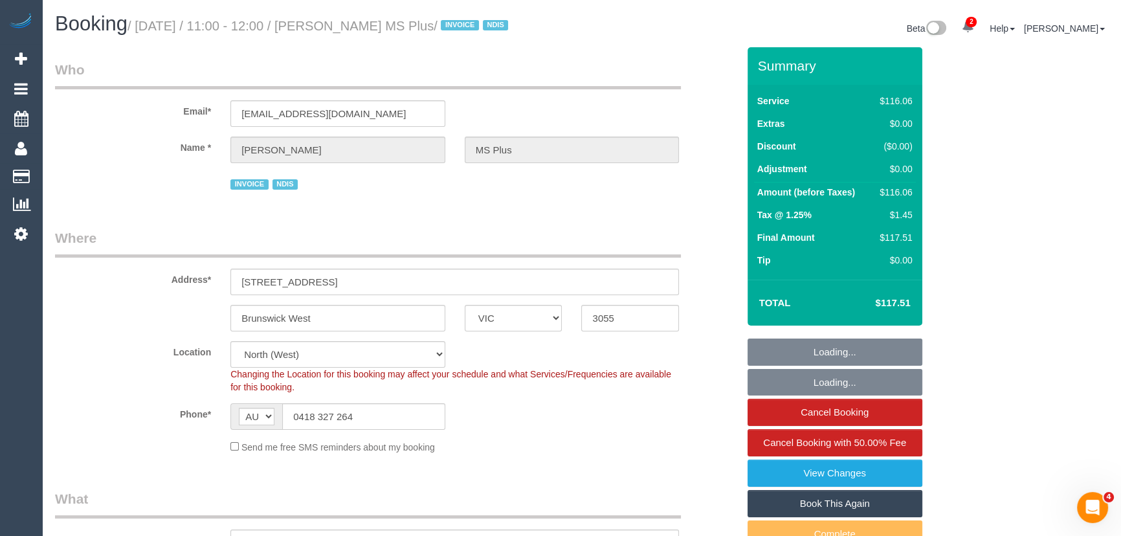
select select "object:649"
select select "number:28"
select select "number:14"
select select "number:19"
select select "number:36"
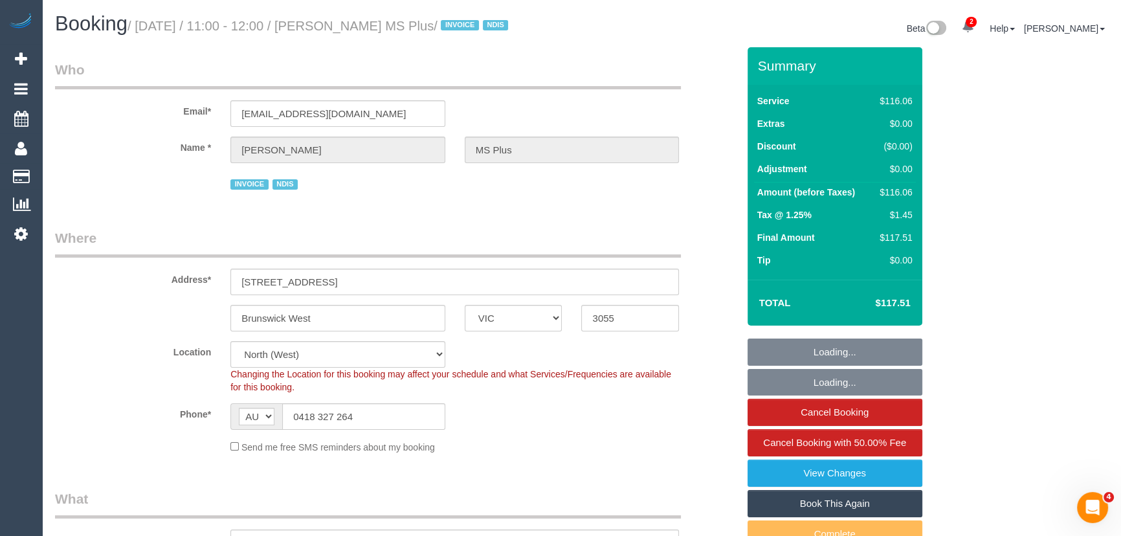
select select "number:35"
